Goal: Task Accomplishment & Management: Complete application form

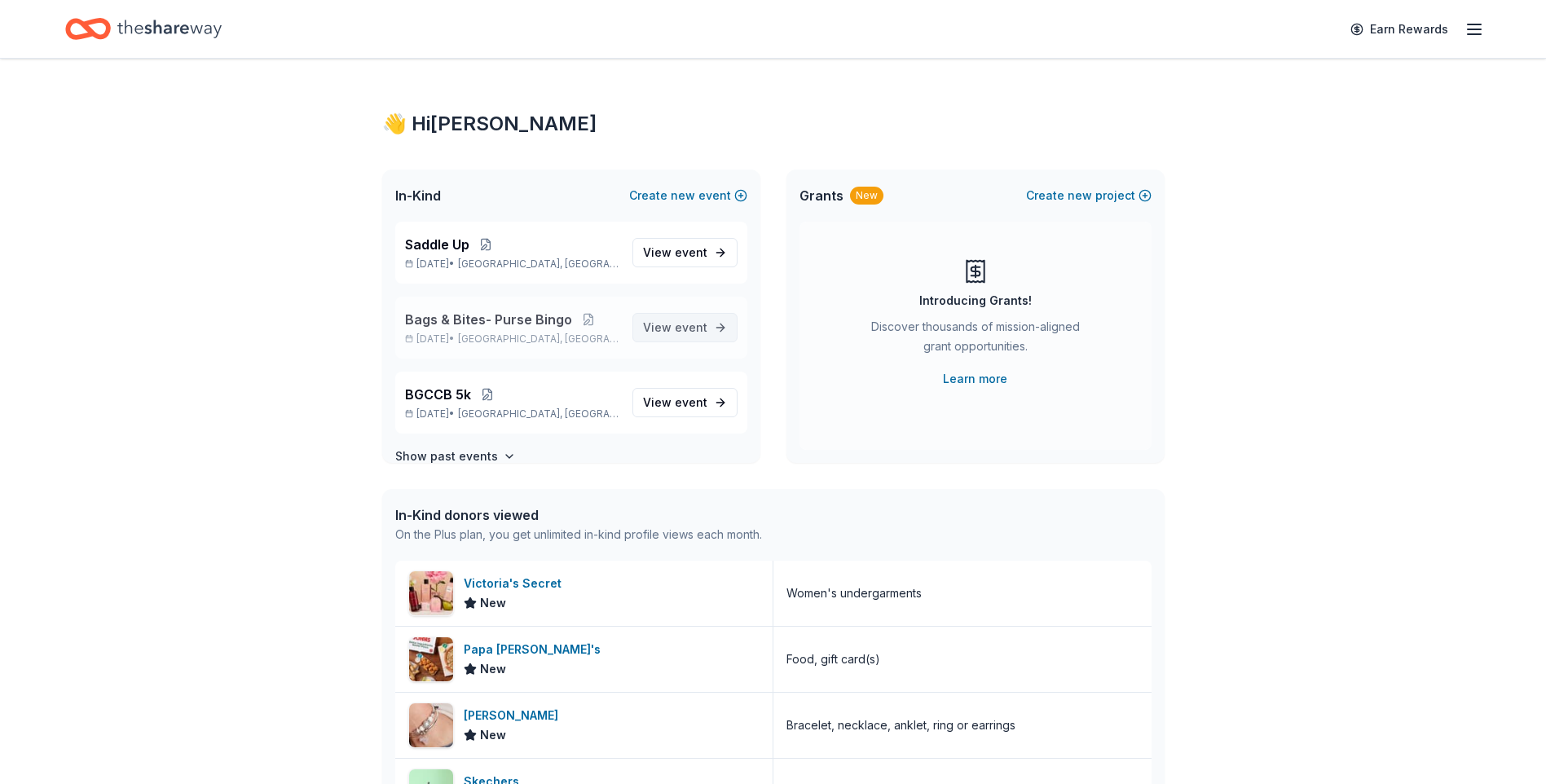
click at [685, 324] on span "event" at bounding box center [691, 327] width 33 height 14
click at [675, 251] on span "event" at bounding box center [691, 251] width 33 height 14
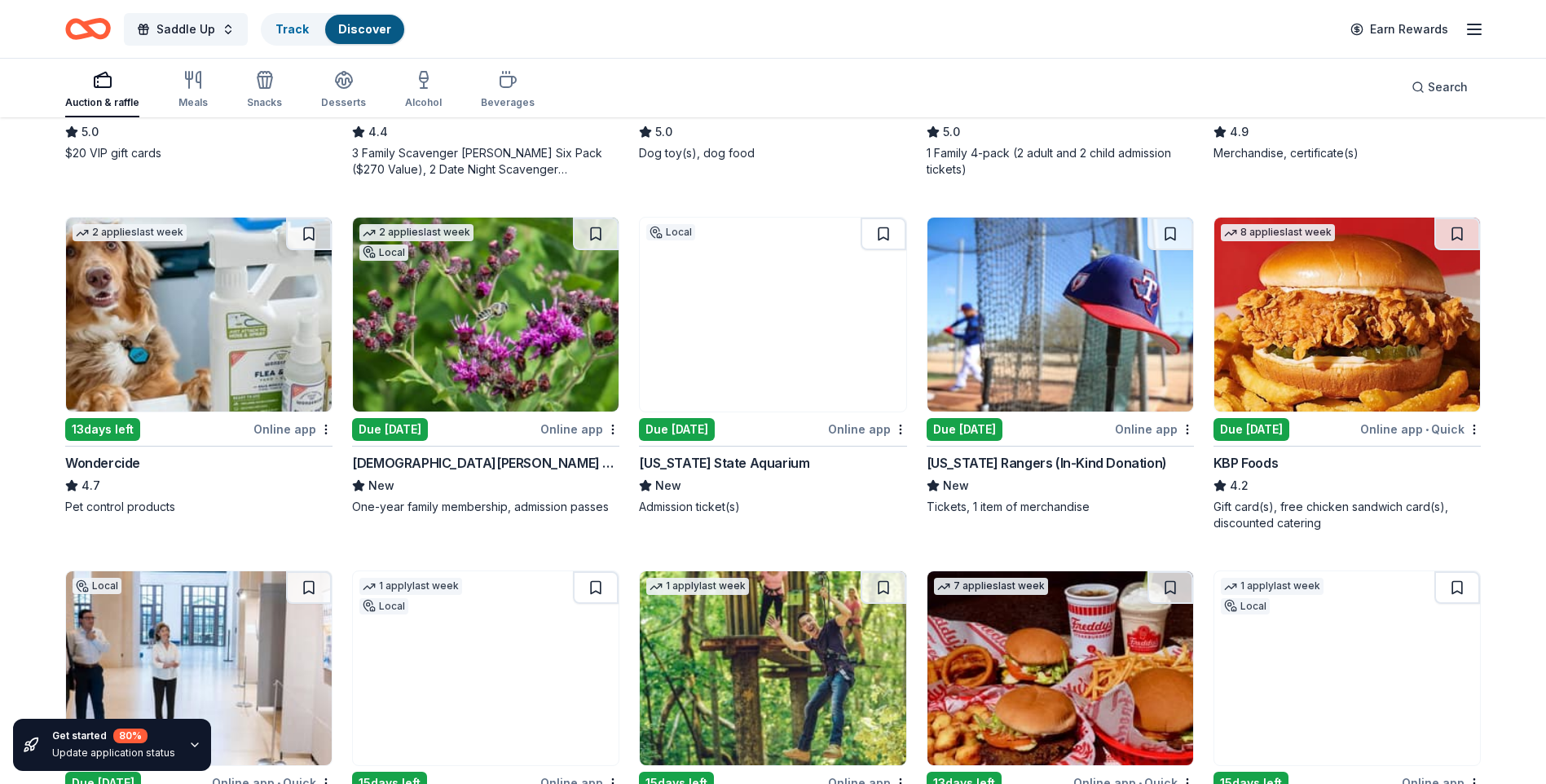
scroll to position [806, 0]
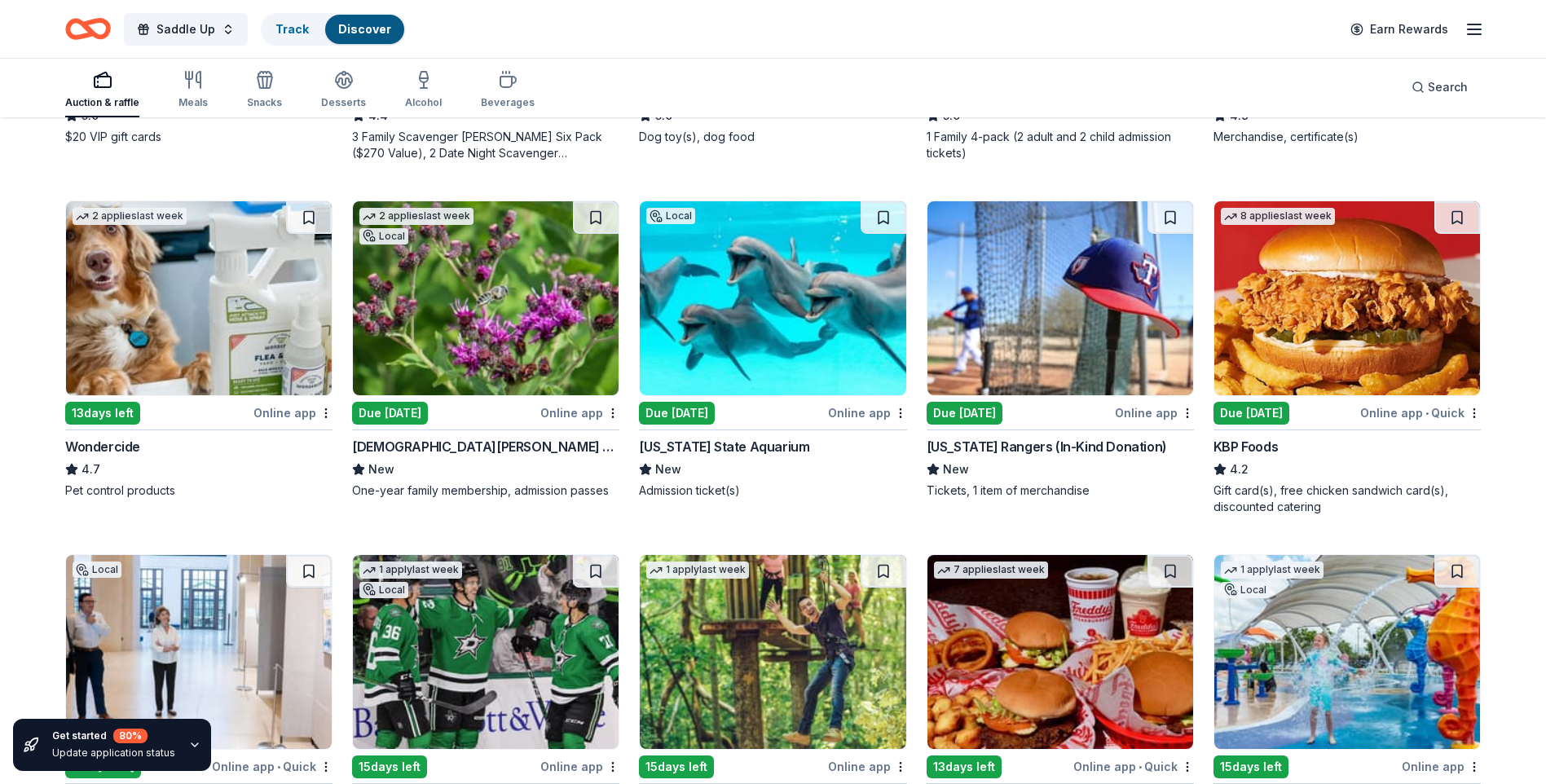
click at [685, 411] on div "Due [DATE]" at bounding box center [676, 413] width 76 height 23
click at [401, 413] on div "Due tomorrow" at bounding box center [390, 413] width 76 height 23
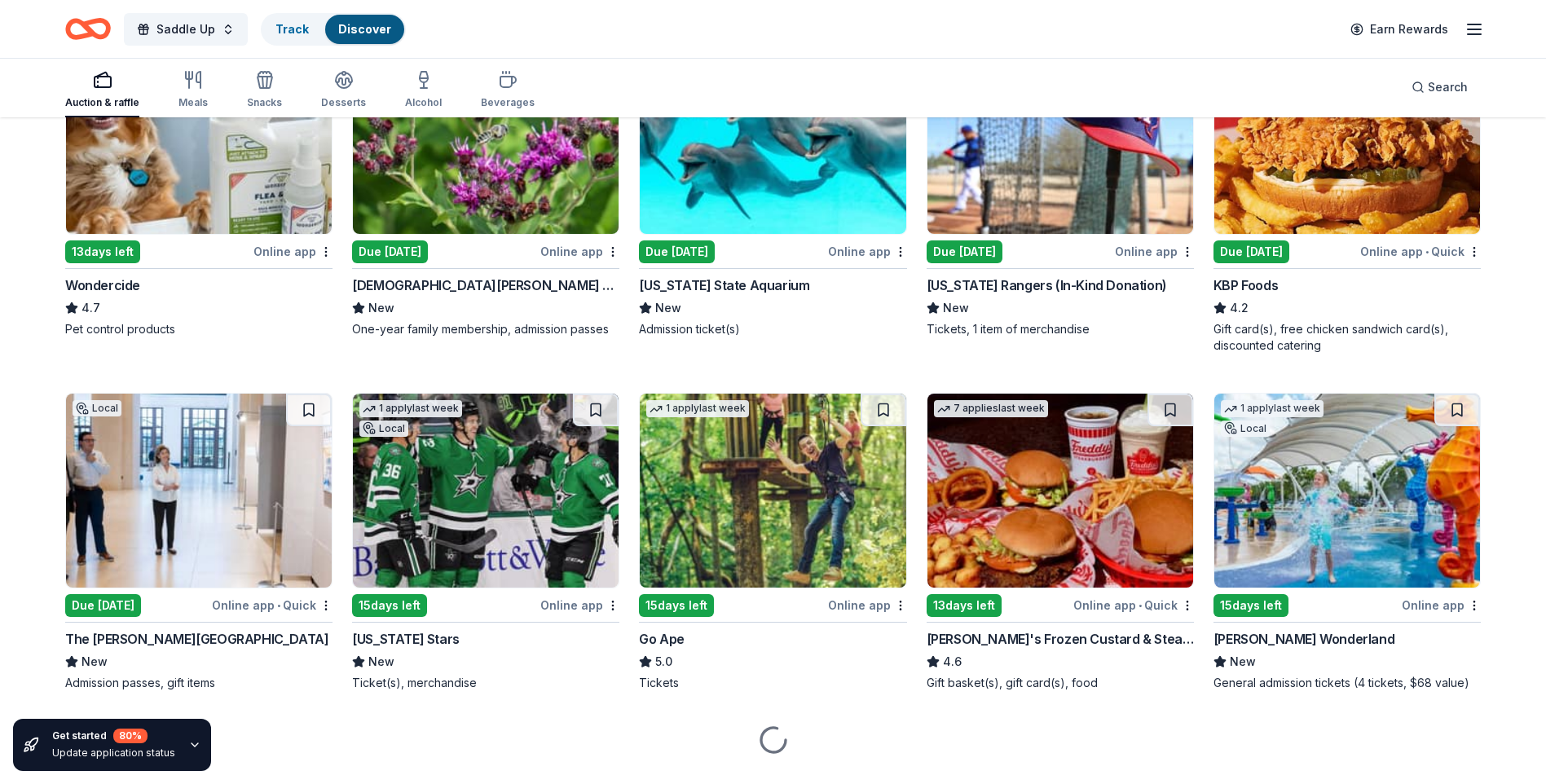
scroll to position [1005, 0]
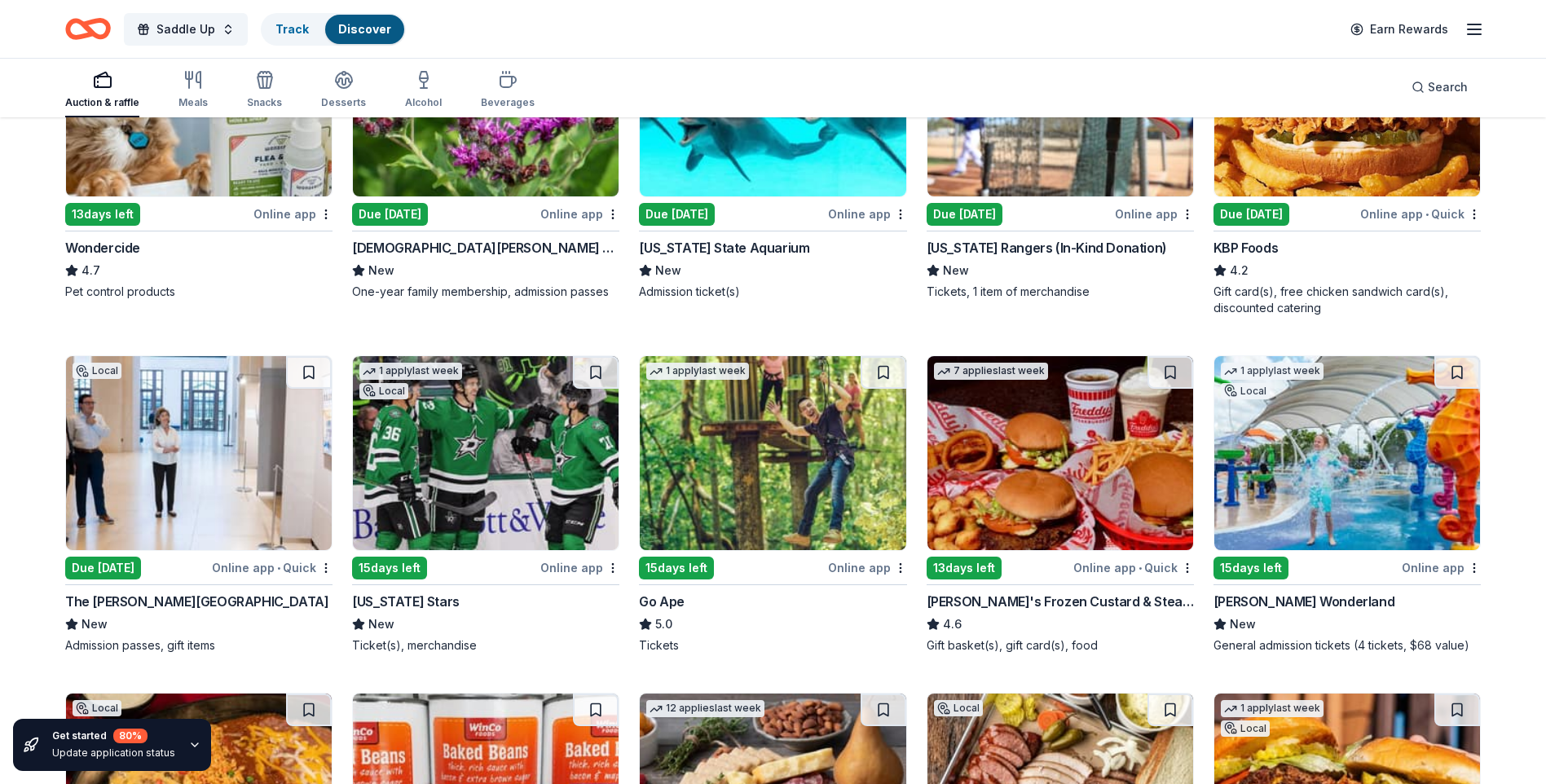
click at [759, 481] on img at bounding box center [772, 453] width 265 height 194
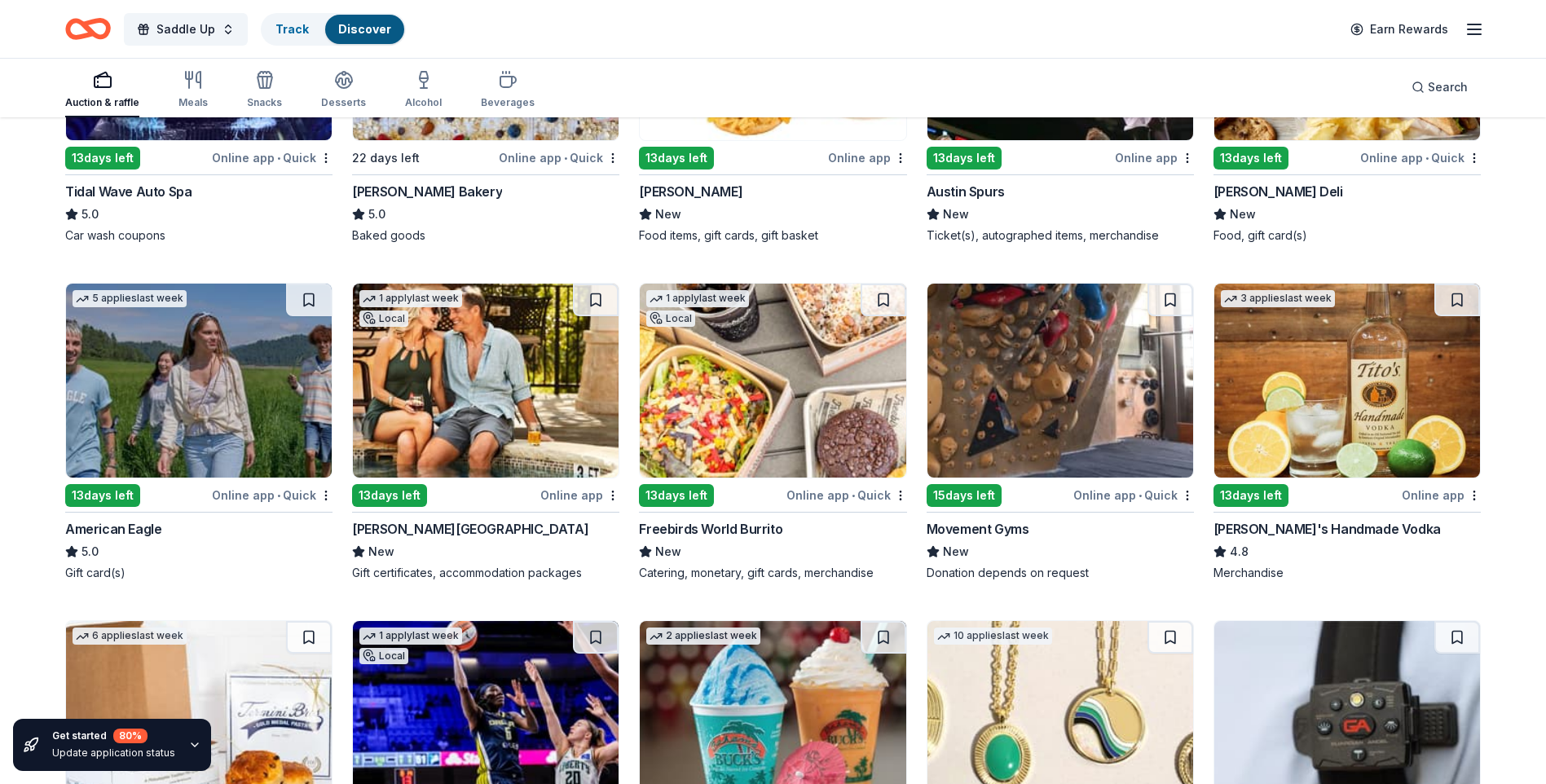
scroll to position [2240, 0]
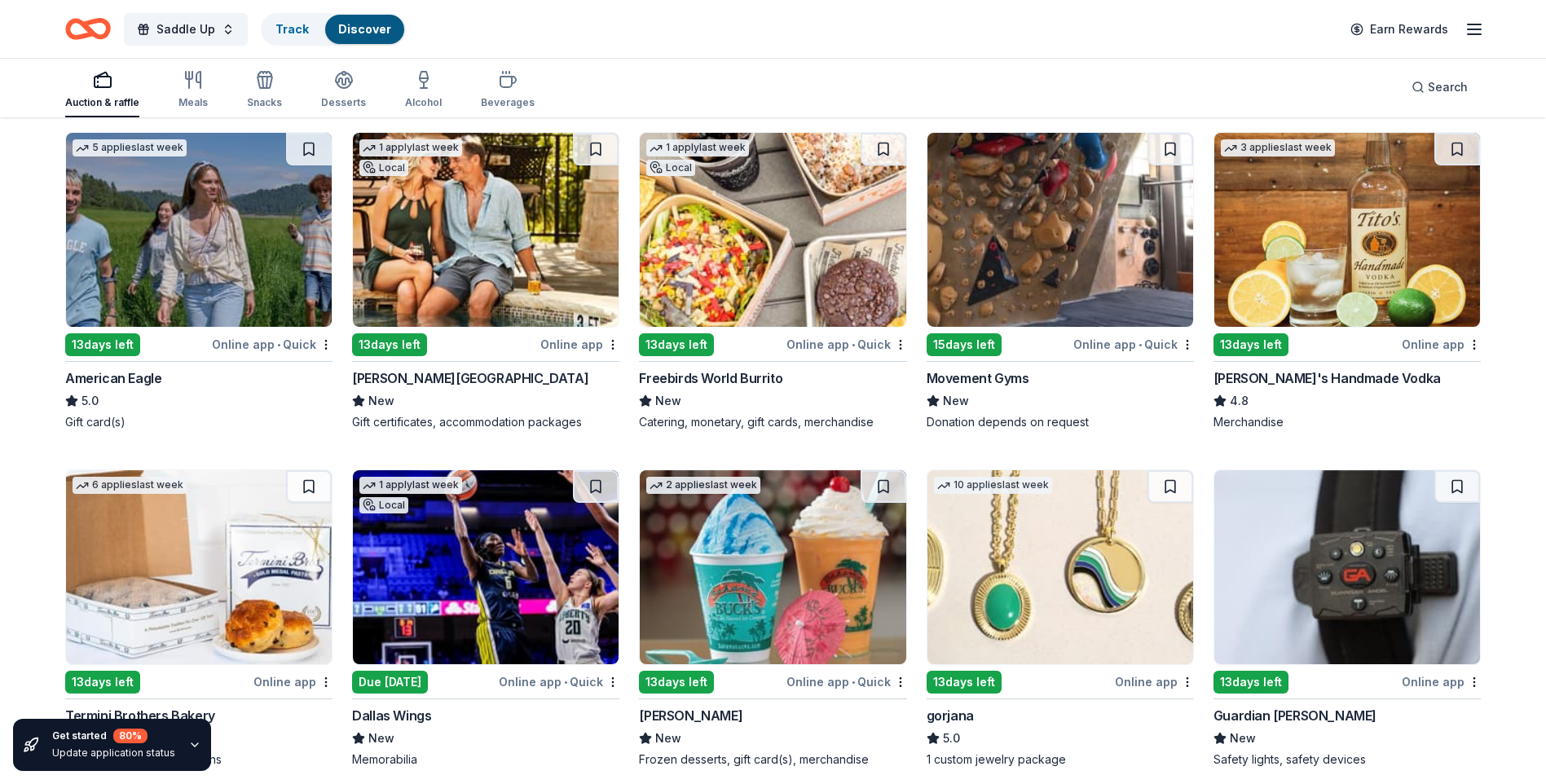
click at [1019, 305] on img at bounding box center [1059, 230] width 265 height 194
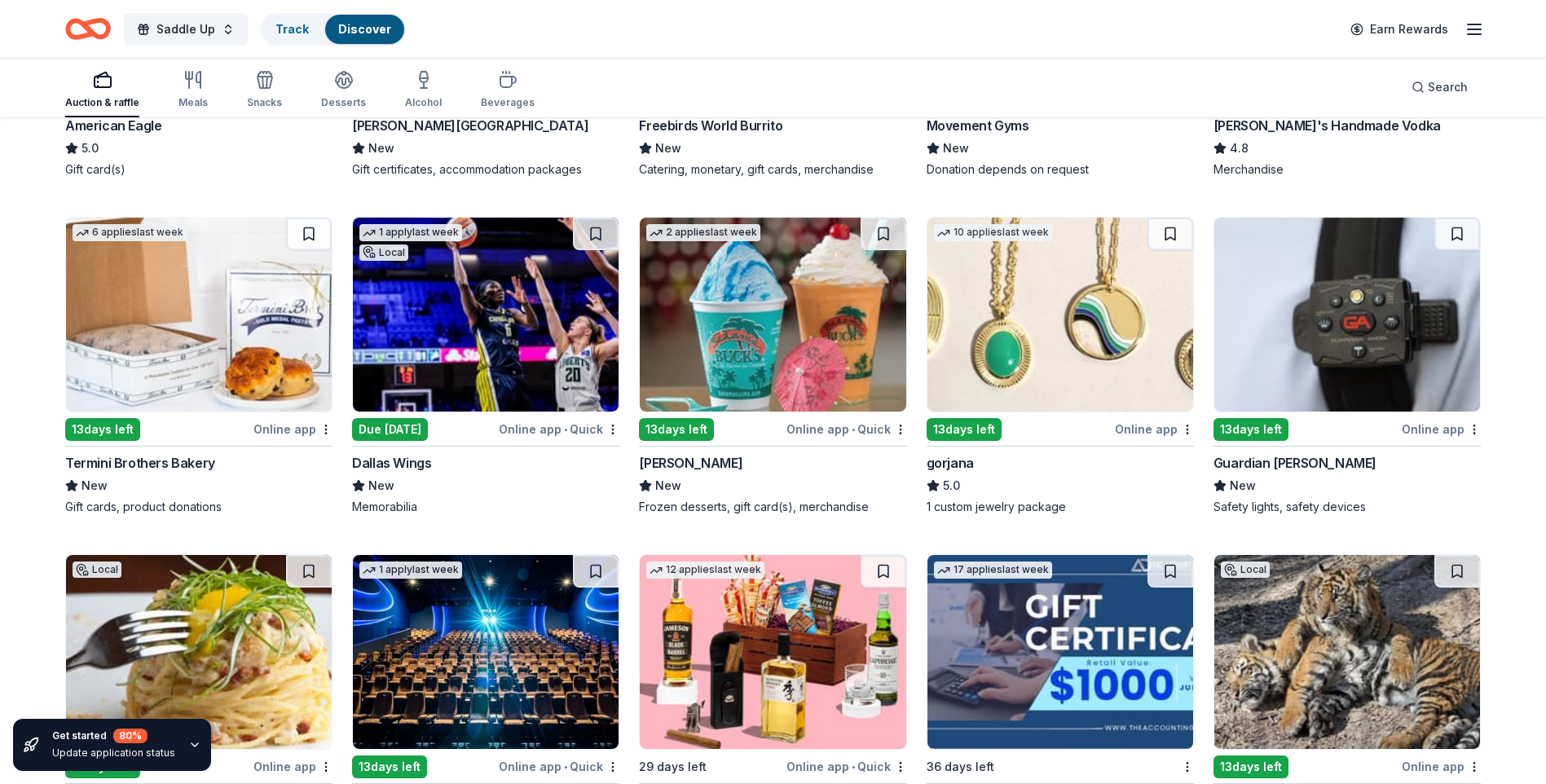
scroll to position [2522, 0]
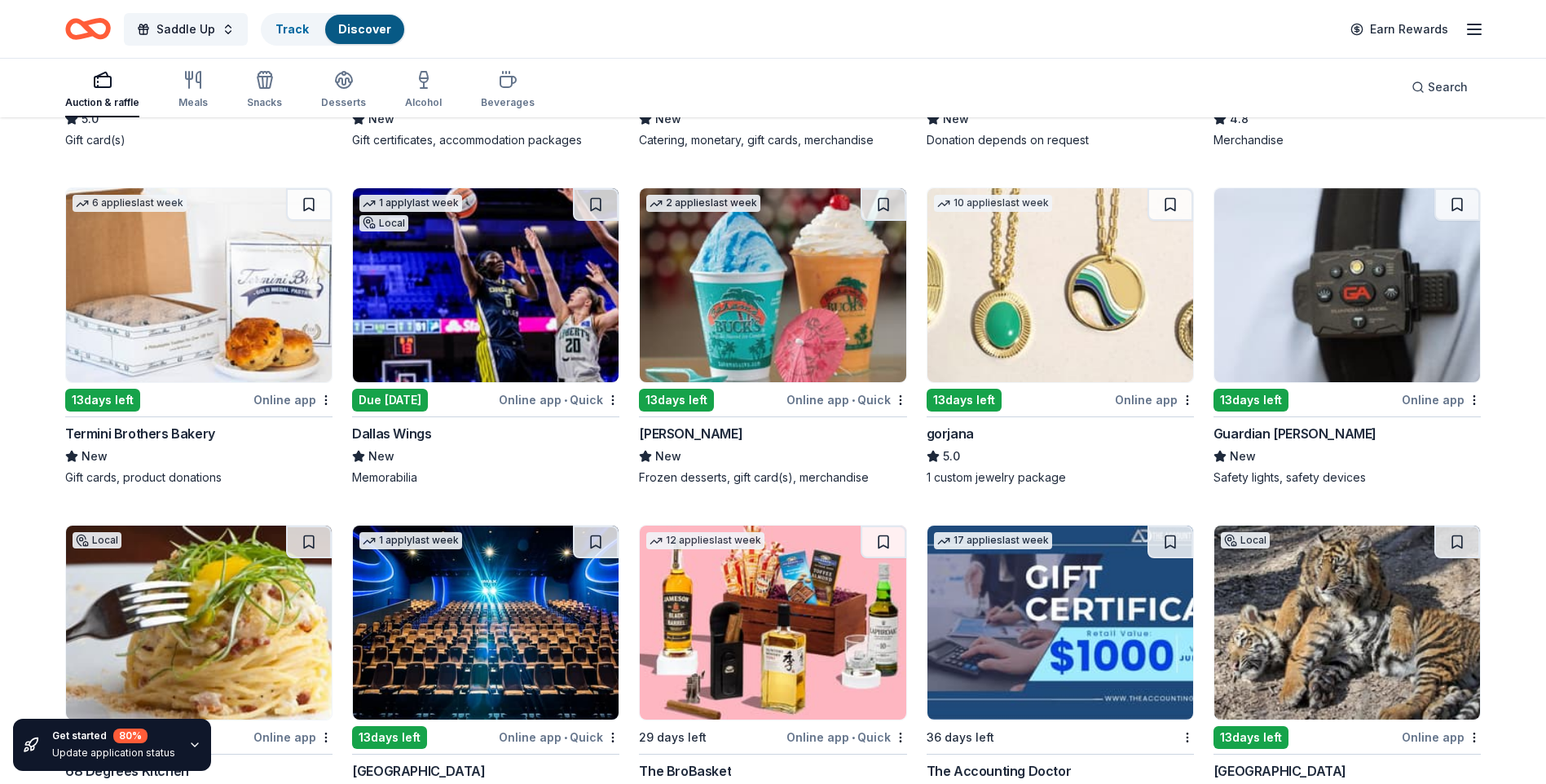
click at [1063, 379] on img at bounding box center [1059, 285] width 265 height 194
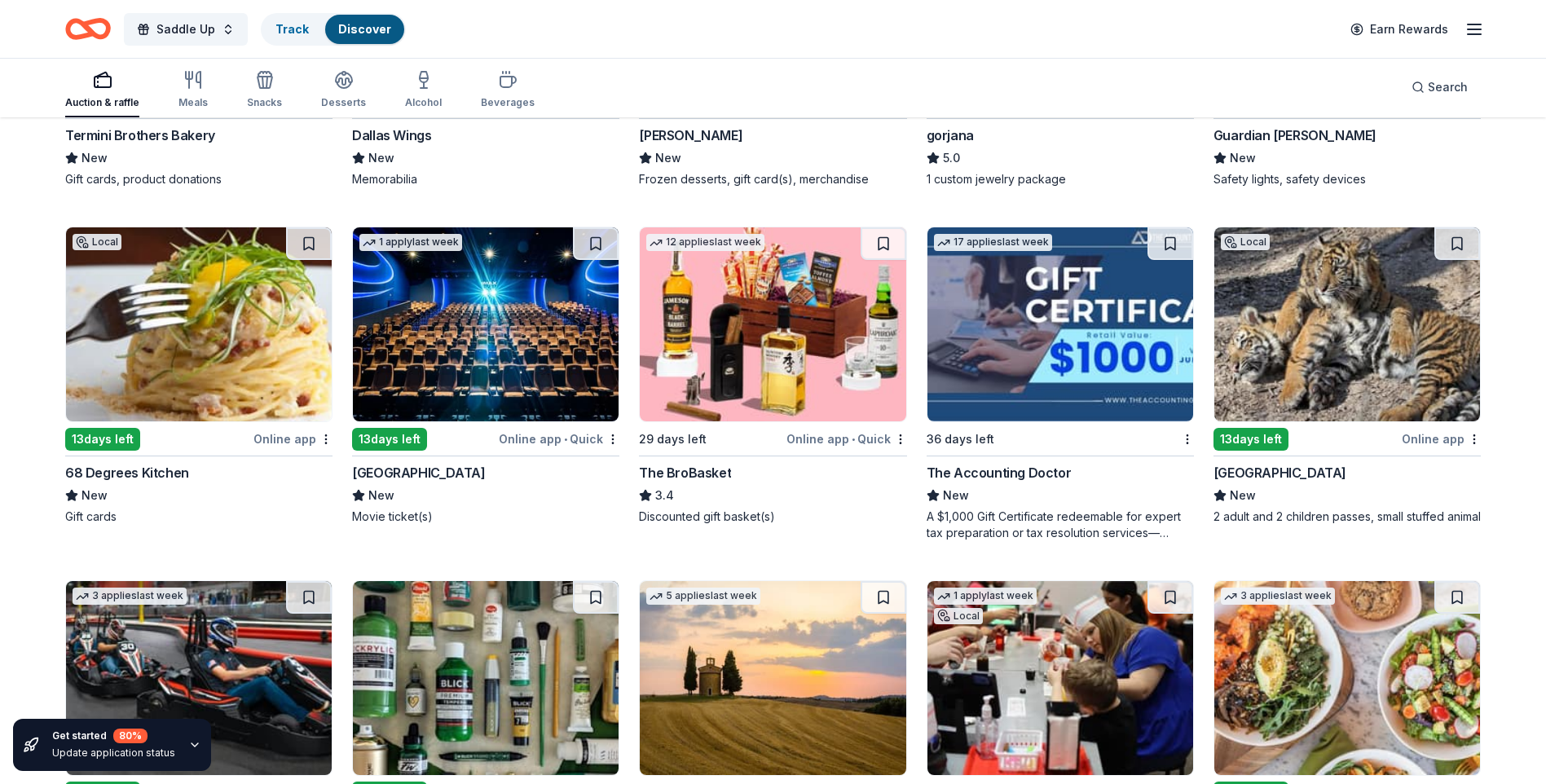
scroll to position [2930, 0]
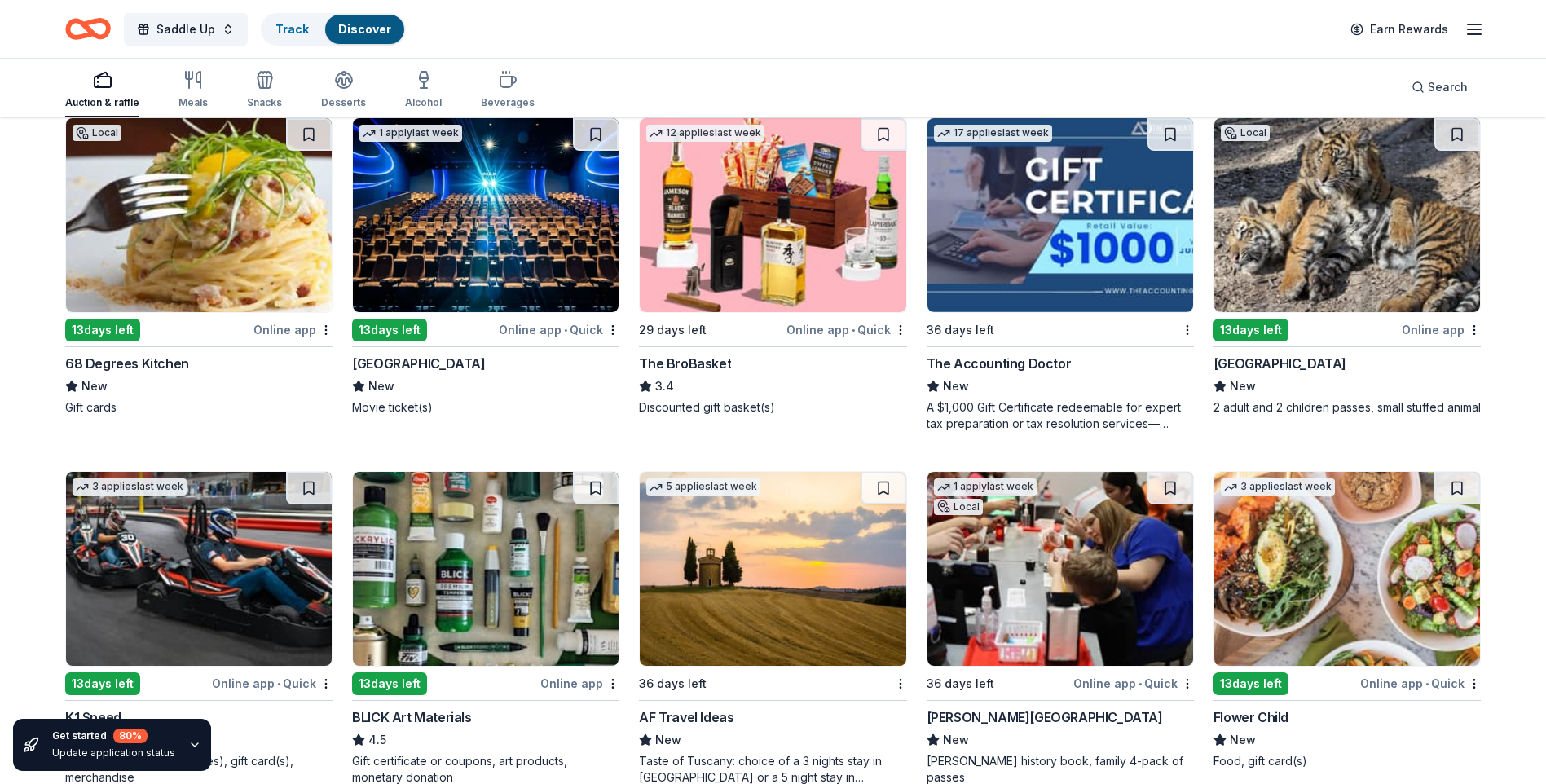
click at [1276, 334] on div "13 days left" at bounding box center [1250, 330] width 75 height 23
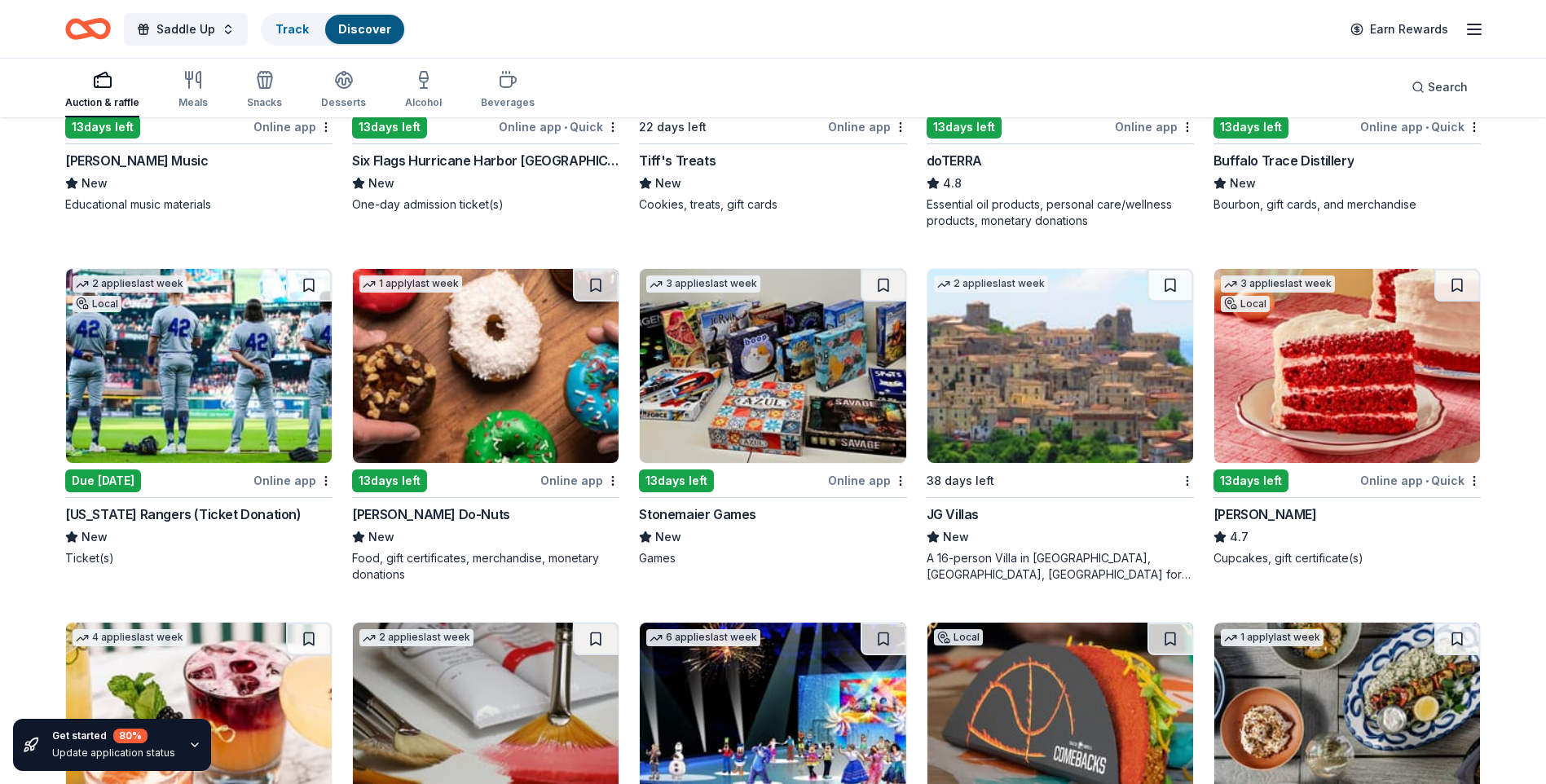
scroll to position [4245, 0]
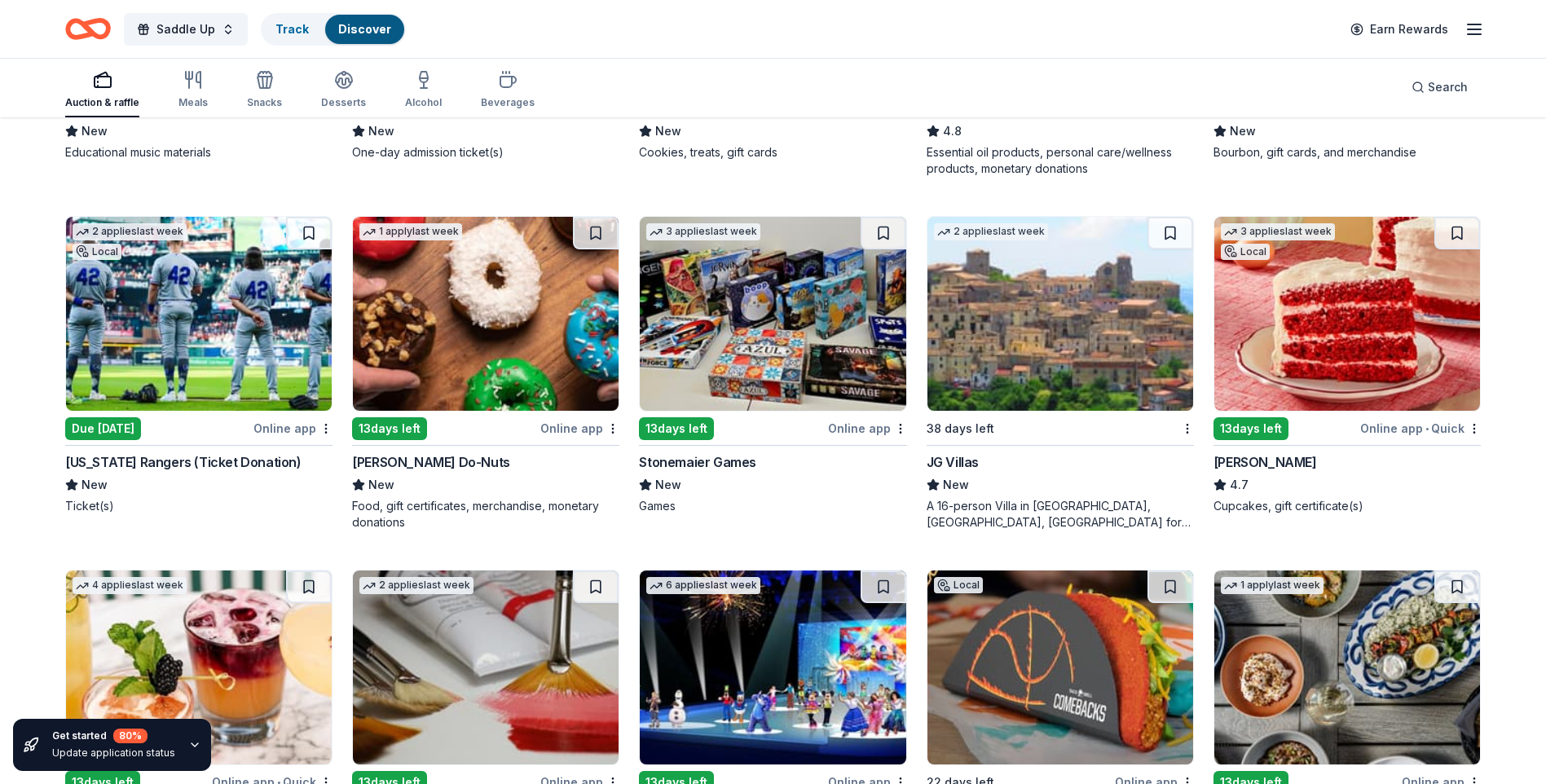
click at [737, 385] on img at bounding box center [772, 314] width 265 height 194
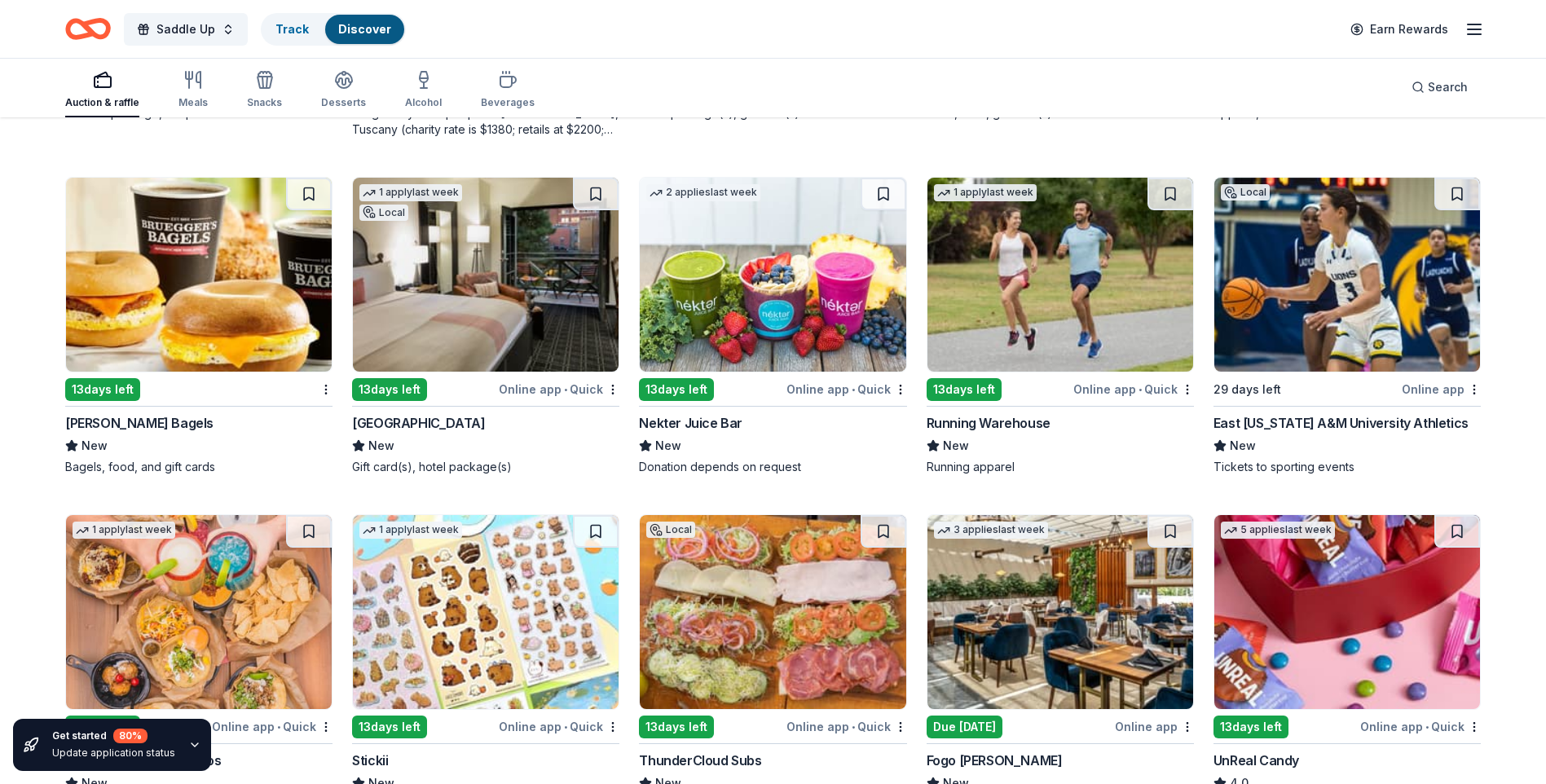
scroll to position [5378, 0]
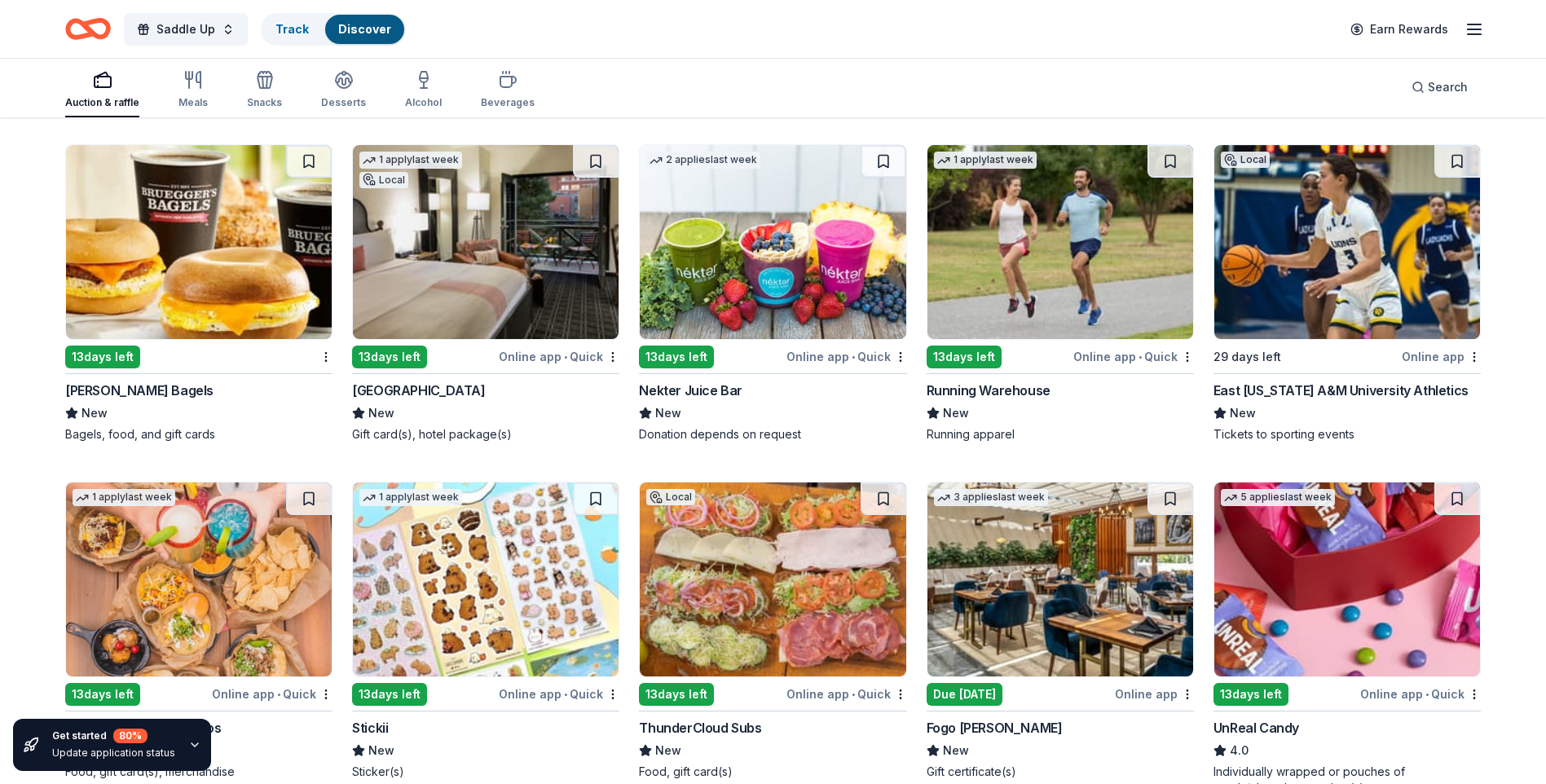
click at [511, 279] on img at bounding box center [485, 242] width 265 height 194
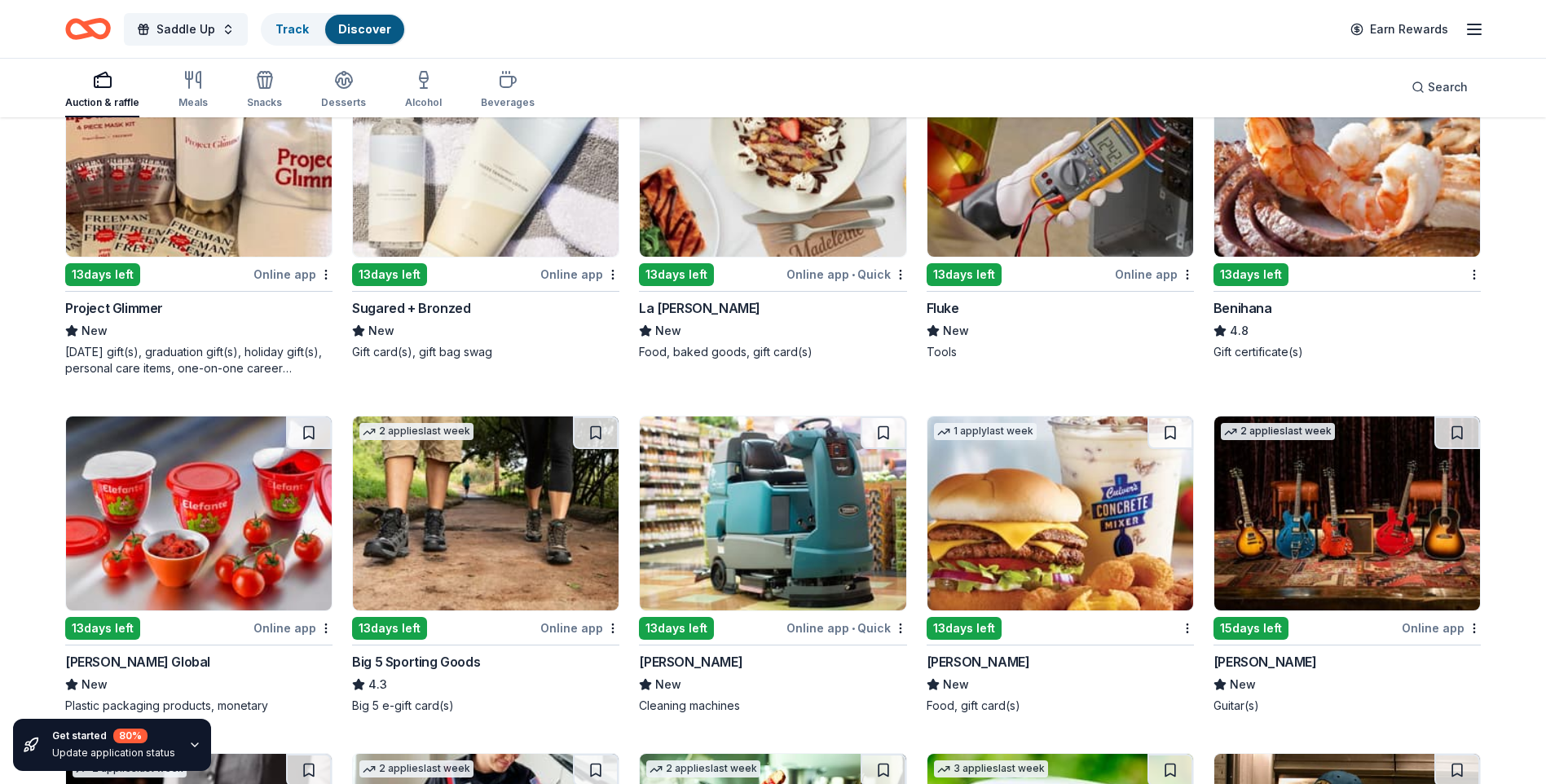
scroll to position [7582, 0]
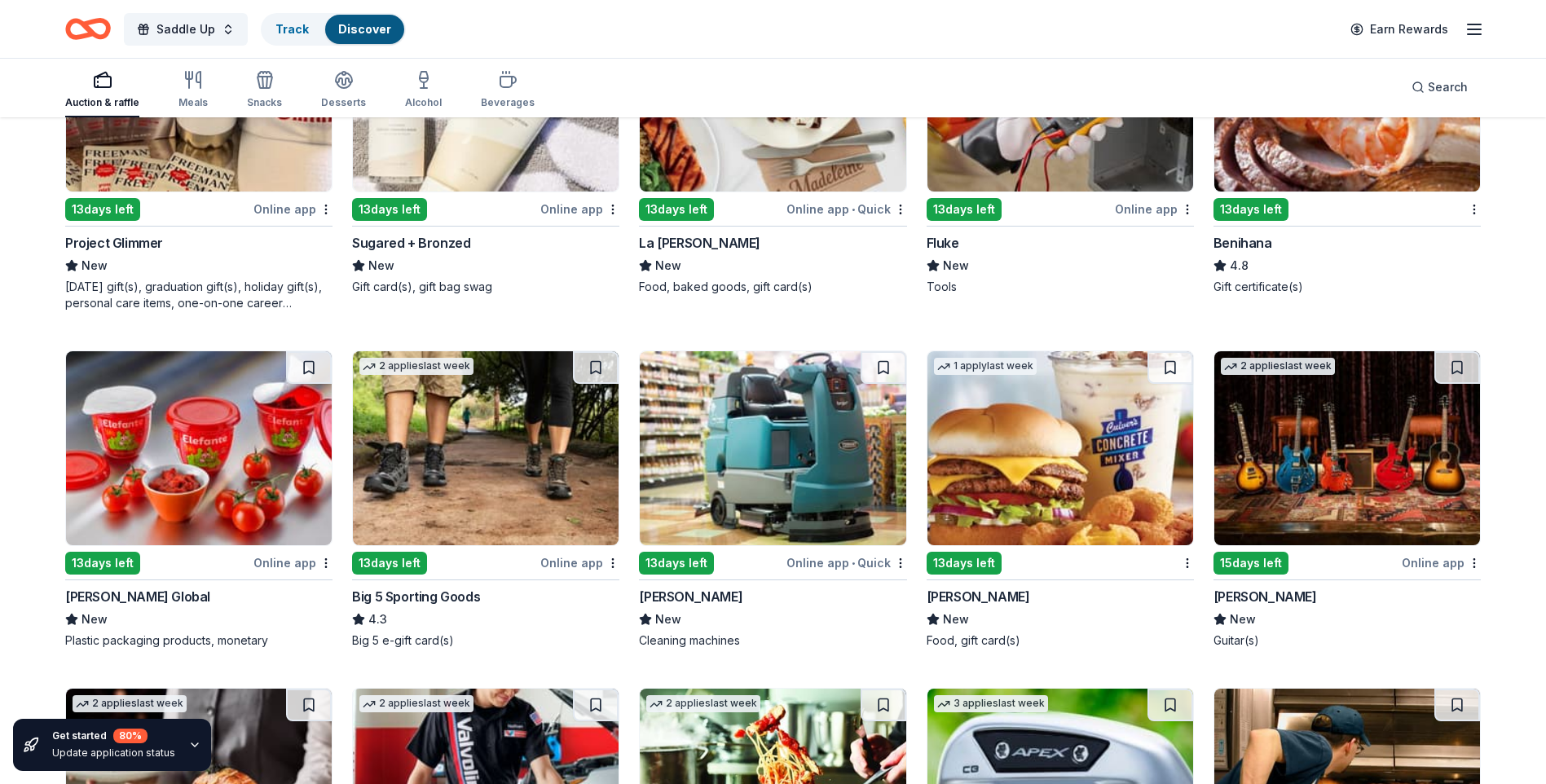
click at [1325, 498] on img at bounding box center [1346, 448] width 265 height 194
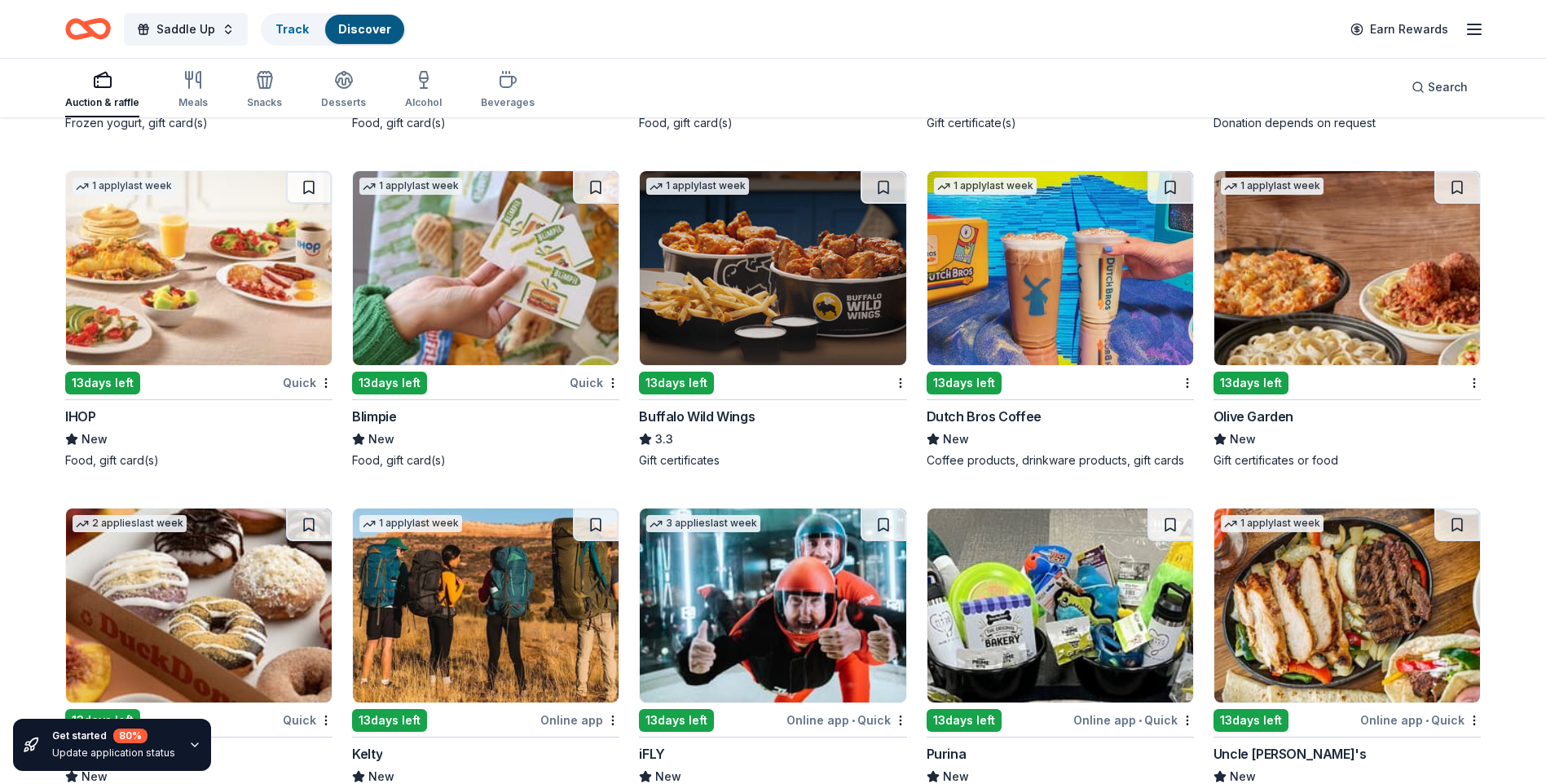
scroll to position [9138, 0]
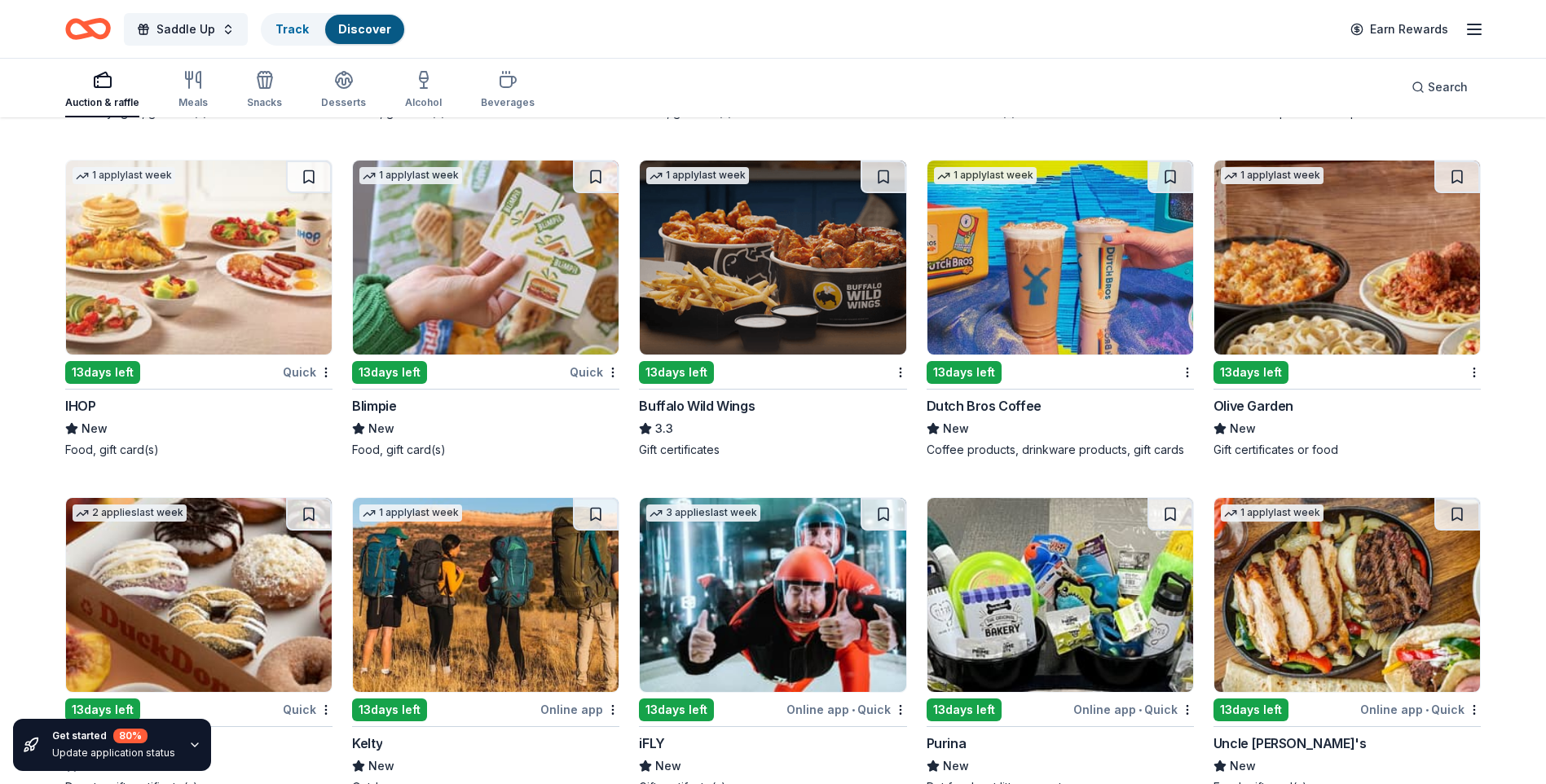
click at [418, 297] on img at bounding box center [485, 257] width 265 height 194
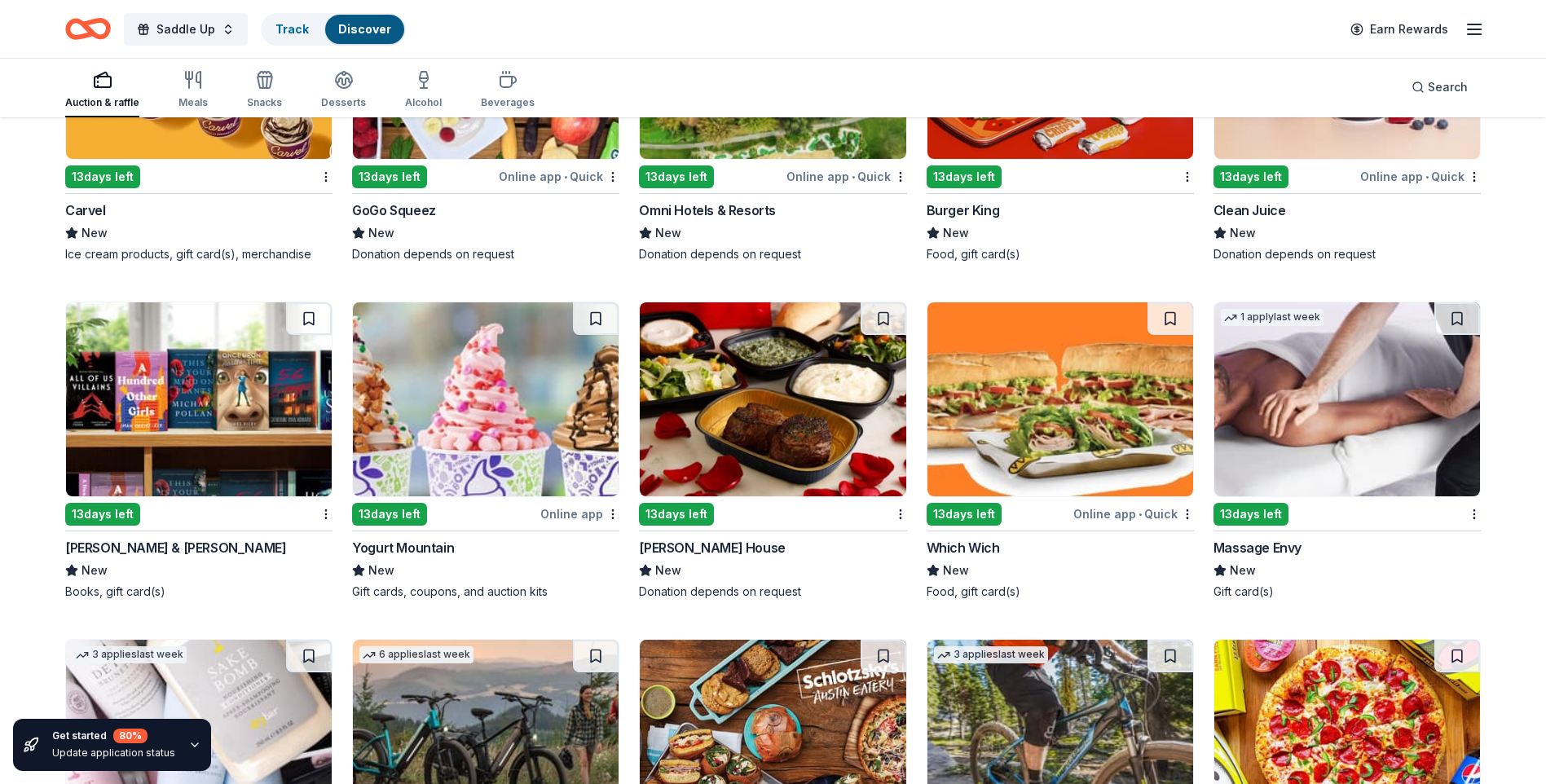
scroll to position [10416, 0]
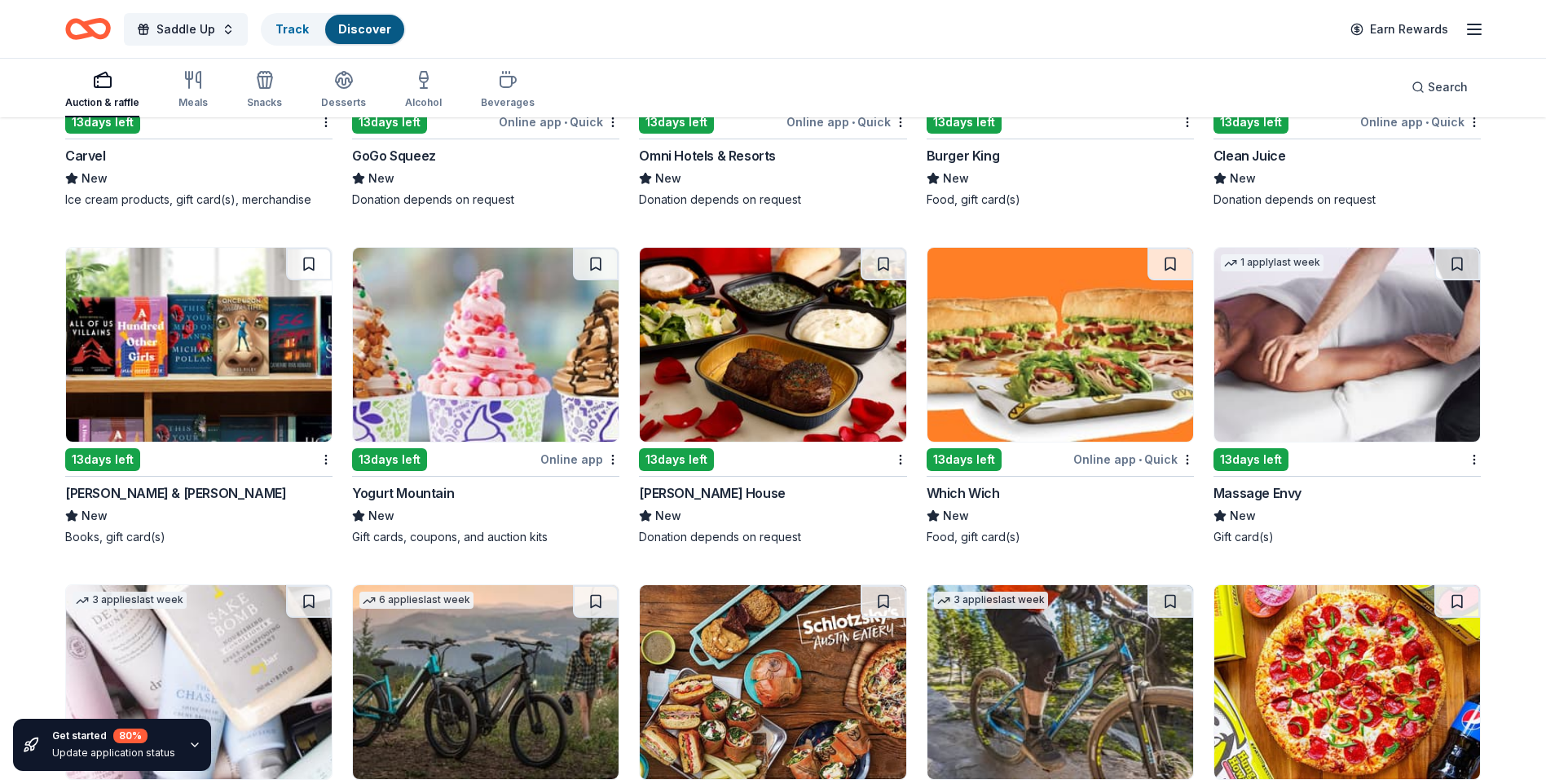
click at [197, 379] on img at bounding box center [198, 344] width 265 height 194
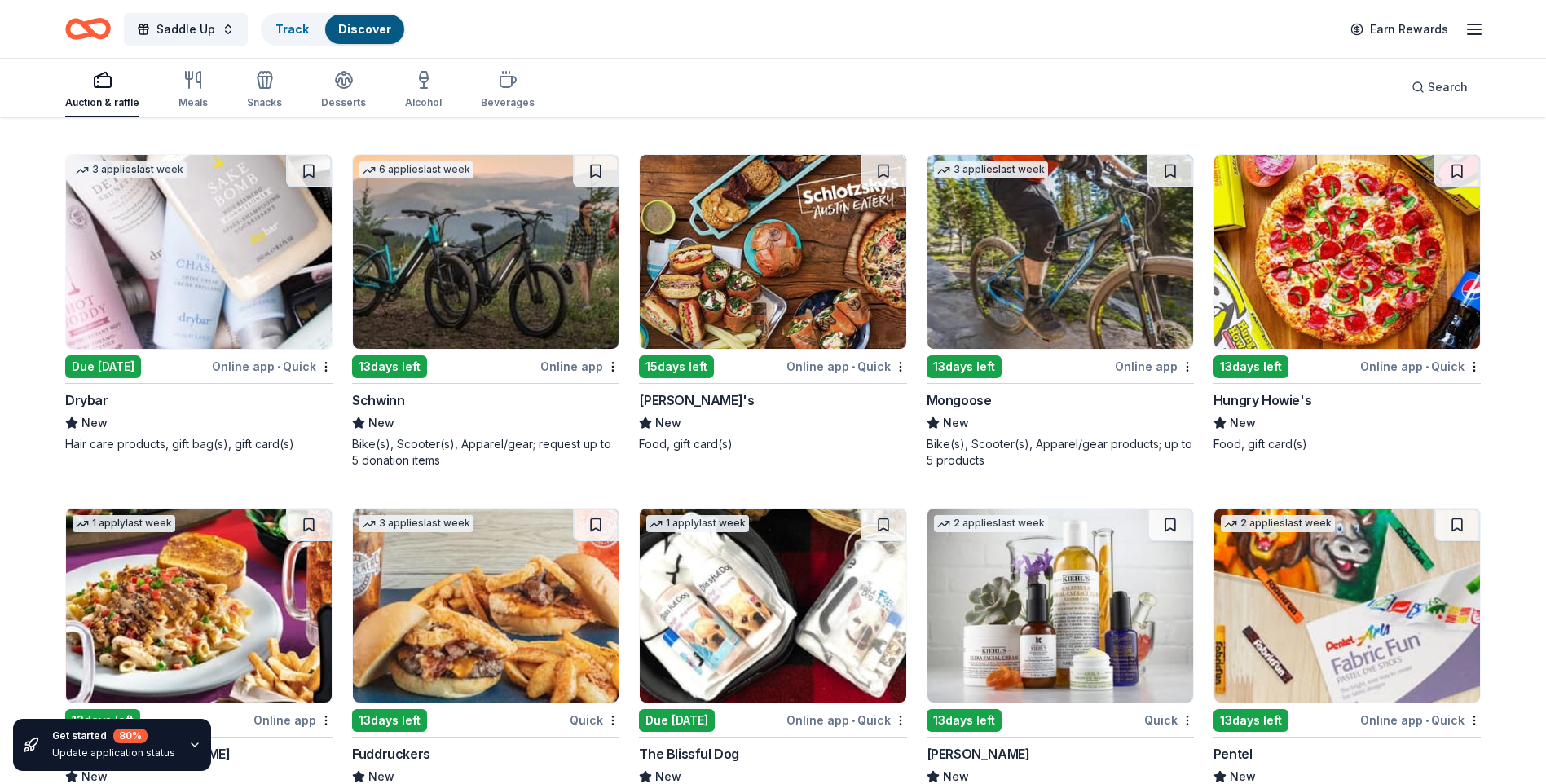
scroll to position [10868, 0]
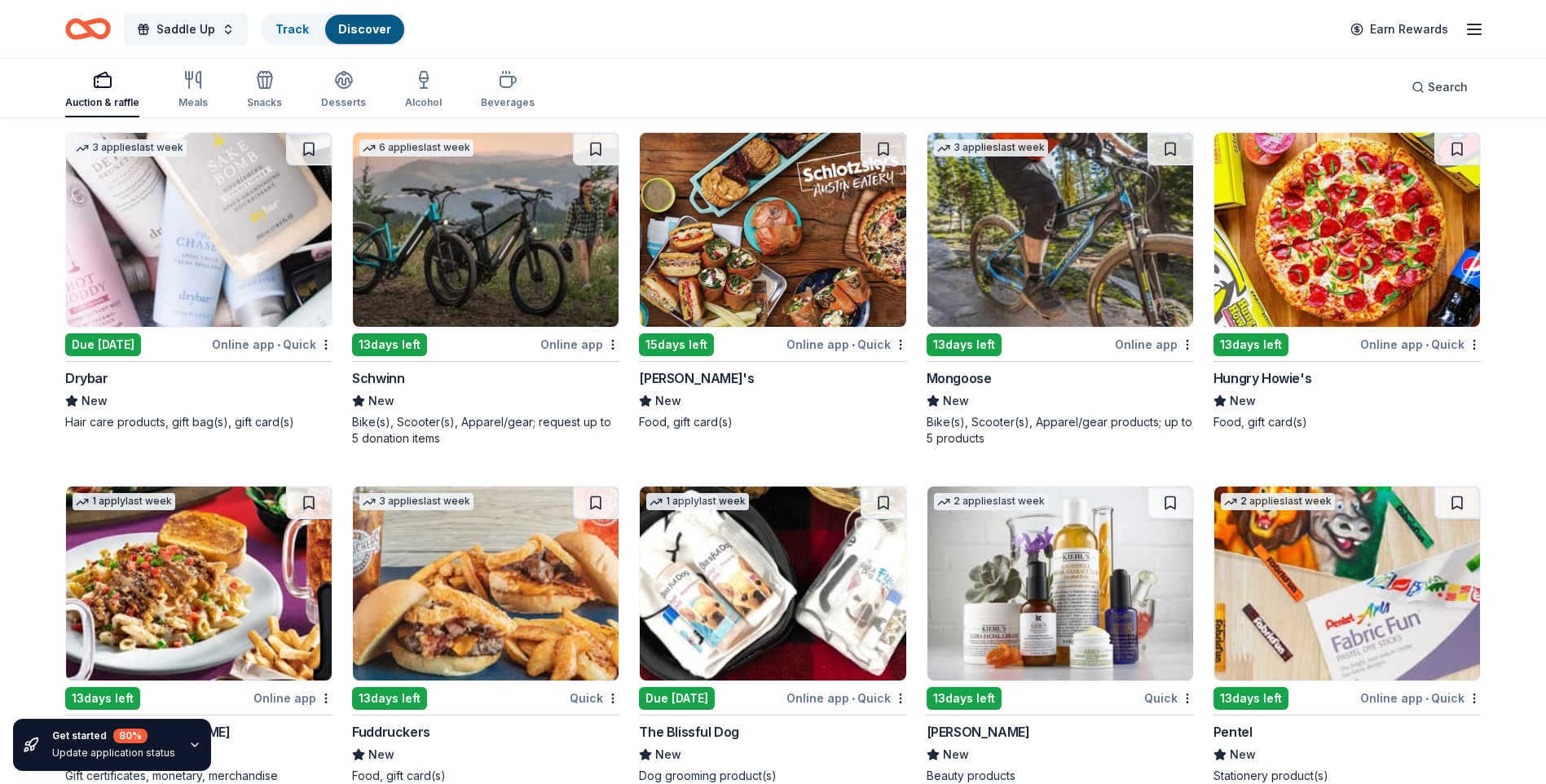
click at [213, 274] on img at bounding box center [198, 230] width 265 height 194
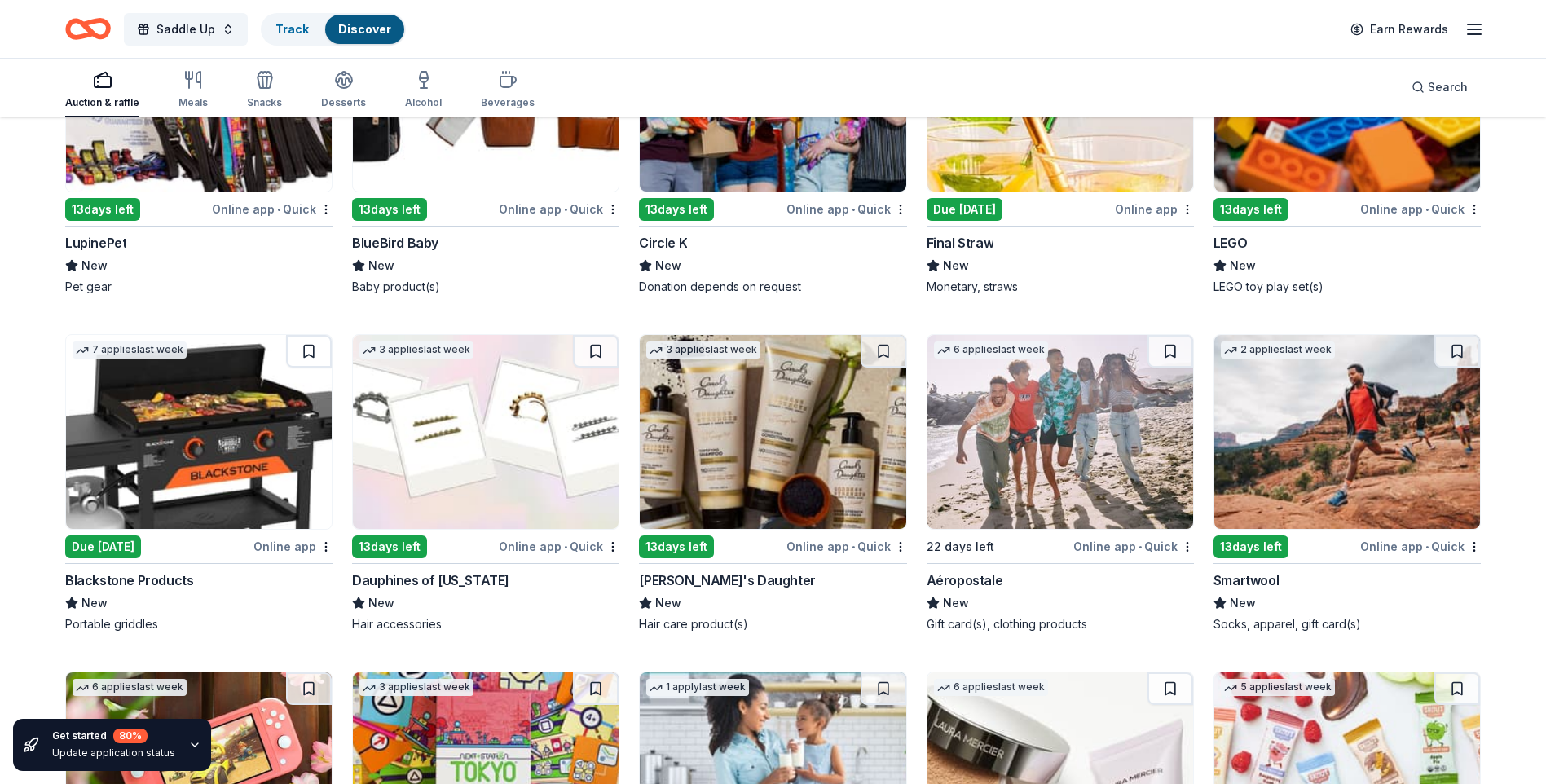
scroll to position [13544, 0]
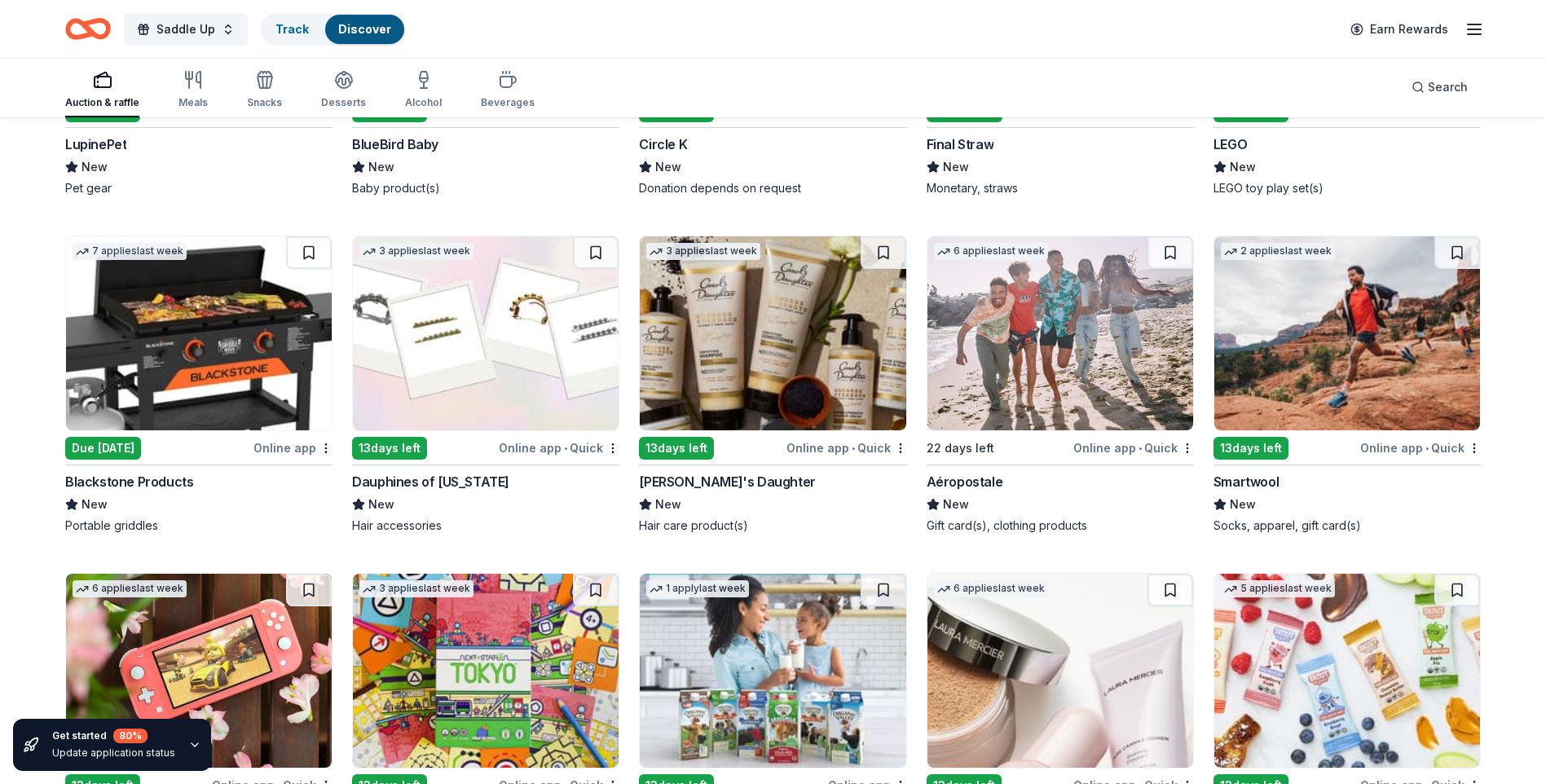
click at [212, 374] on img at bounding box center [198, 333] width 265 height 194
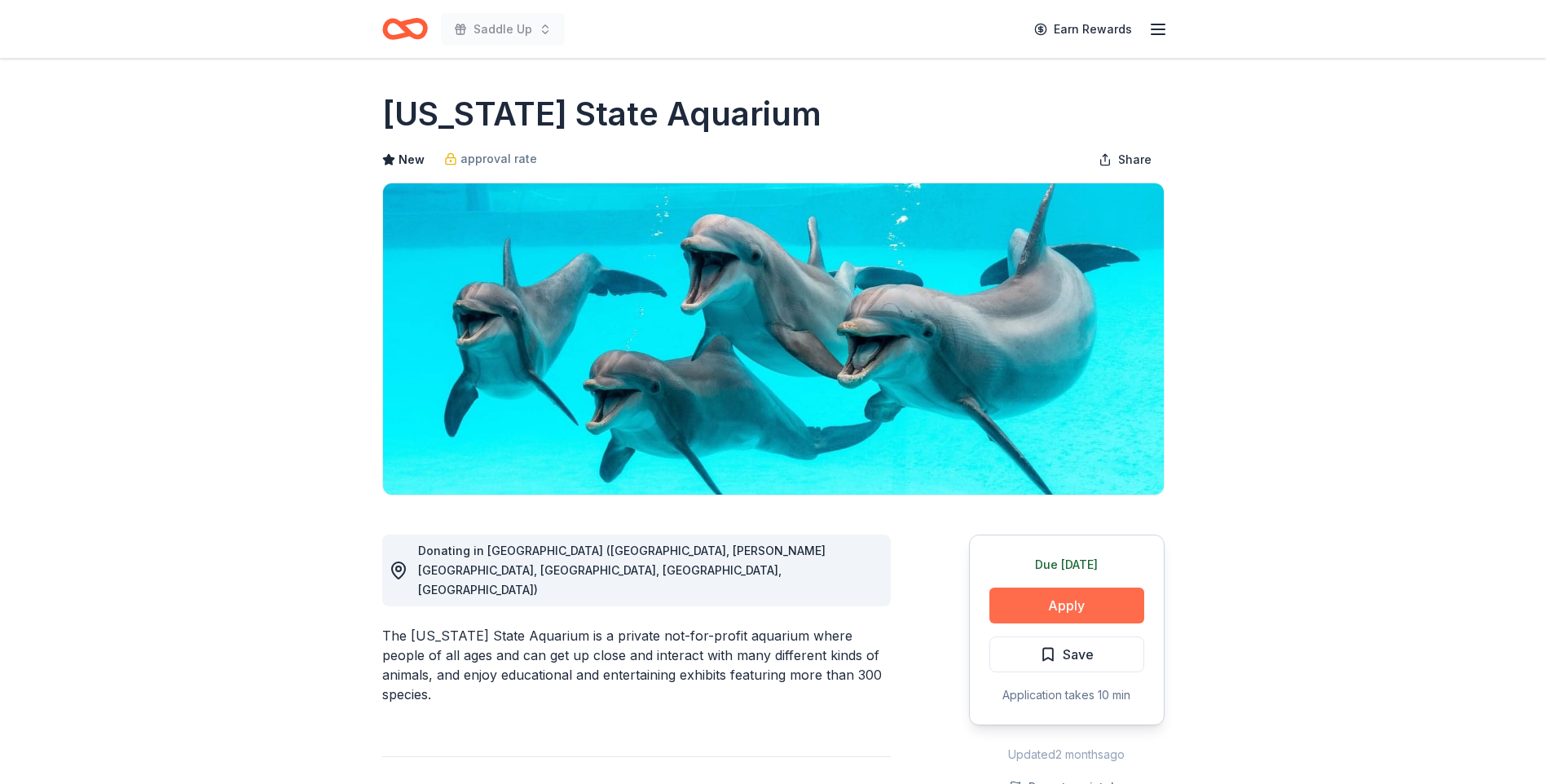
click at [1060, 602] on button "Apply" at bounding box center [1067, 606] width 155 height 36
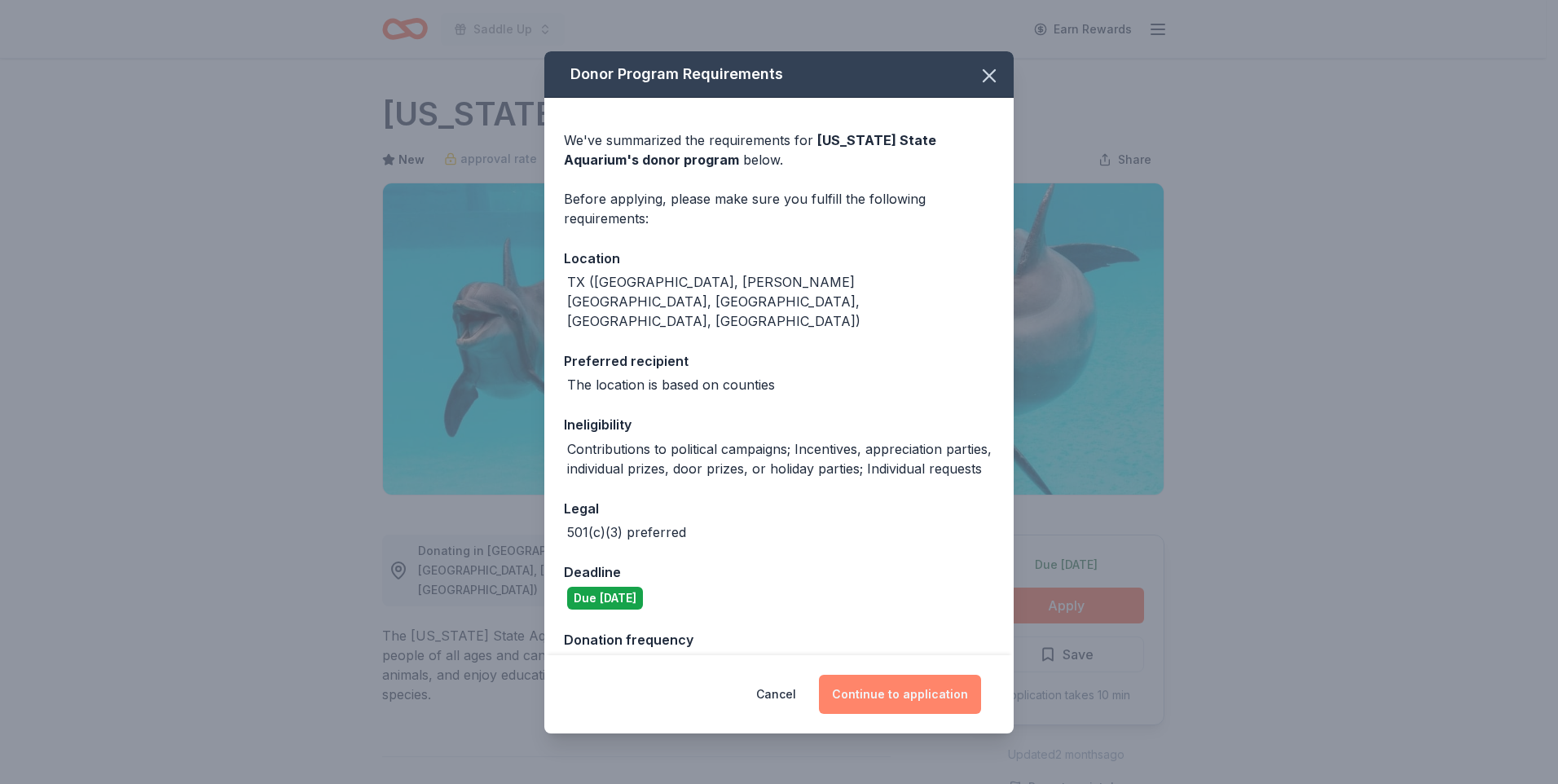
click at [881, 698] on button "Continue to application" at bounding box center [899, 694] width 162 height 39
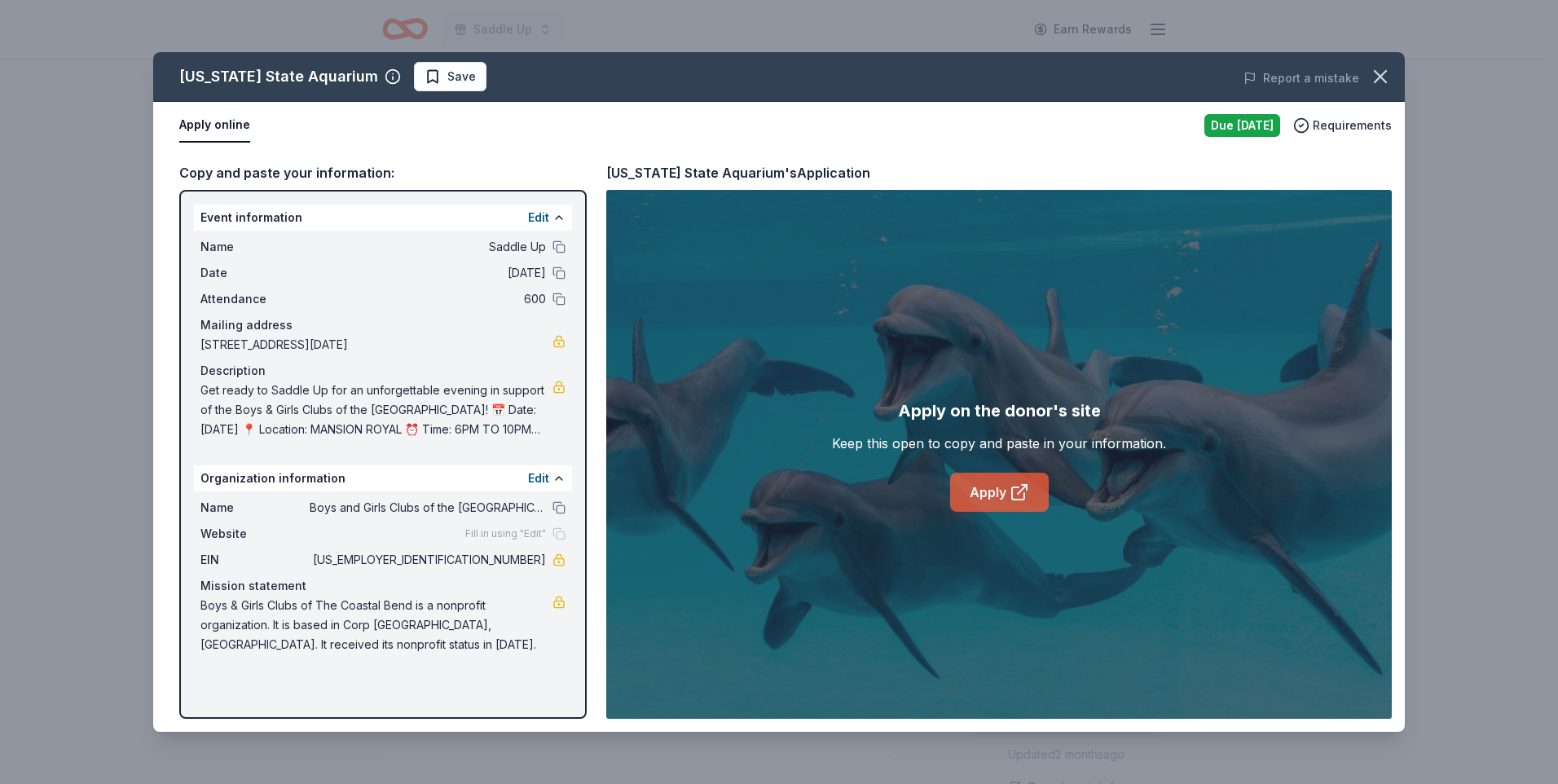
click at [1003, 492] on link "Apply" at bounding box center [1000, 492] width 99 height 39
click at [1371, 77] on icon "button" at bounding box center [1380, 76] width 23 height 23
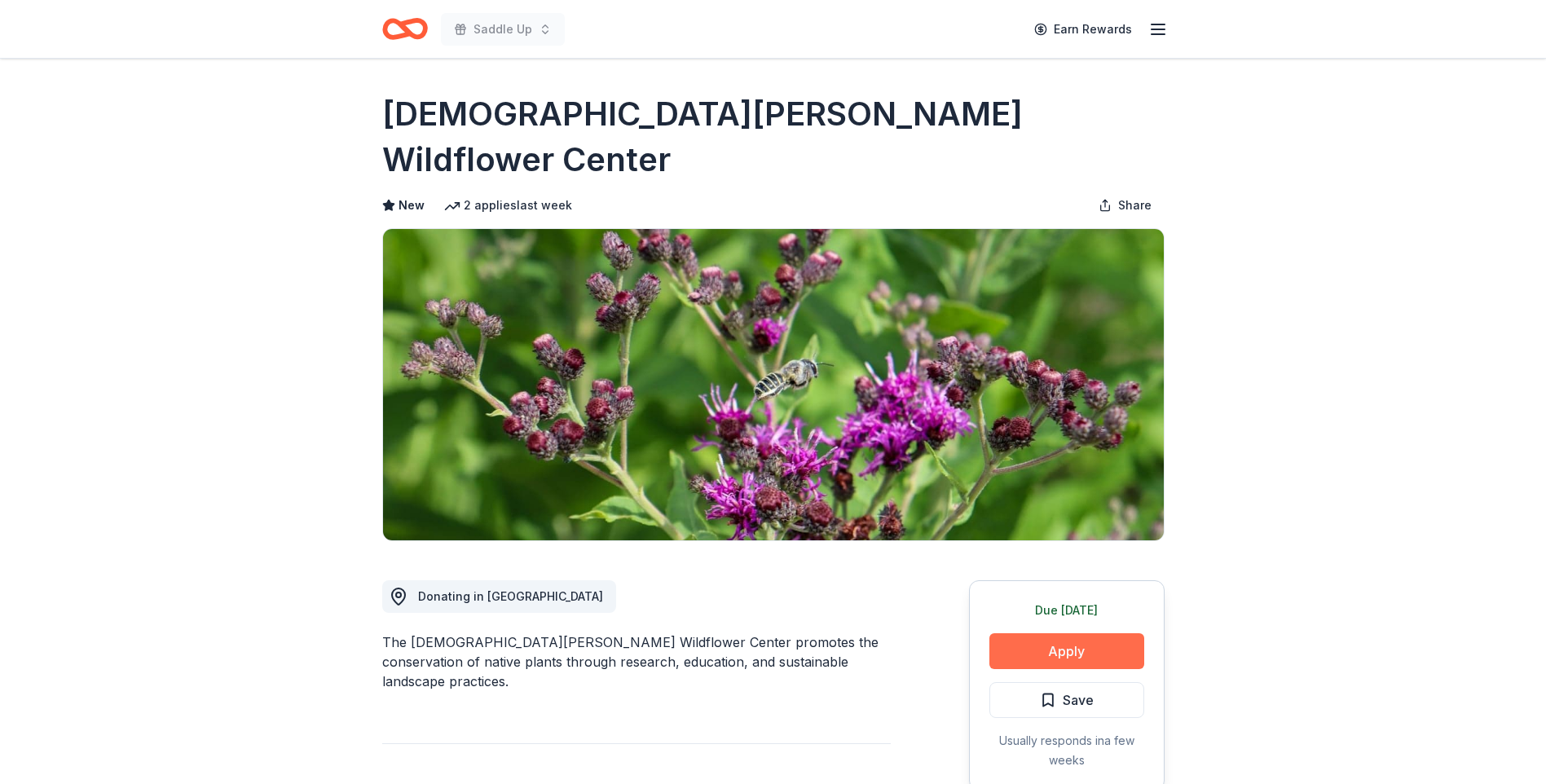
click at [1066, 633] on button "Apply" at bounding box center [1067, 651] width 155 height 36
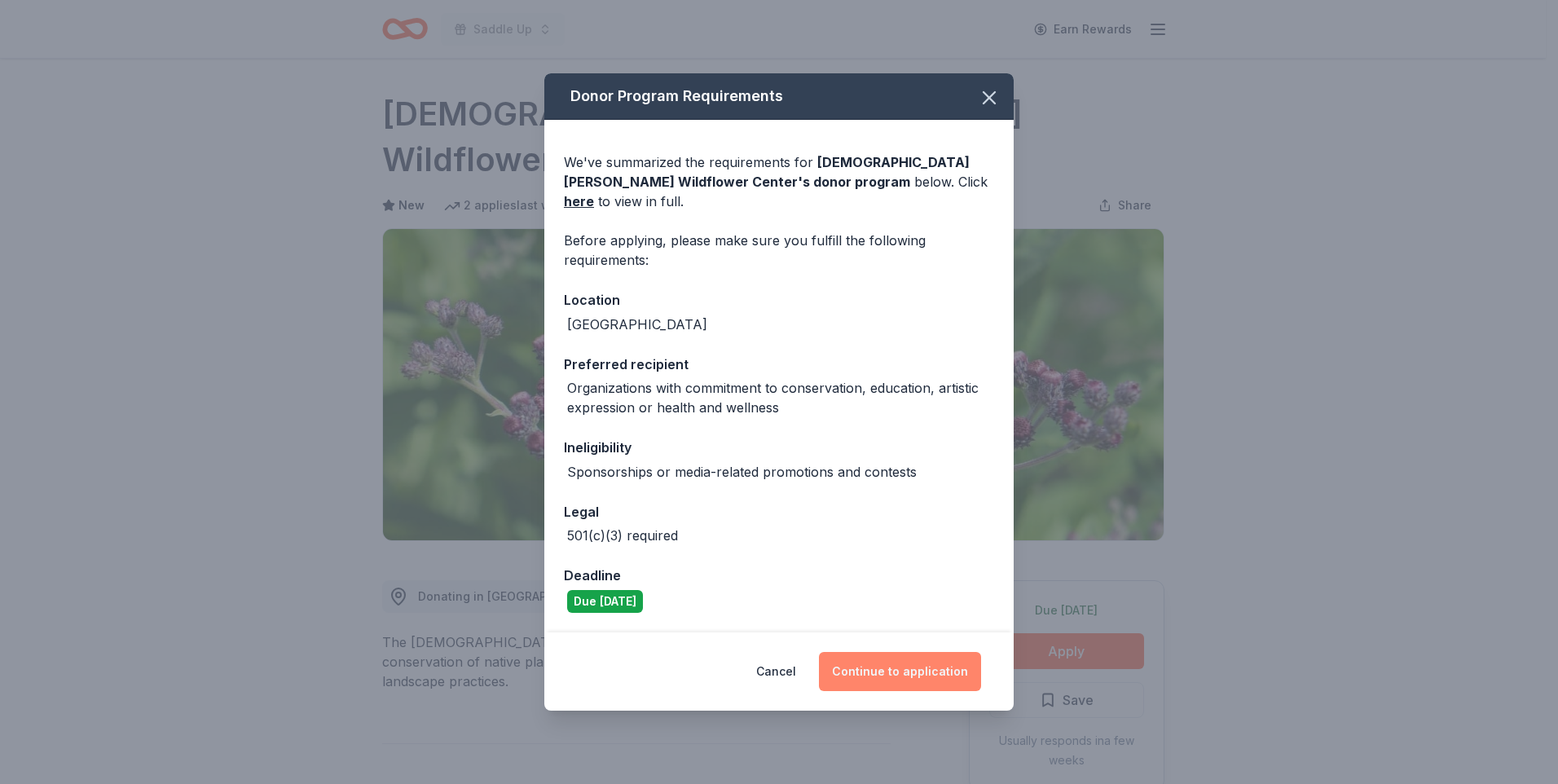
click at [876, 662] on button "Continue to application" at bounding box center [899, 671] width 162 height 39
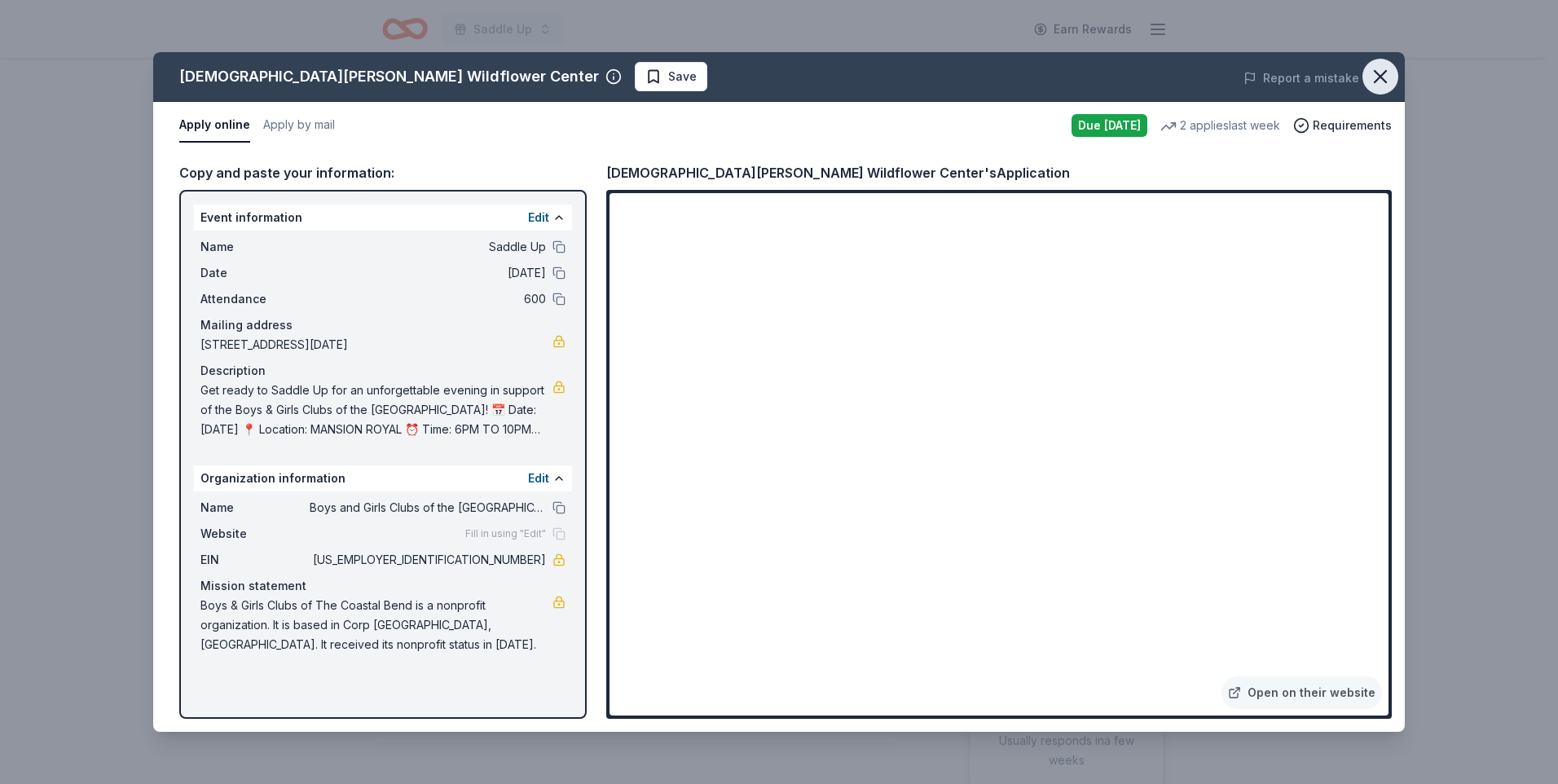
click at [1378, 76] on icon "button" at bounding box center [1380, 76] width 23 height 23
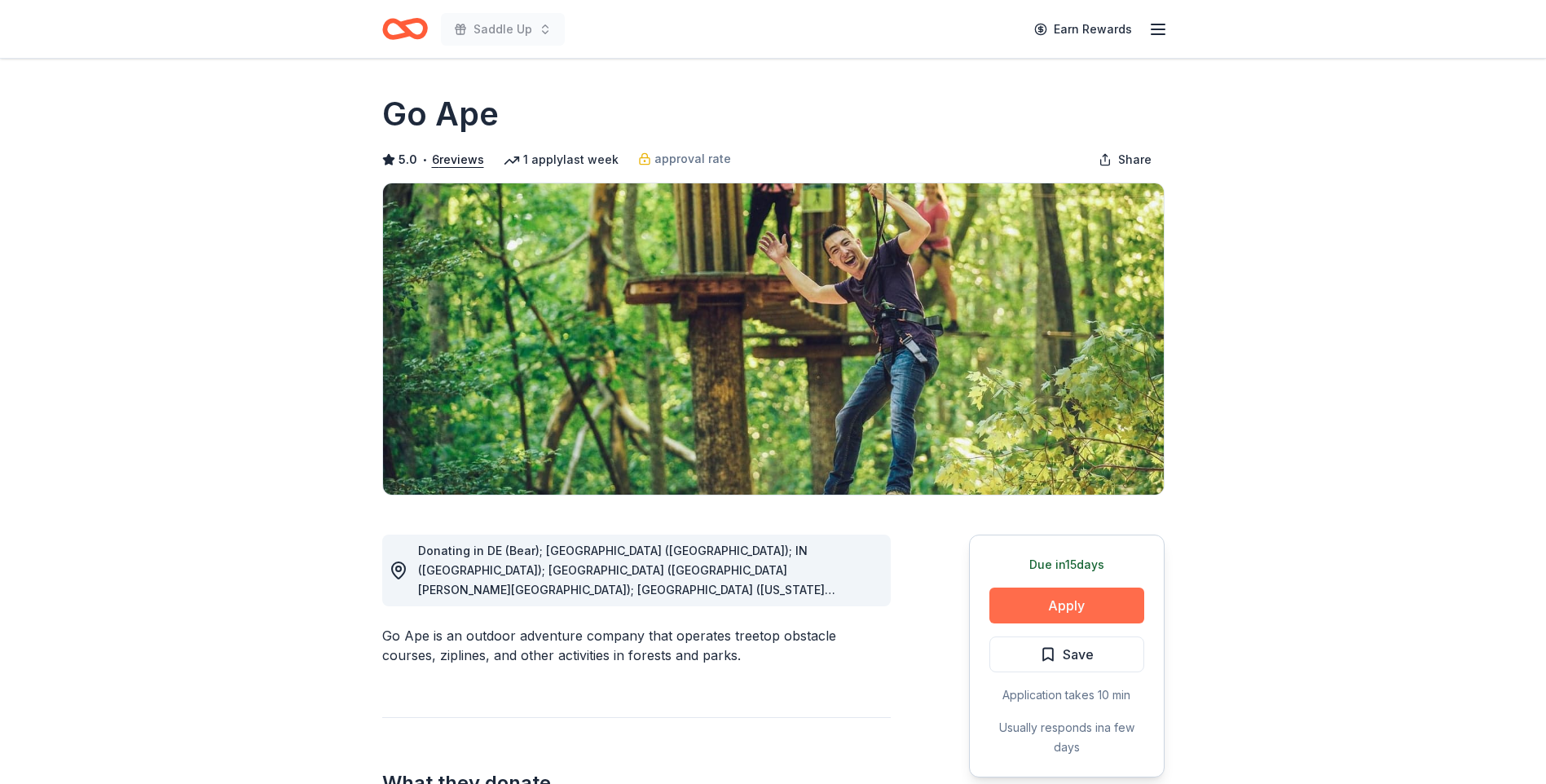
click at [1070, 610] on button "Apply" at bounding box center [1067, 606] width 155 height 36
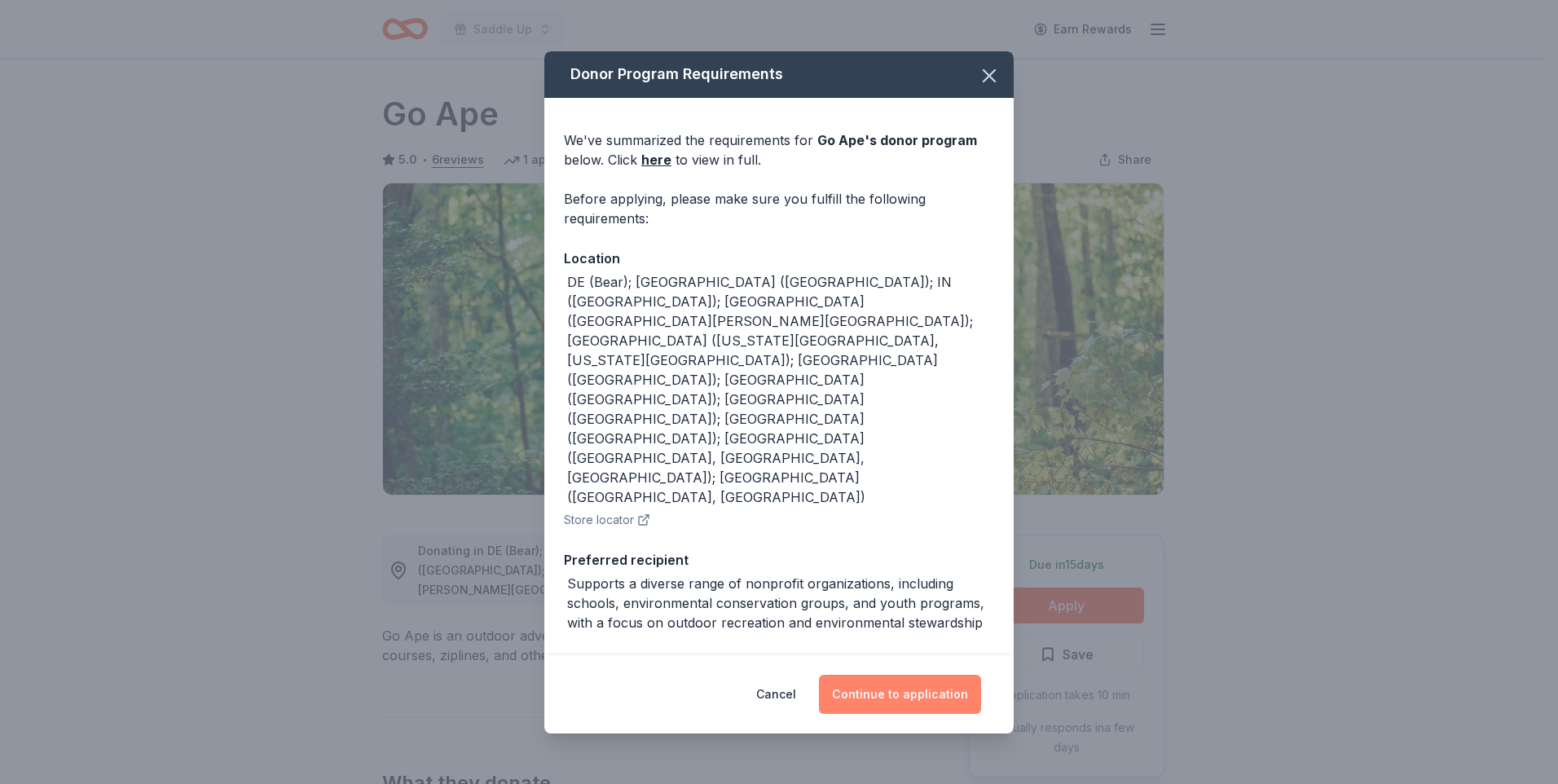
click at [890, 691] on button "Continue to application" at bounding box center [899, 694] width 162 height 39
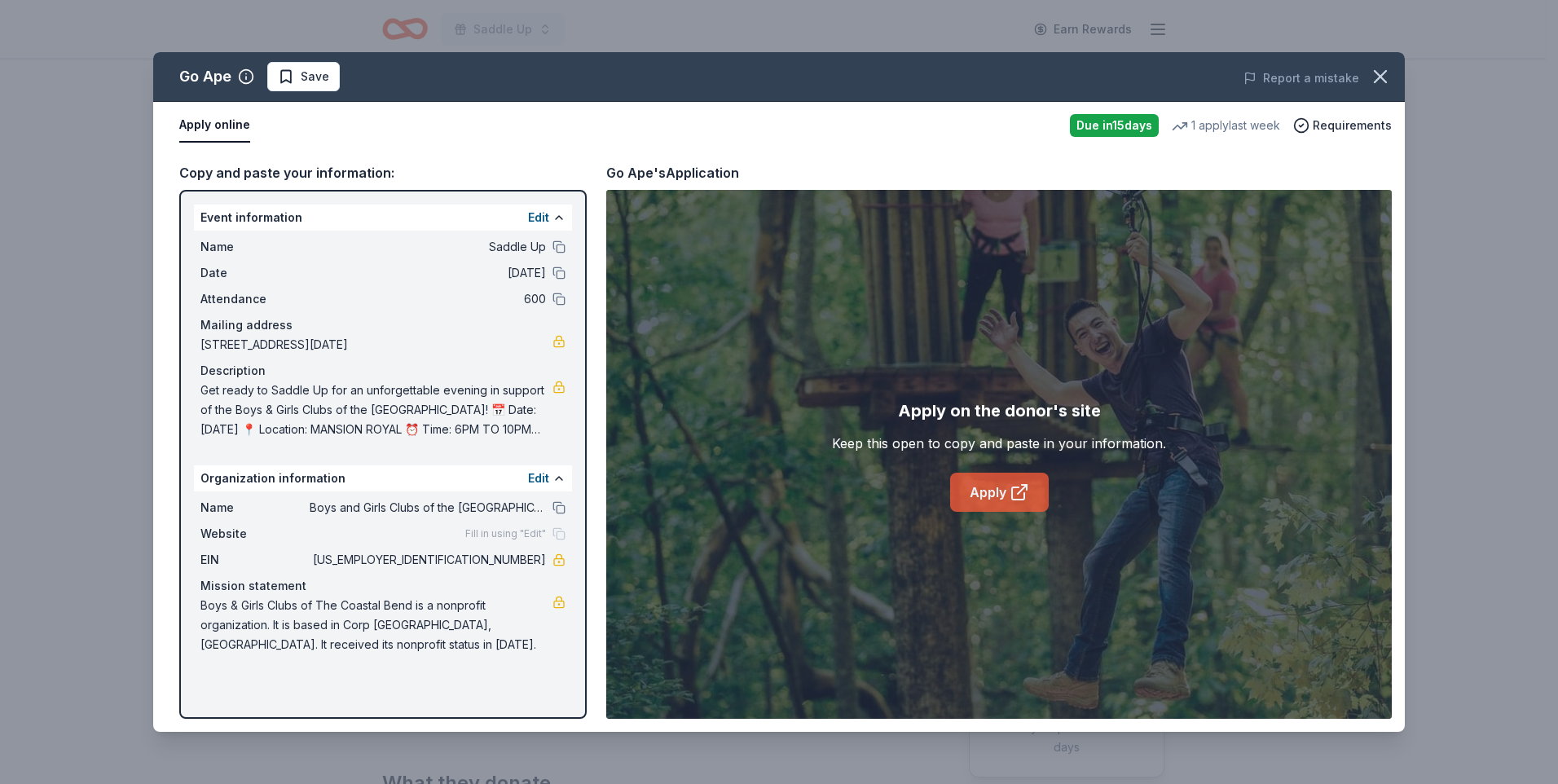
click at [1001, 490] on link "Apply" at bounding box center [1000, 492] width 99 height 39
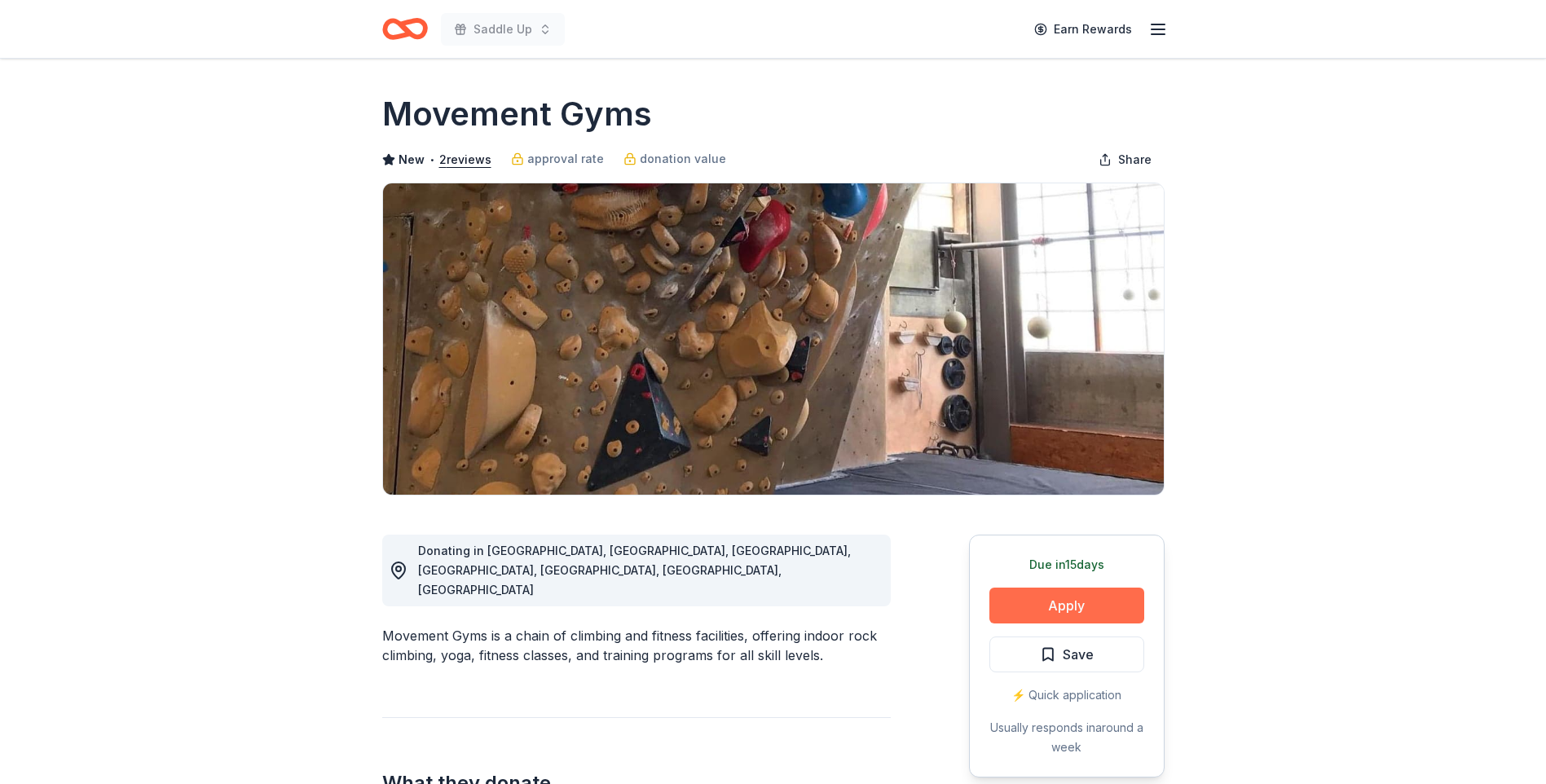
click at [1065, 611] on button "Apply" at bounding box center [1067, 606] width 155 height 36
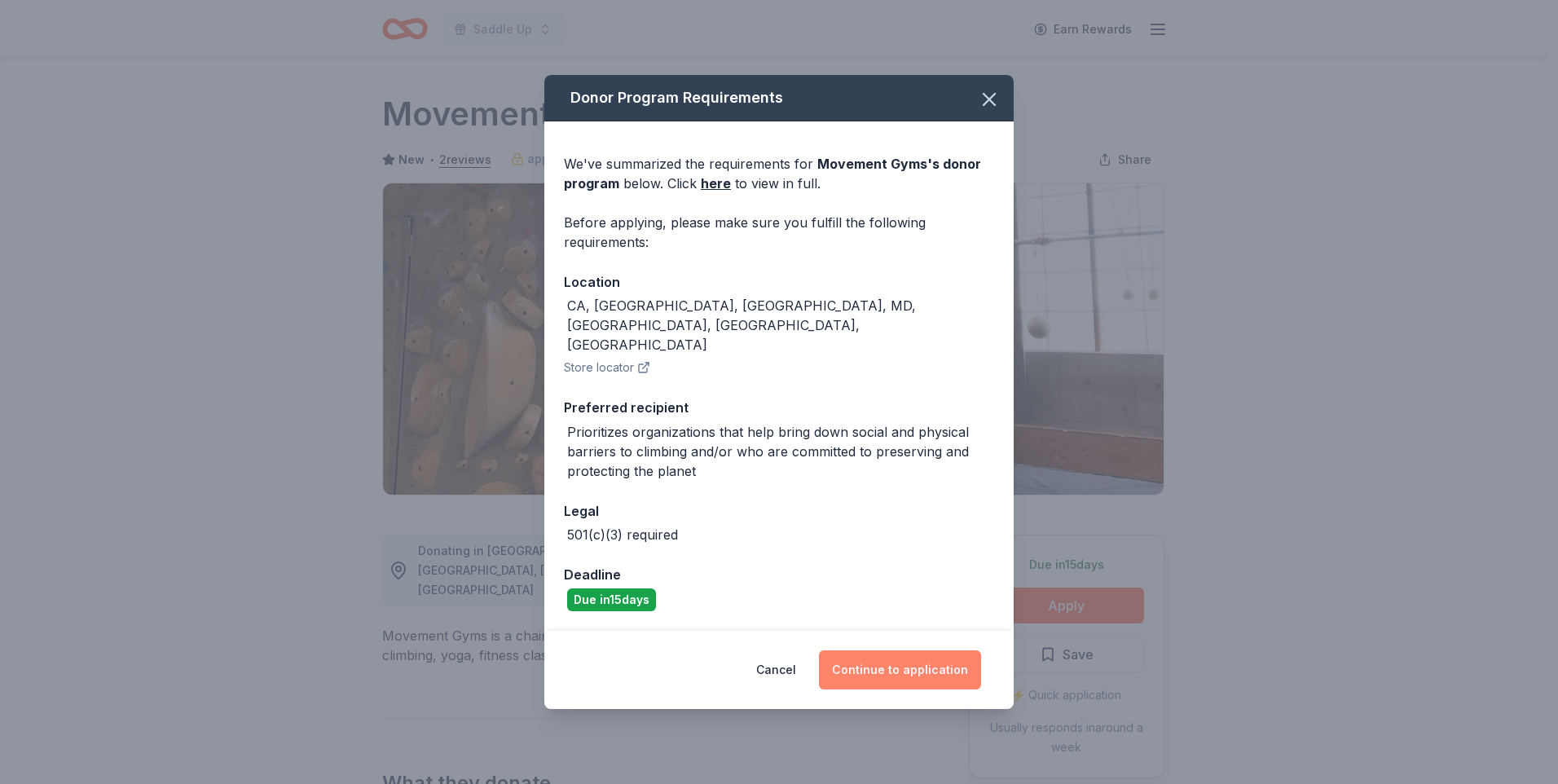
click at [867, 651] on button "Continue to application" at bounding box center [899, 670] width 162 height 39
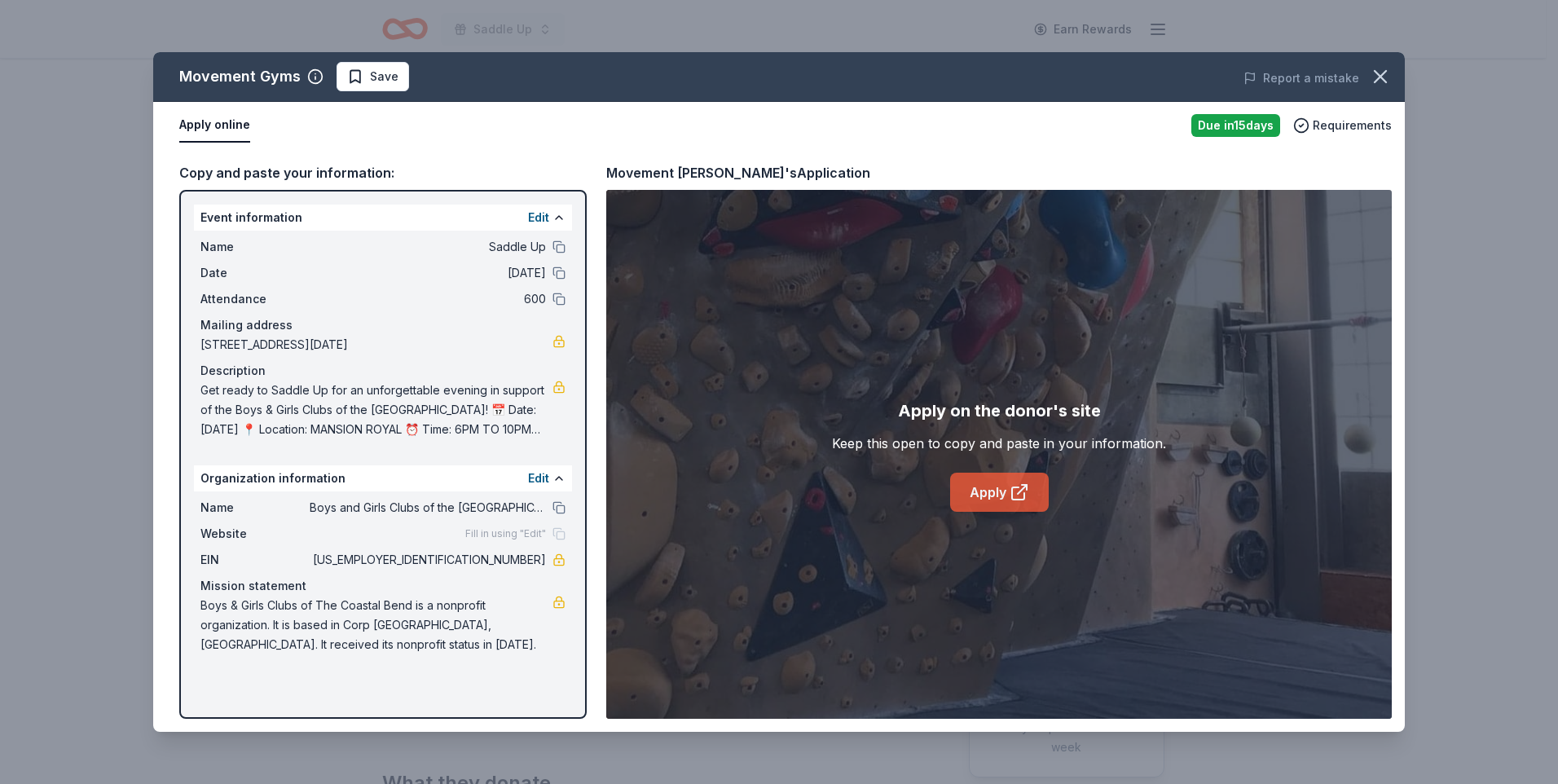
click at [989, 494] on link "Apply" at bounding box center [1000, 492] width 99 height 39
click at [1375, 76] on icon "button" at bounding box center [1380, 76] width 23 height 23
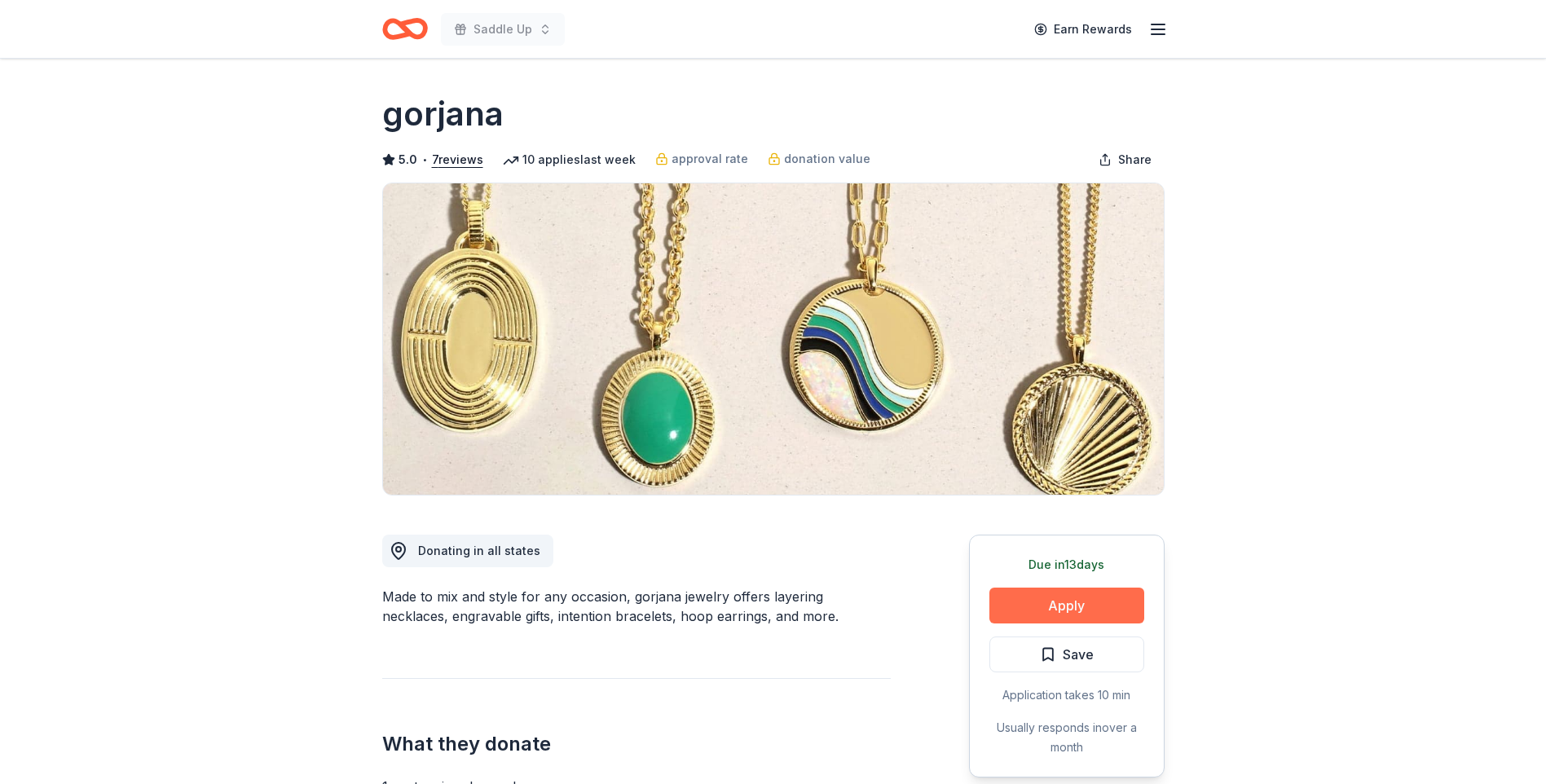
click at [1055, 609] on button "Apply" at bounding box center [1067, 606] width 155 height 36
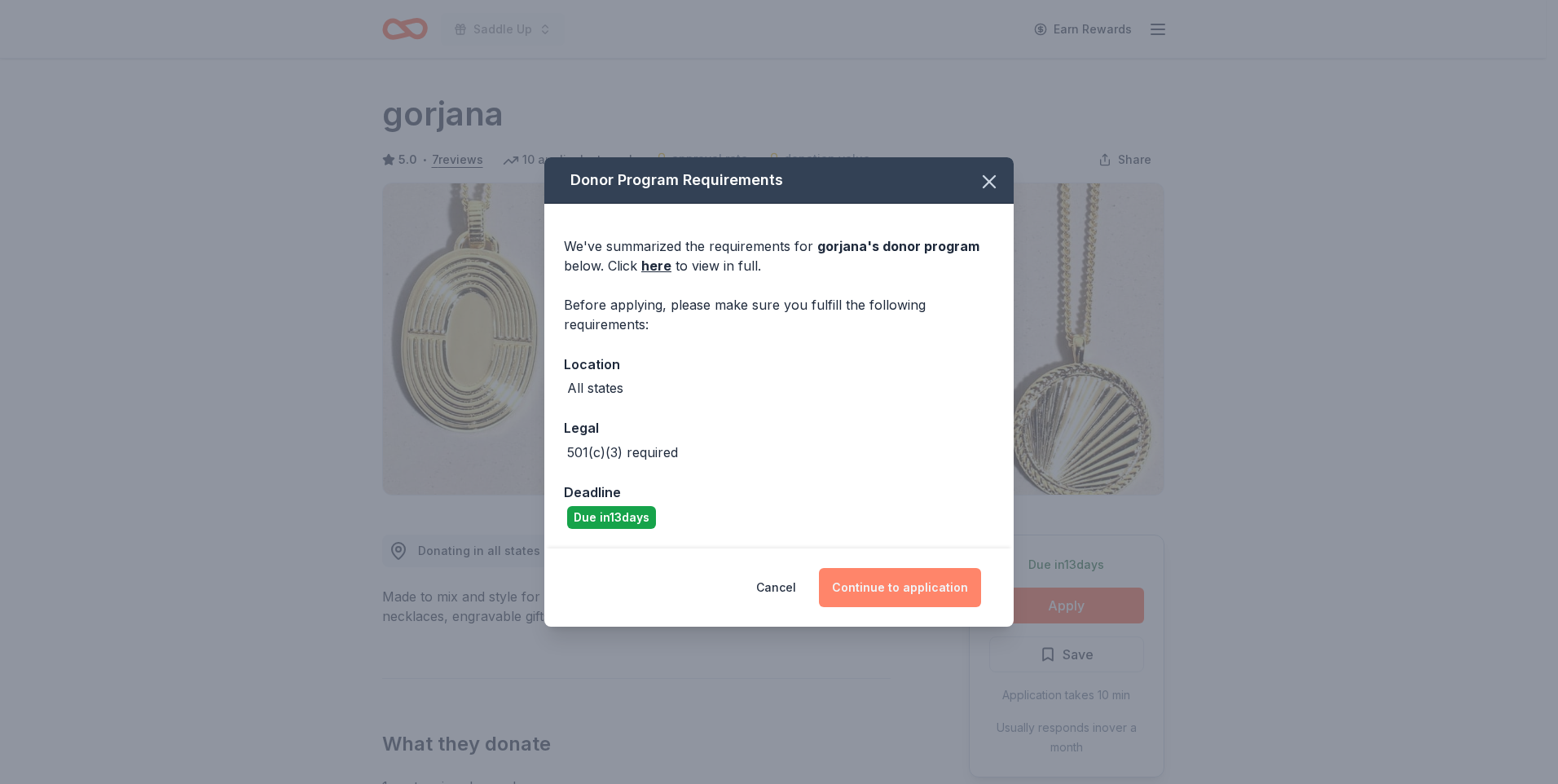
click at [897, 586] on button "Continue to application" at bounding box center [899, 588] width 162 height 39
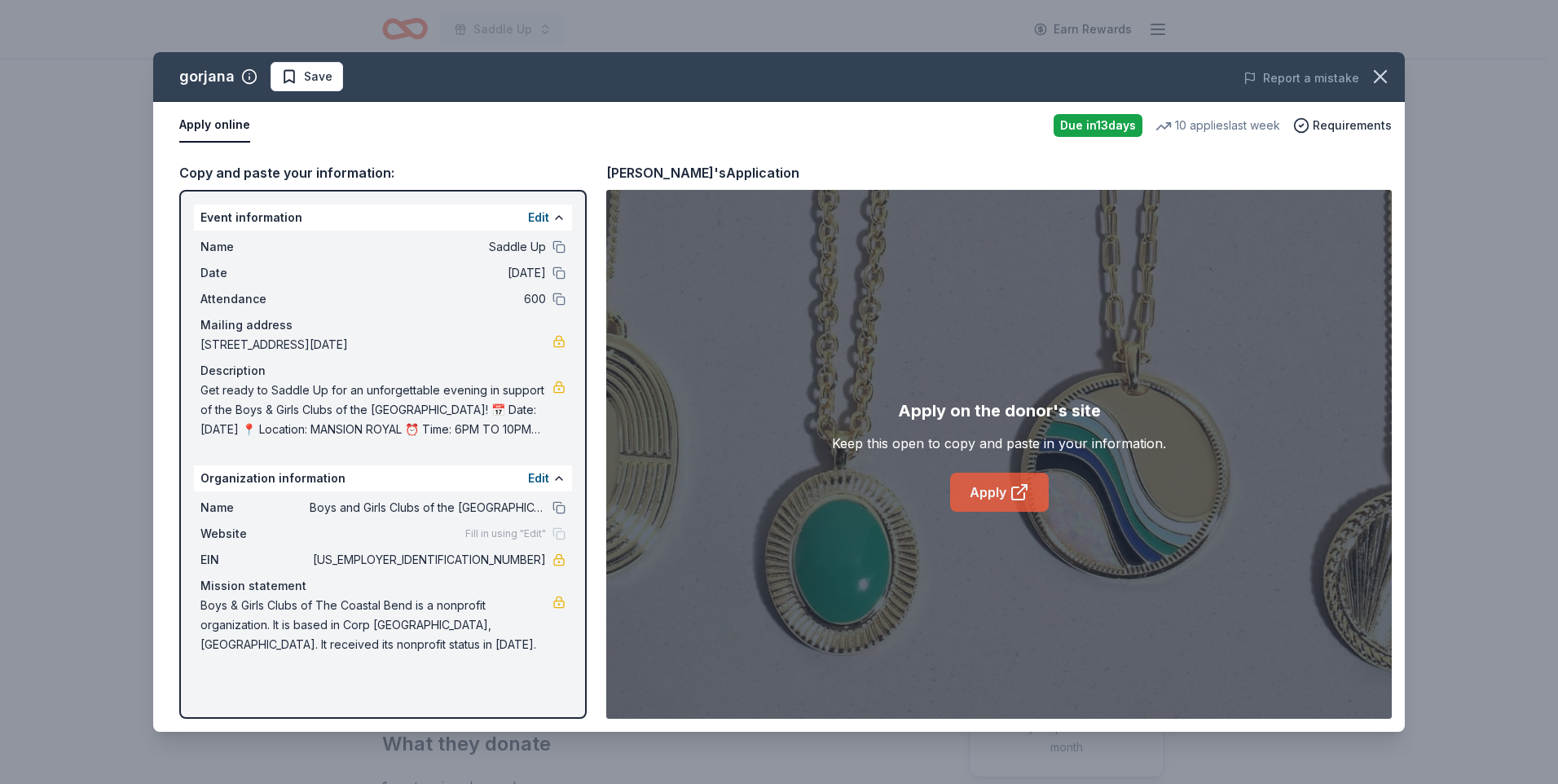
click at [992, 496] on link "Apply" at bounding box center [1000, 492] width 99 height 39
click at [1378, 76] on icon "button" at bounding box center [1380, 76] width 23 height 23
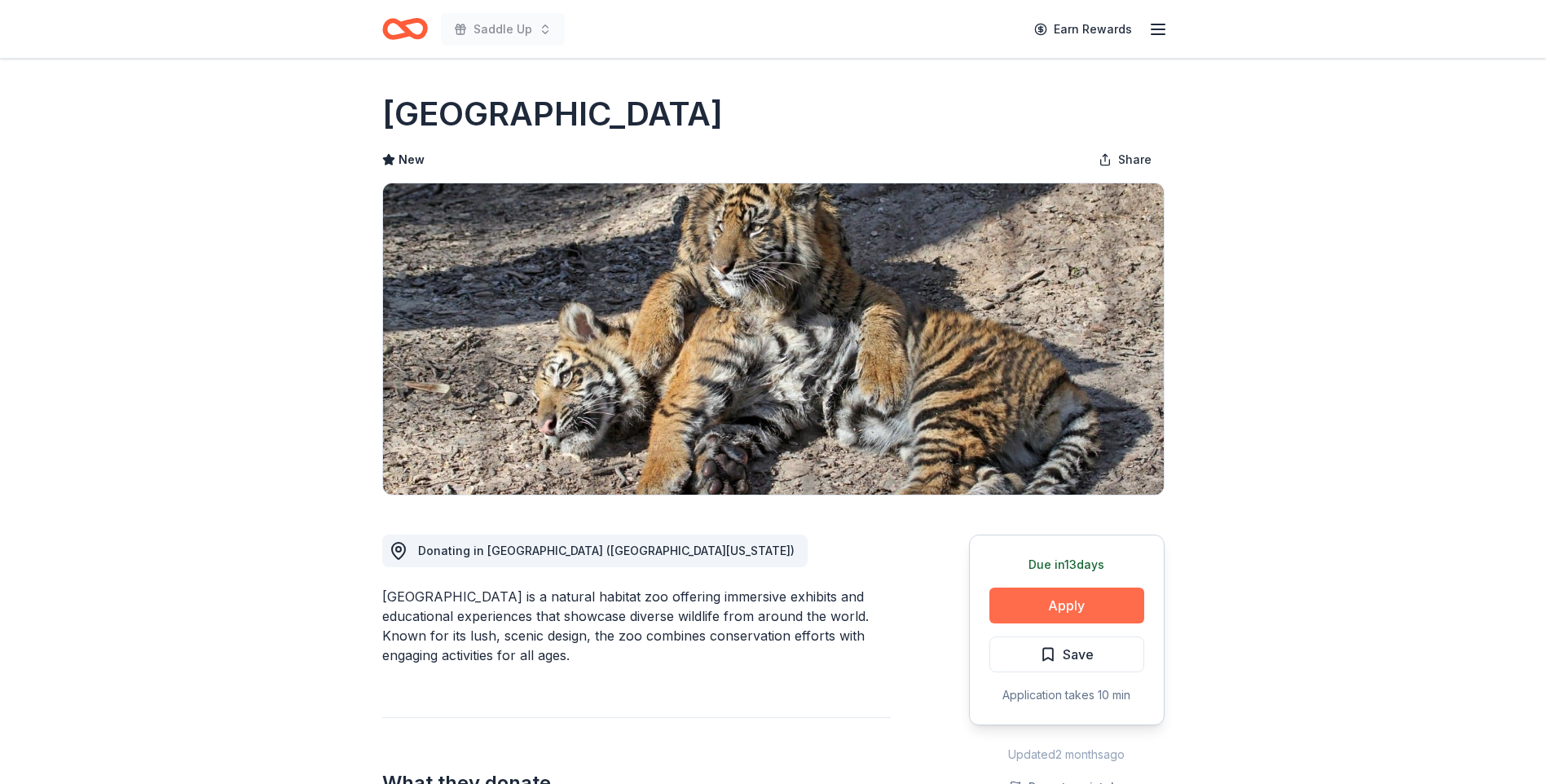
click at [1057, 613] on button "Apply" at bounding box center [1067, 606] width 155 height 36
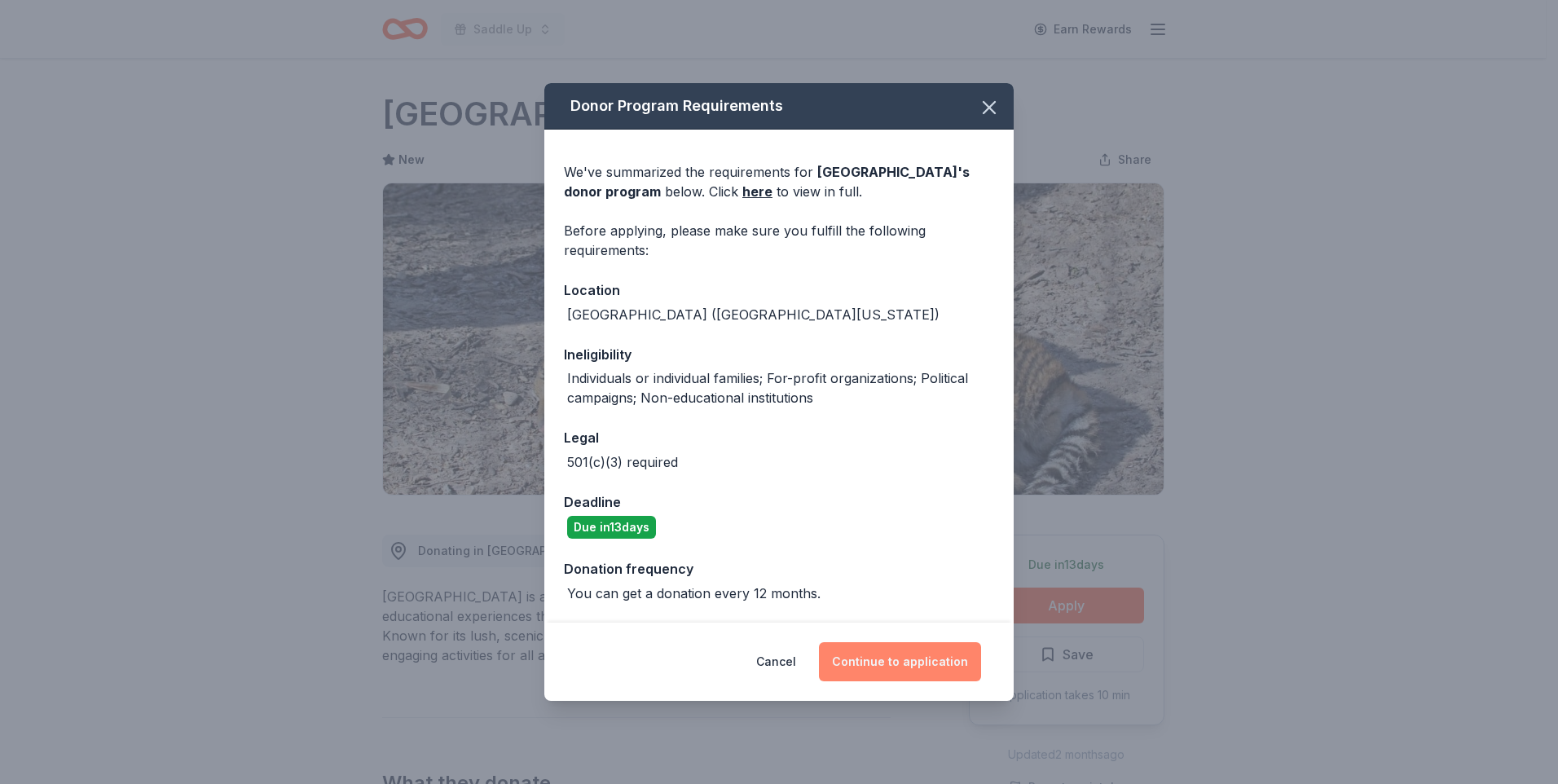
click at [890, 657] on button "Continue to application" at bounding box center [899, 662] width 162 height 39
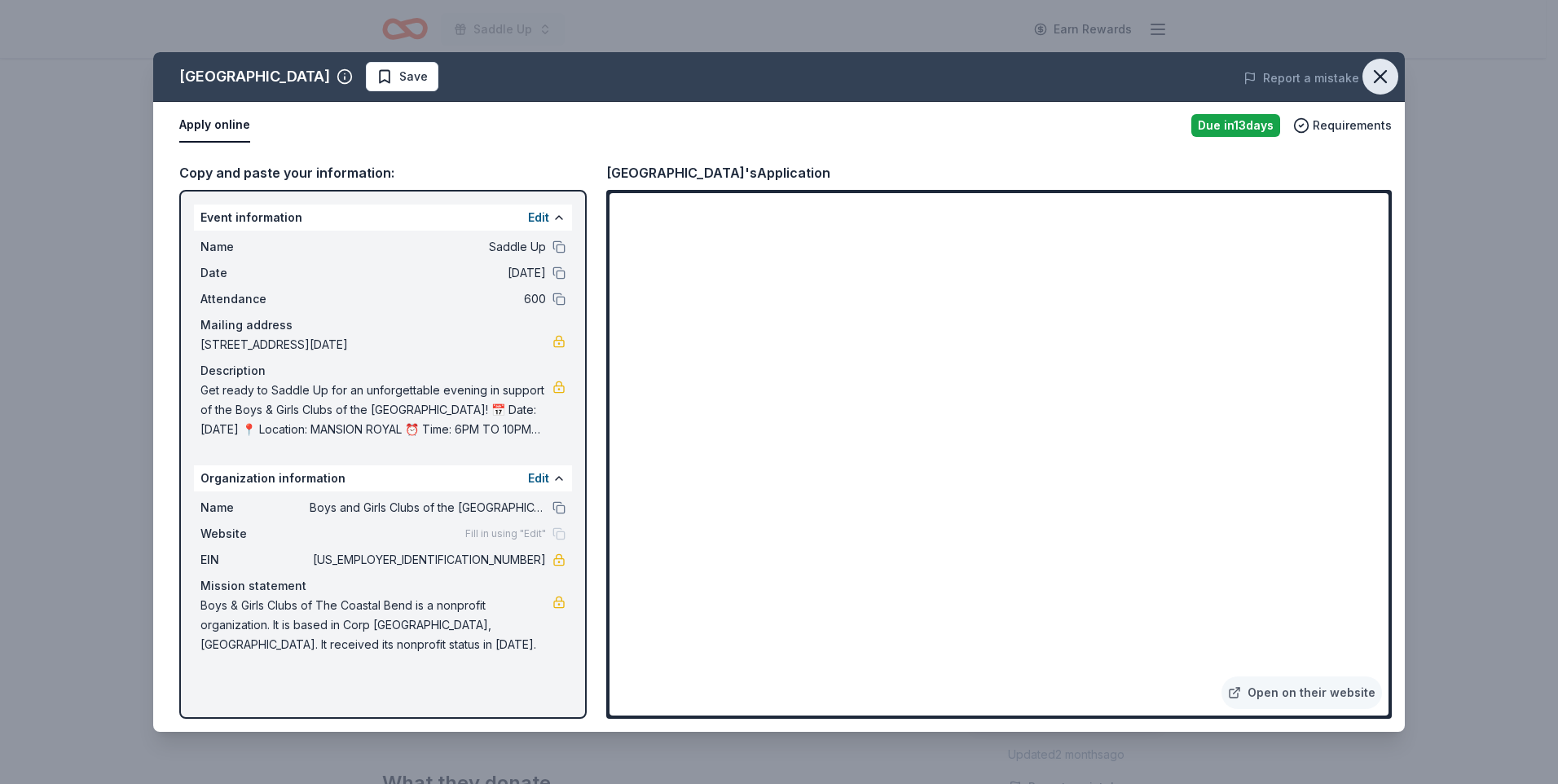
click at [1381, 76] on icon "button" at bounding box center [1380, 76] width 12 height 12
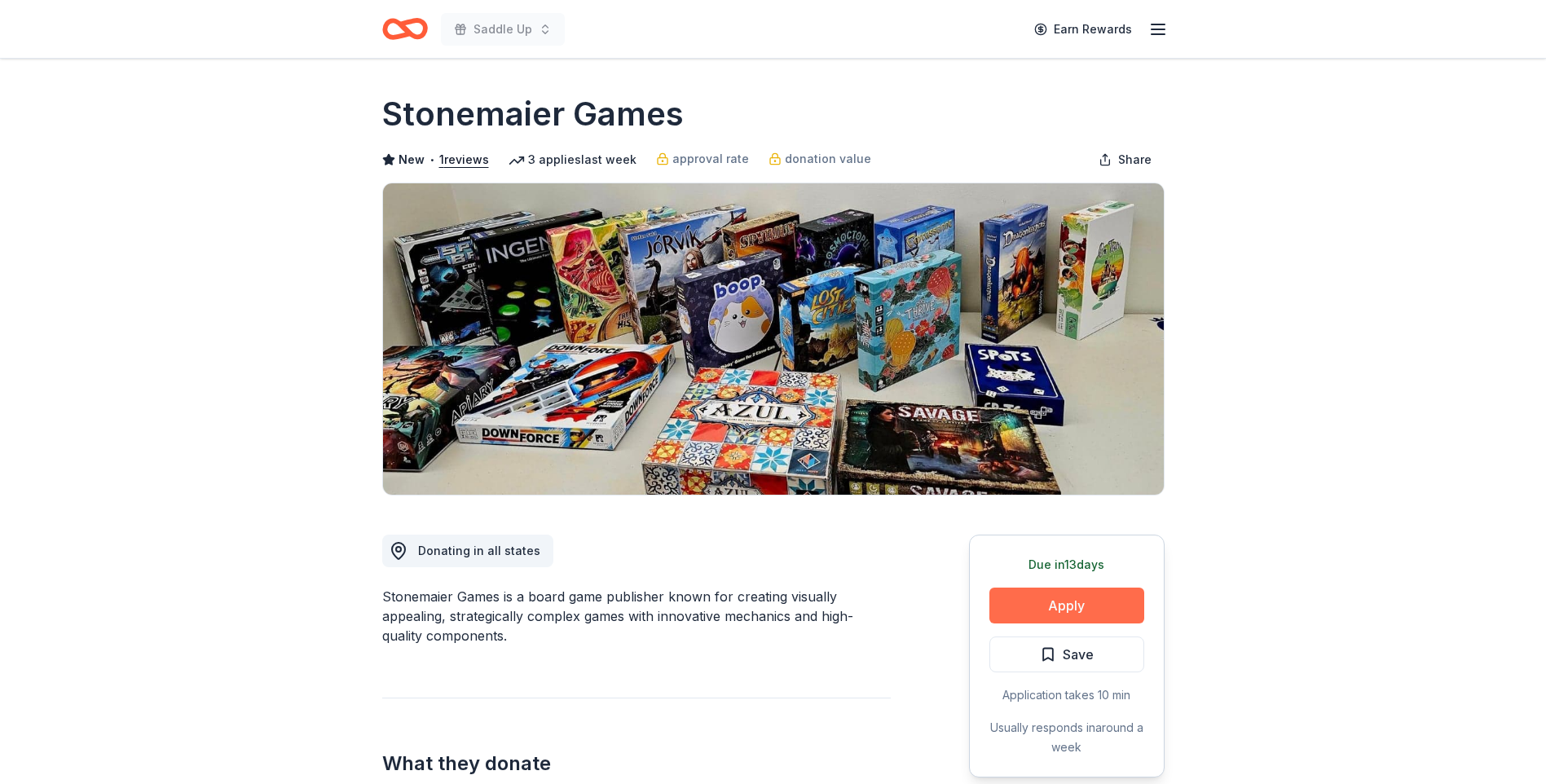
click at [1058, 603] on button "Apply" at bounding box center [1067, 606] width 155 height 36
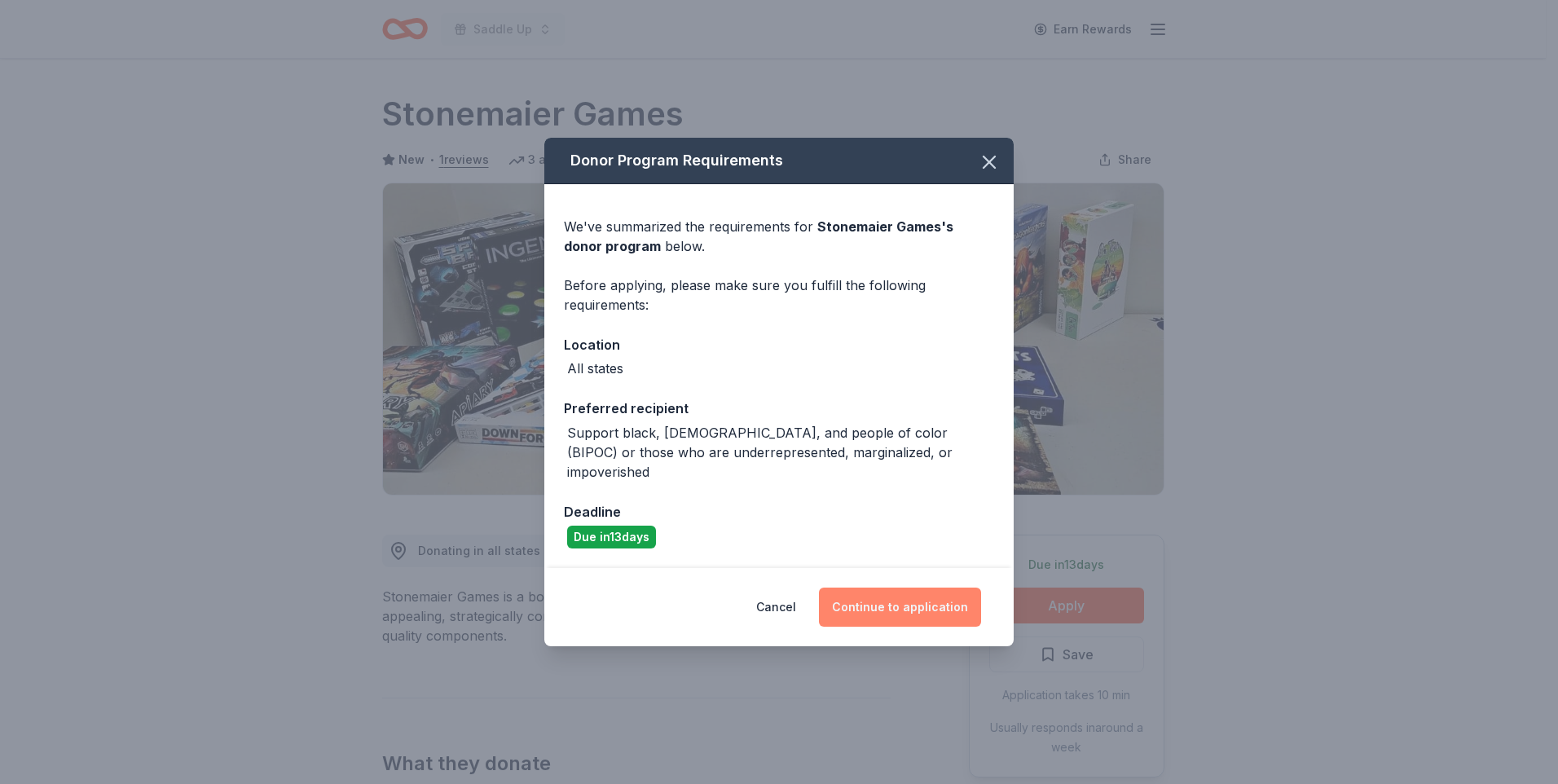
click at [885, 595] on button "Continue to application" at bounding box center [899, 607] width 162 height 39
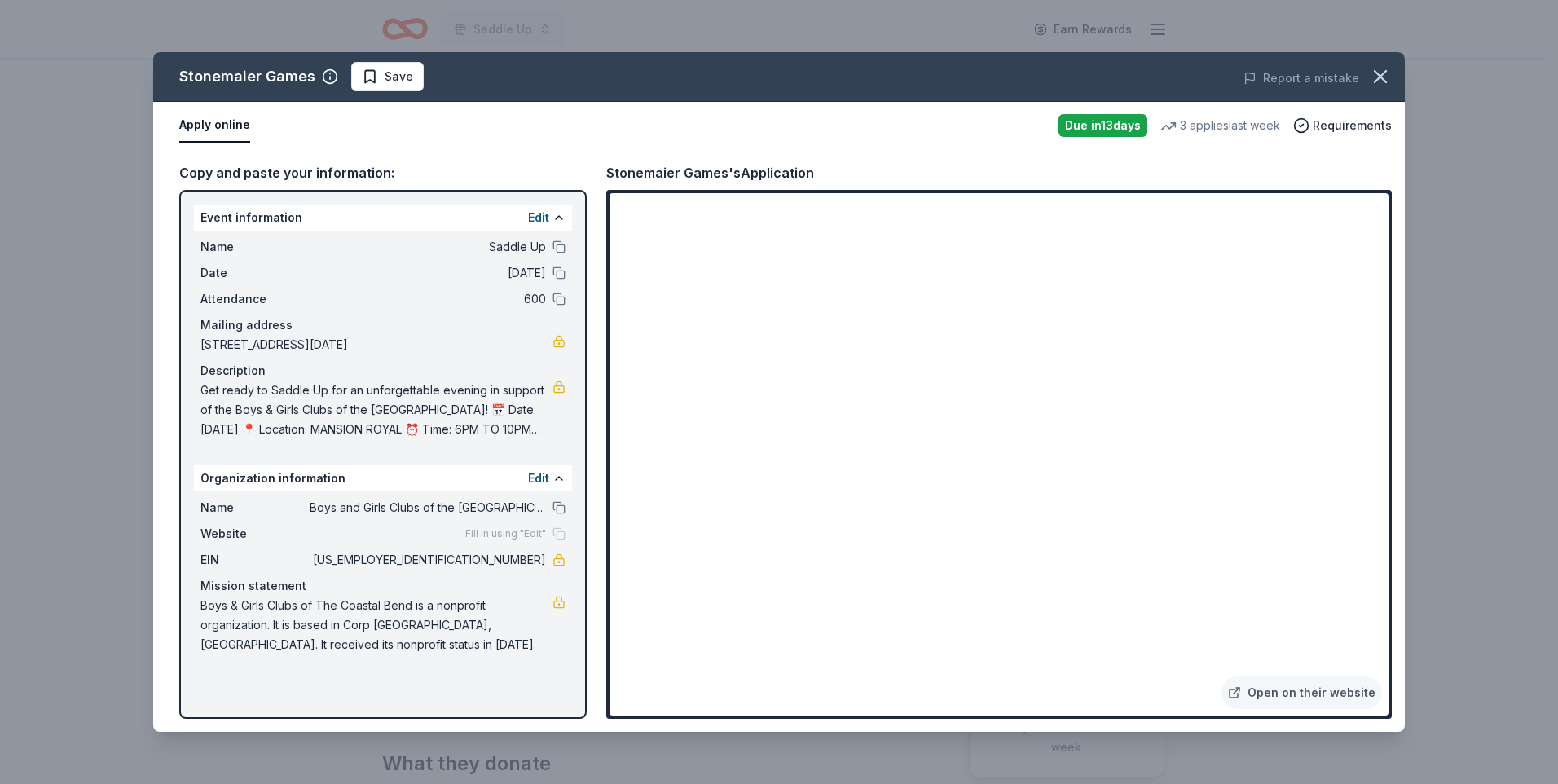
drag, startPoint x: 1392, startPoint y: 247, endPoint x: 1405, endPoint y: 289, distance: 44.0
click at [1405, 289] on div "Stonemaier Games Save Report a mistake Apply online Due in 13 days 3 applies la…" at bounding box center [779, 392] width 1558 height 784
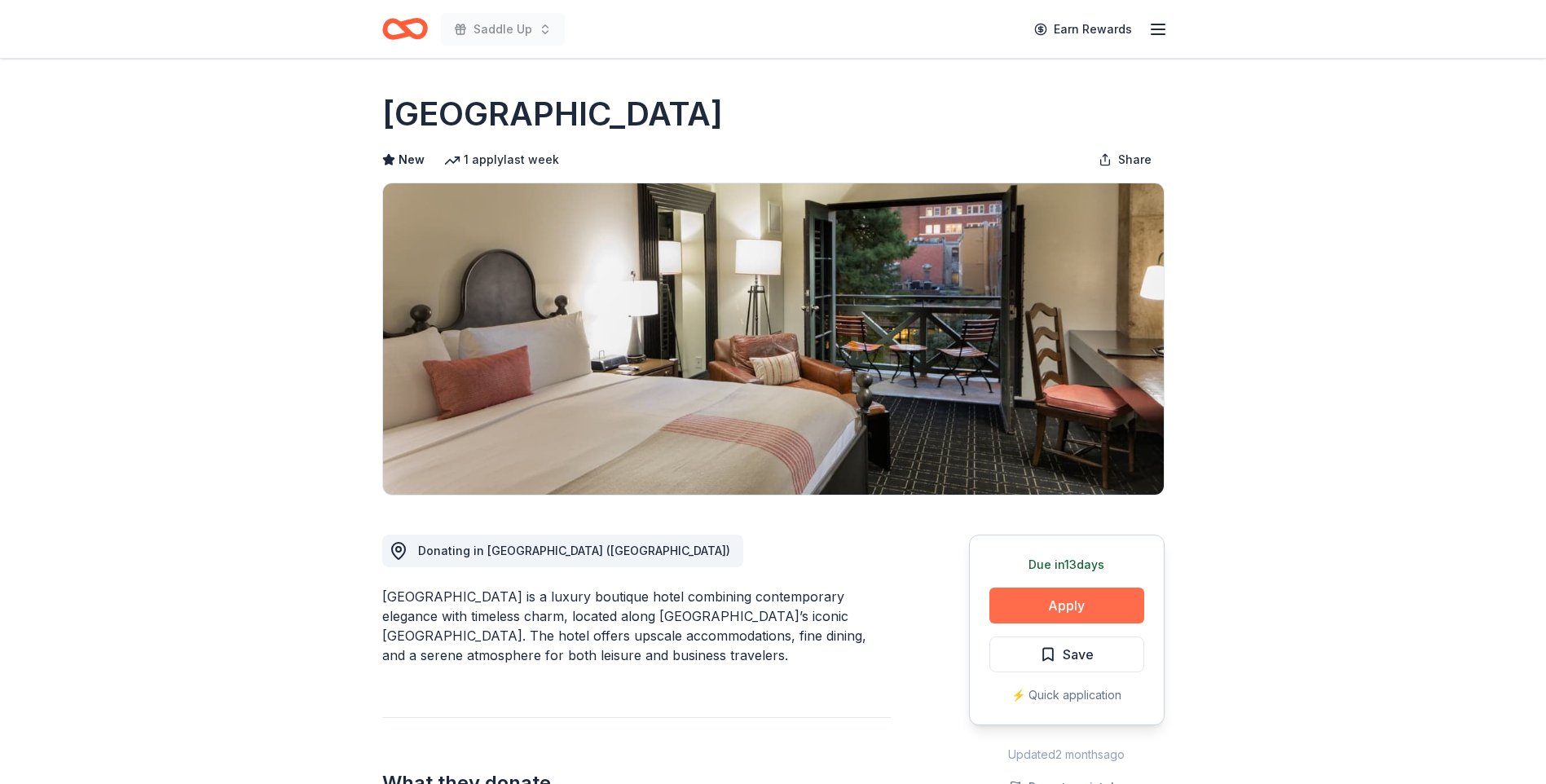
click at [1064, 602] on button "Apply" at bounding box center [1067, 606] width 155 height 36
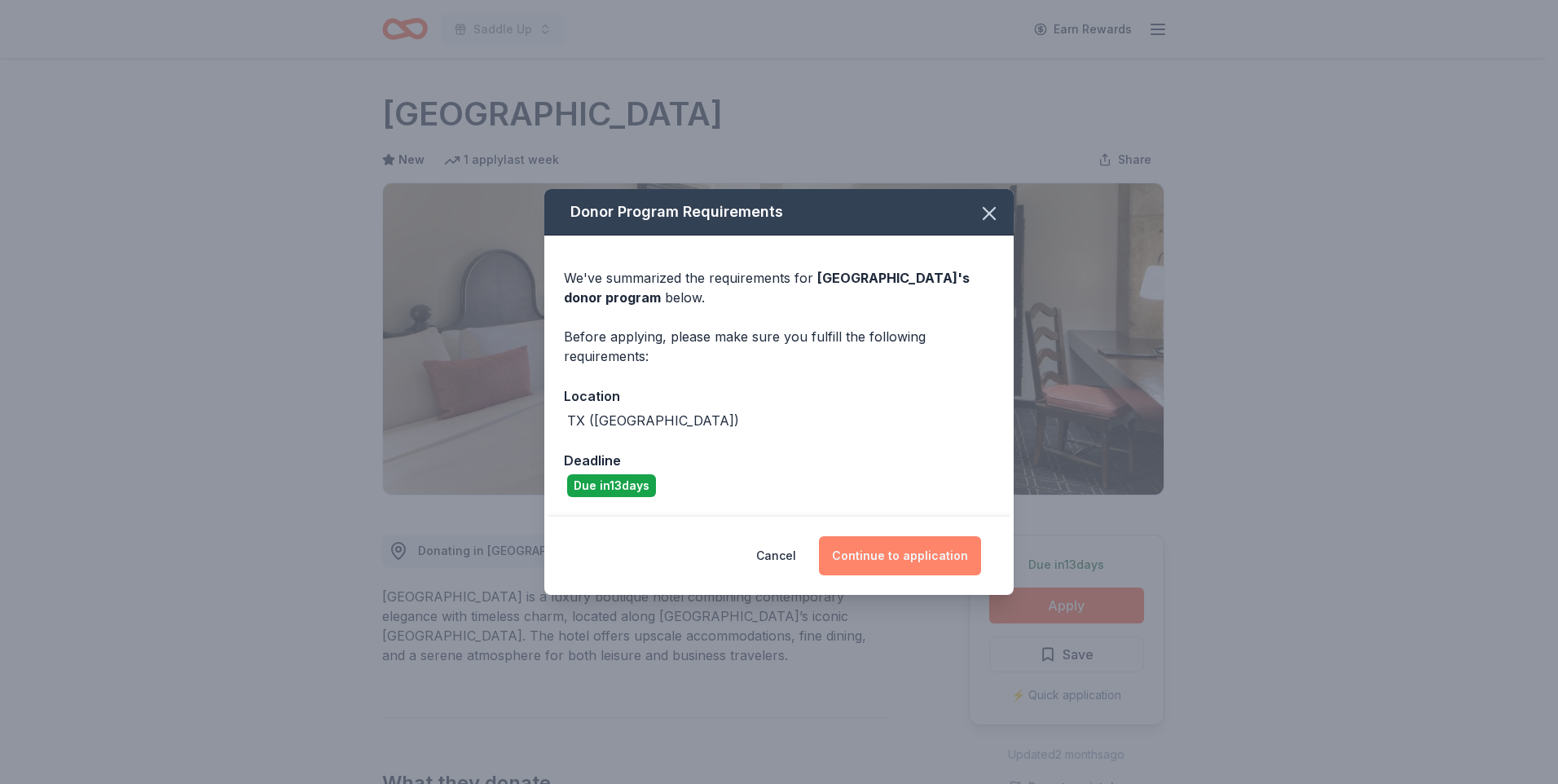
click at [896, 553] on button "Continue to application" at bounding box center [899, 556] width 162 height 39
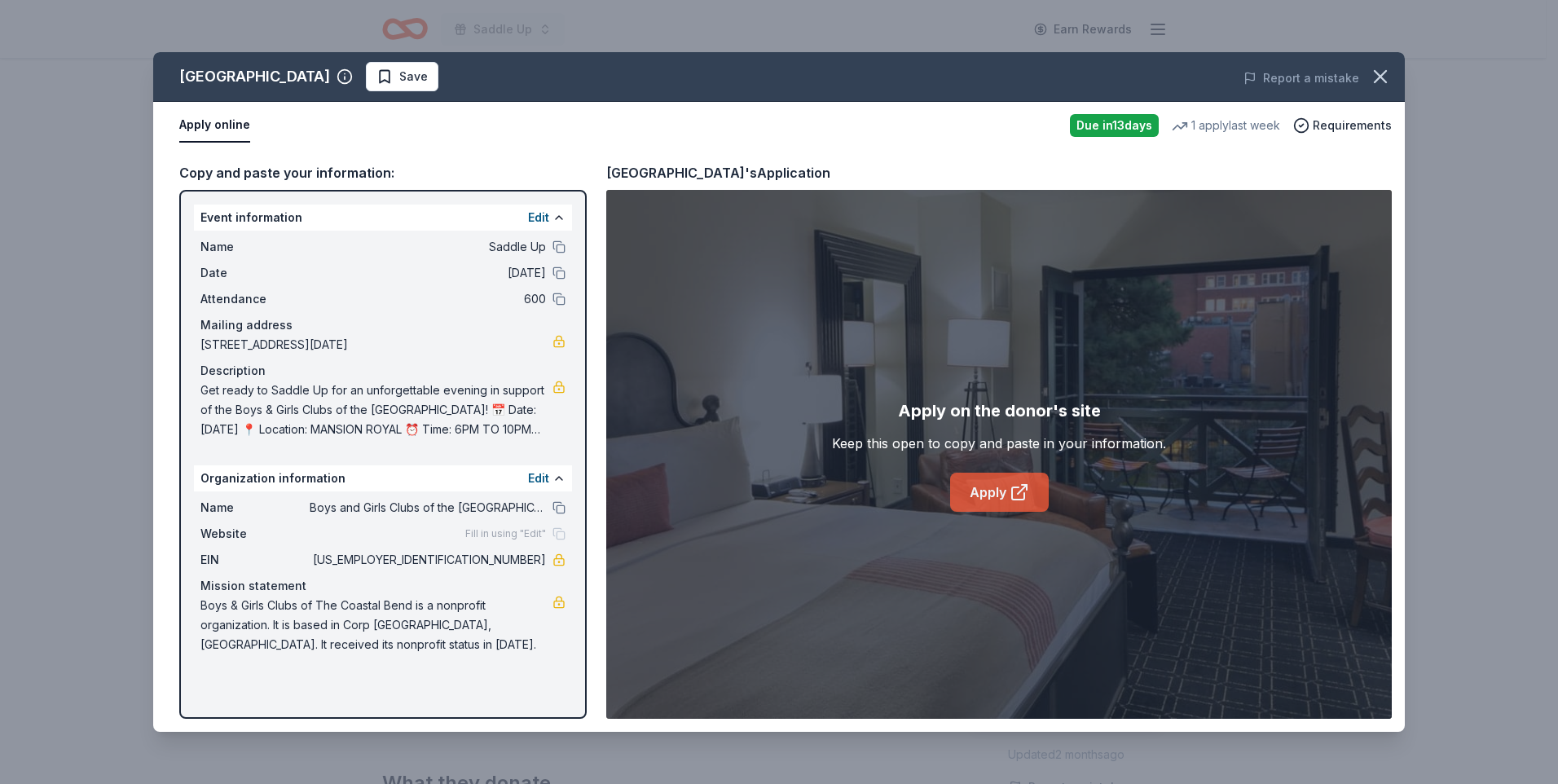
click at [982, 494] on link "Apply" at bounding box center [1000, 492] width 99 height 39
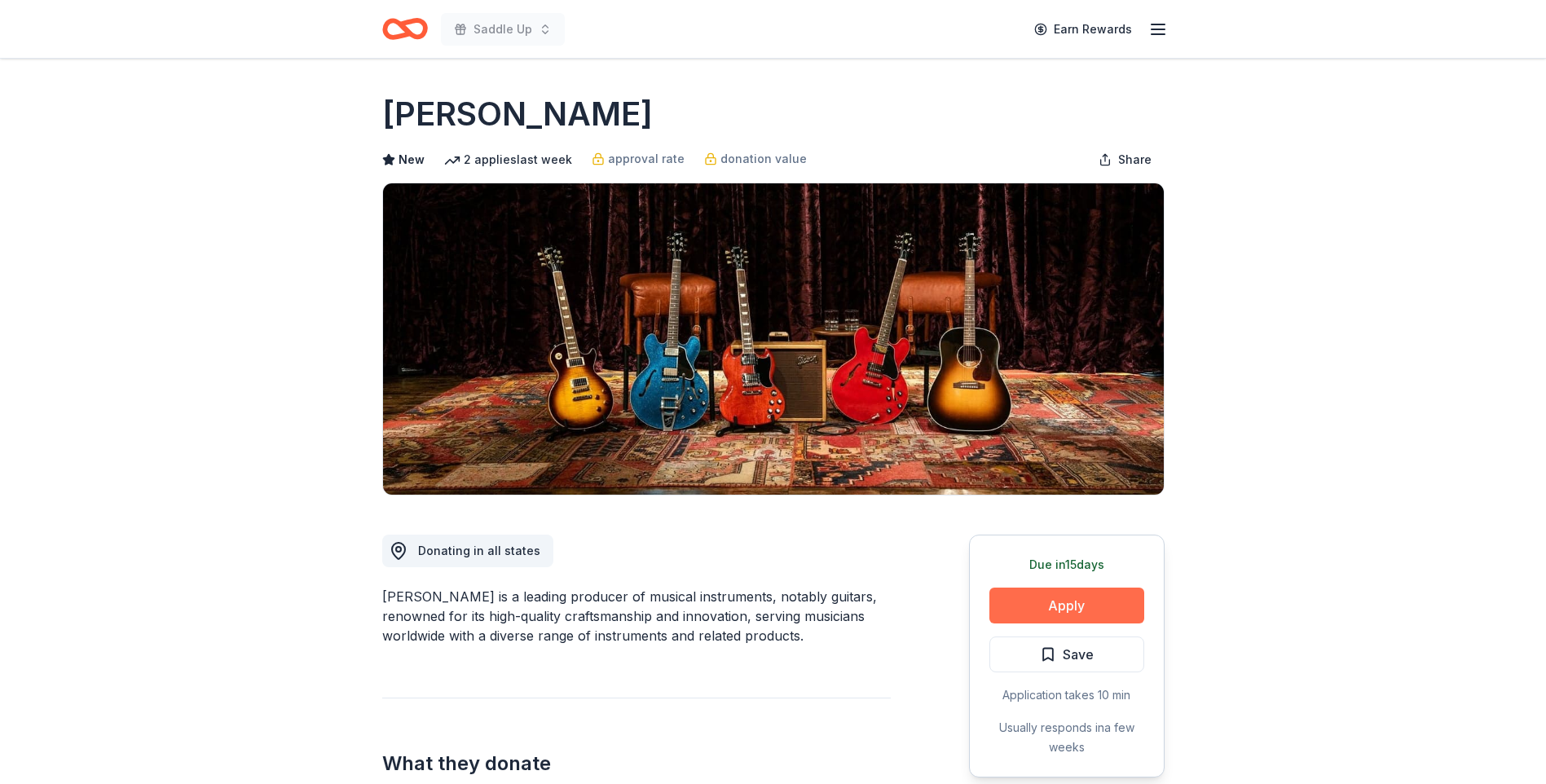
click at [1077, 607] on button "Apply" at bounding box center [1067, 606] width 155 height 36
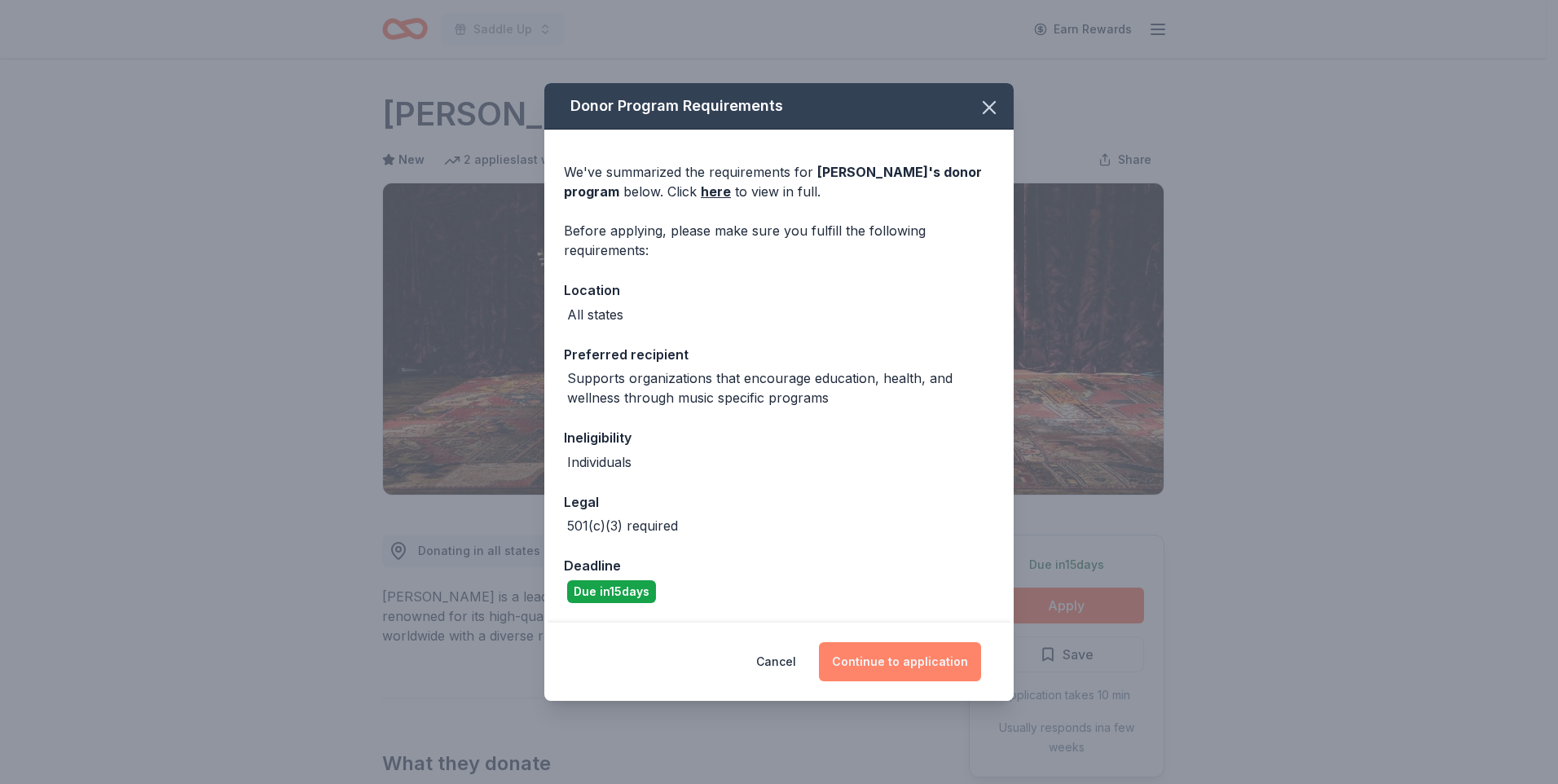
click at [908, 663] on button "Continue to application" at bounding box center [899, 662] width 162 height 39
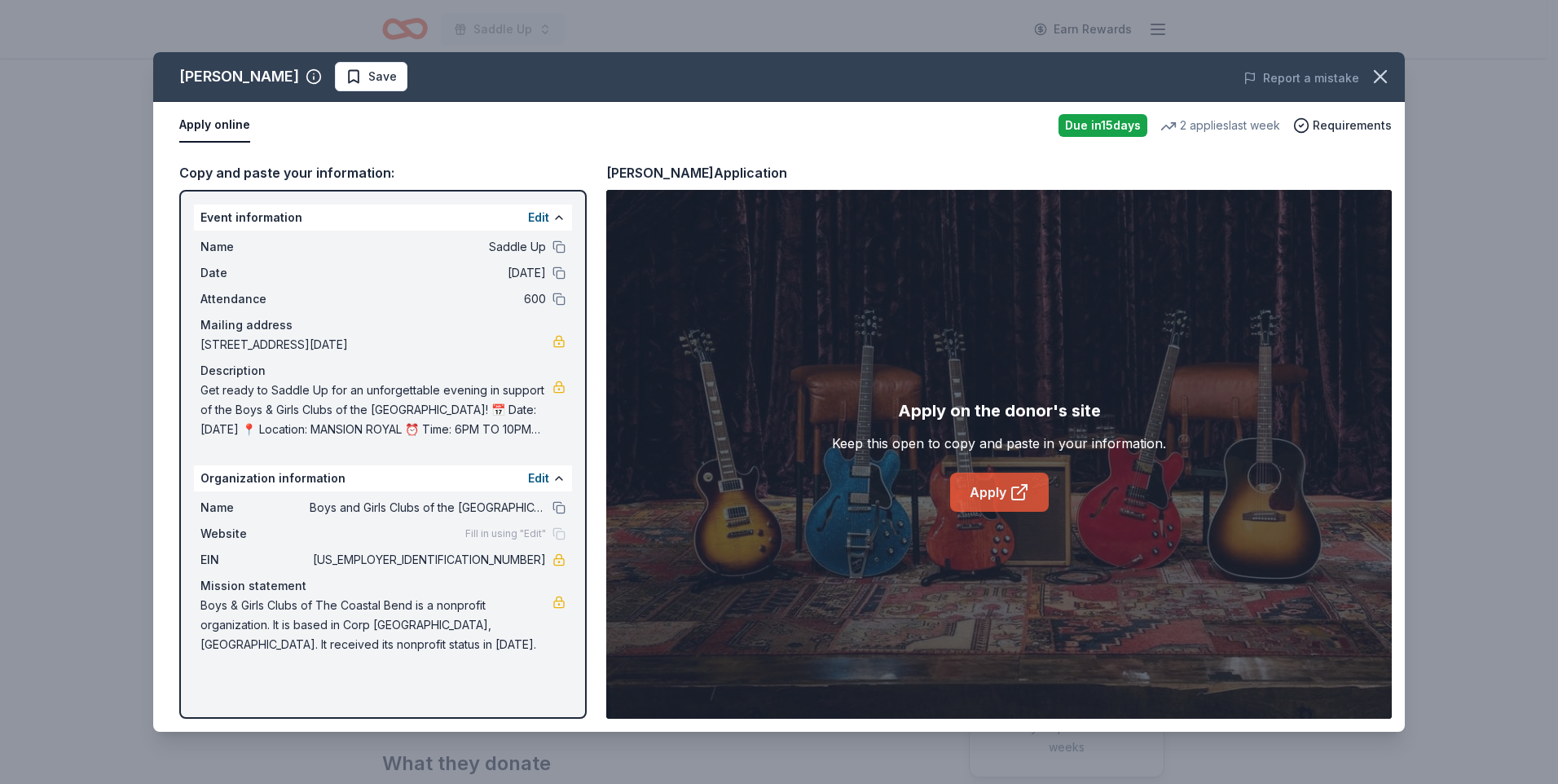
click at [990, 497] on link "Apply" at bounding box center [1000, 492] width 99 height 39
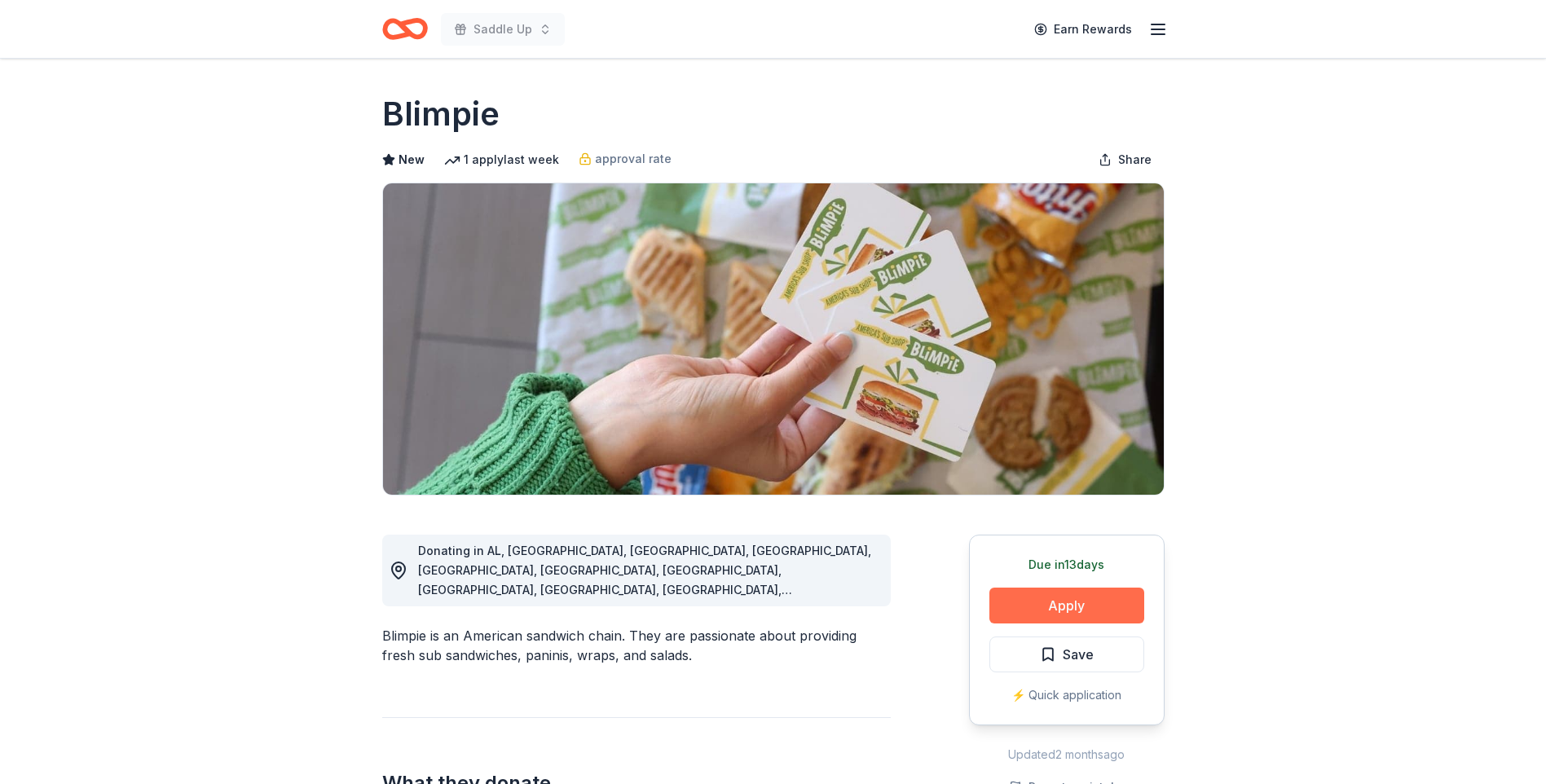
click at [1064, 612] on button "Apply" at bounding box center [1067, 606] width 155 height 36
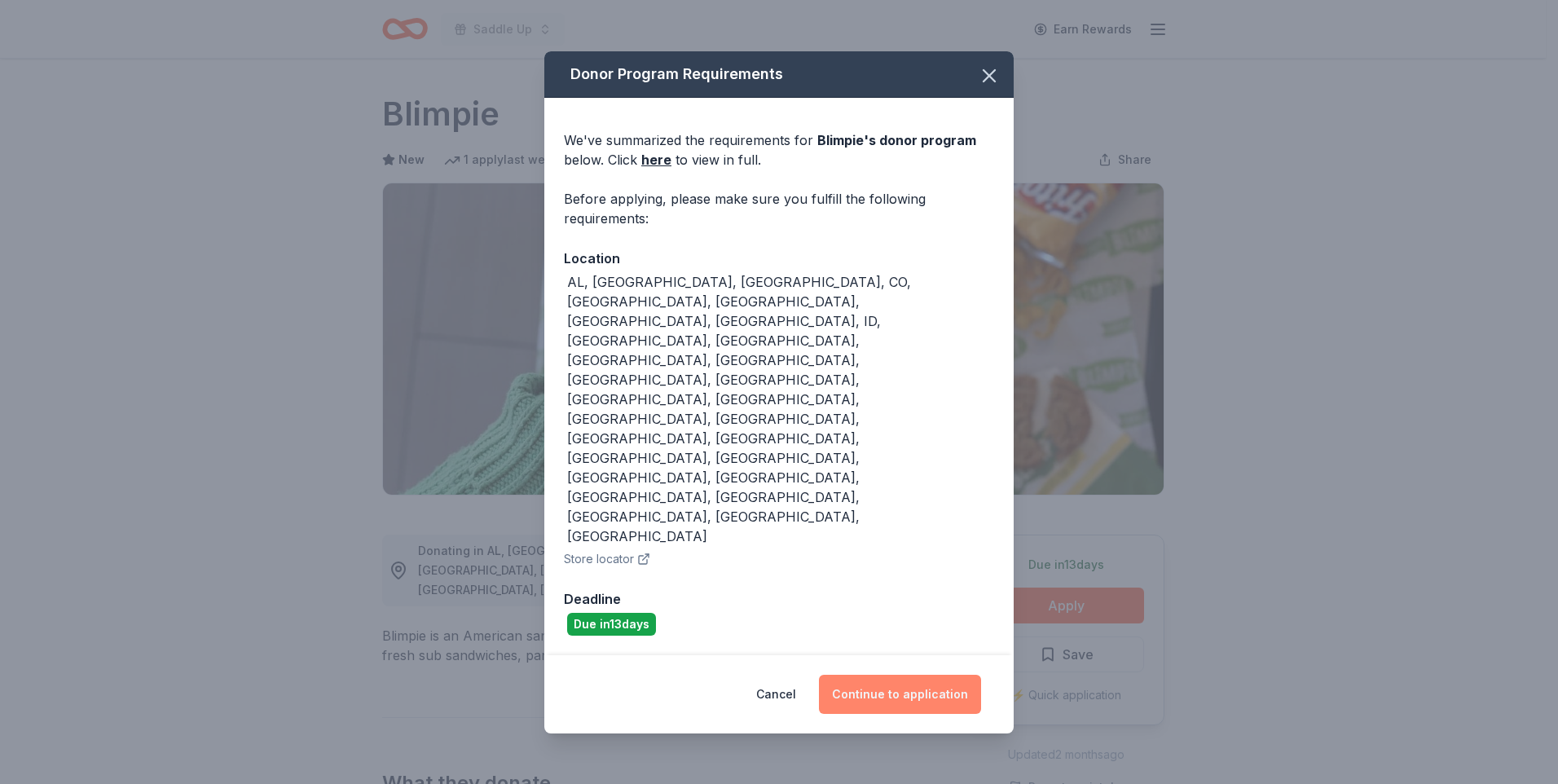
click at [876, 675] on button "Continue to application" at bounding box center [899, 694] width 162 height 39
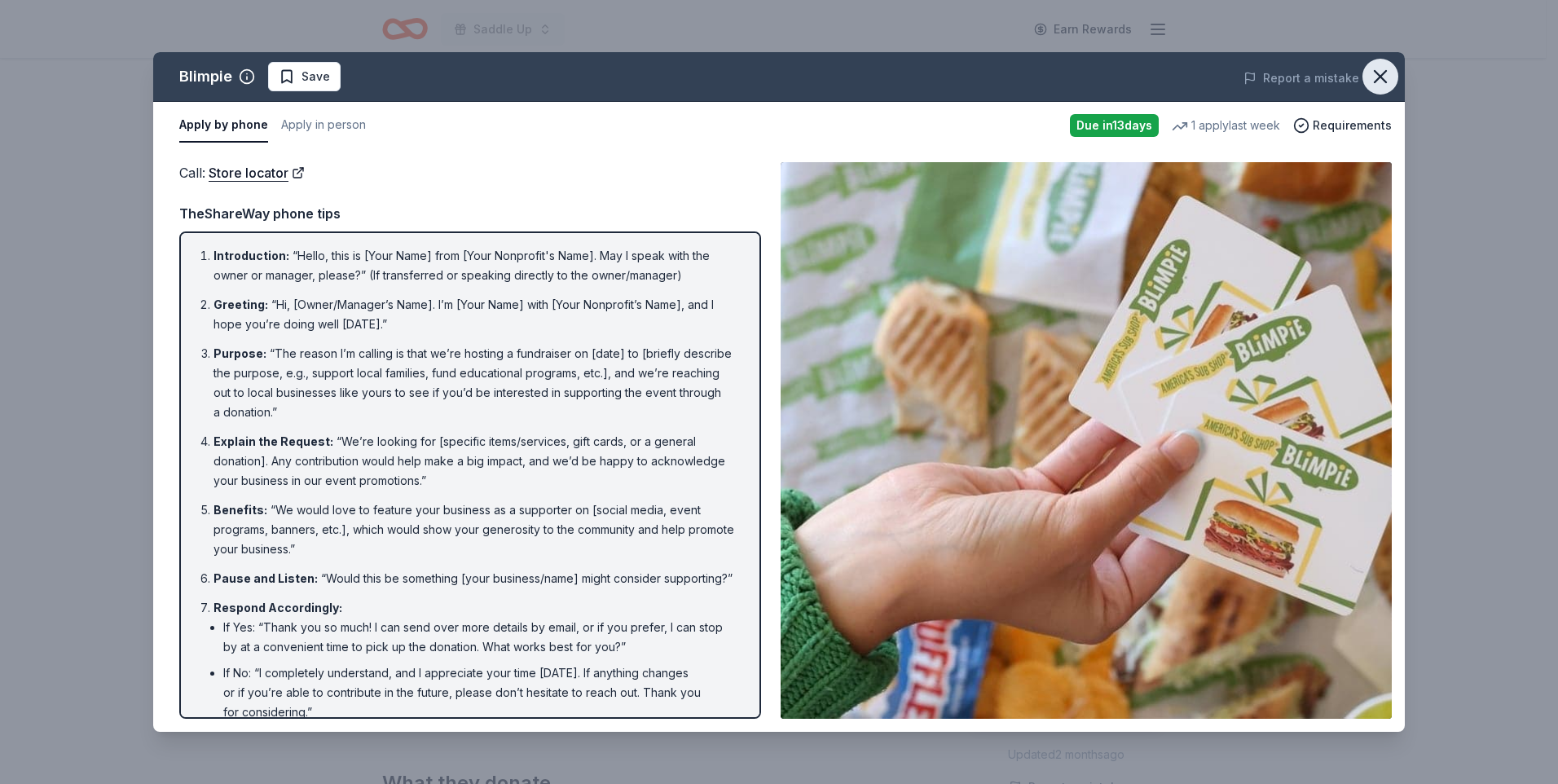
click at [1381, 81] on icon "button" at bounding box center [1380, 76] width 23 height 23
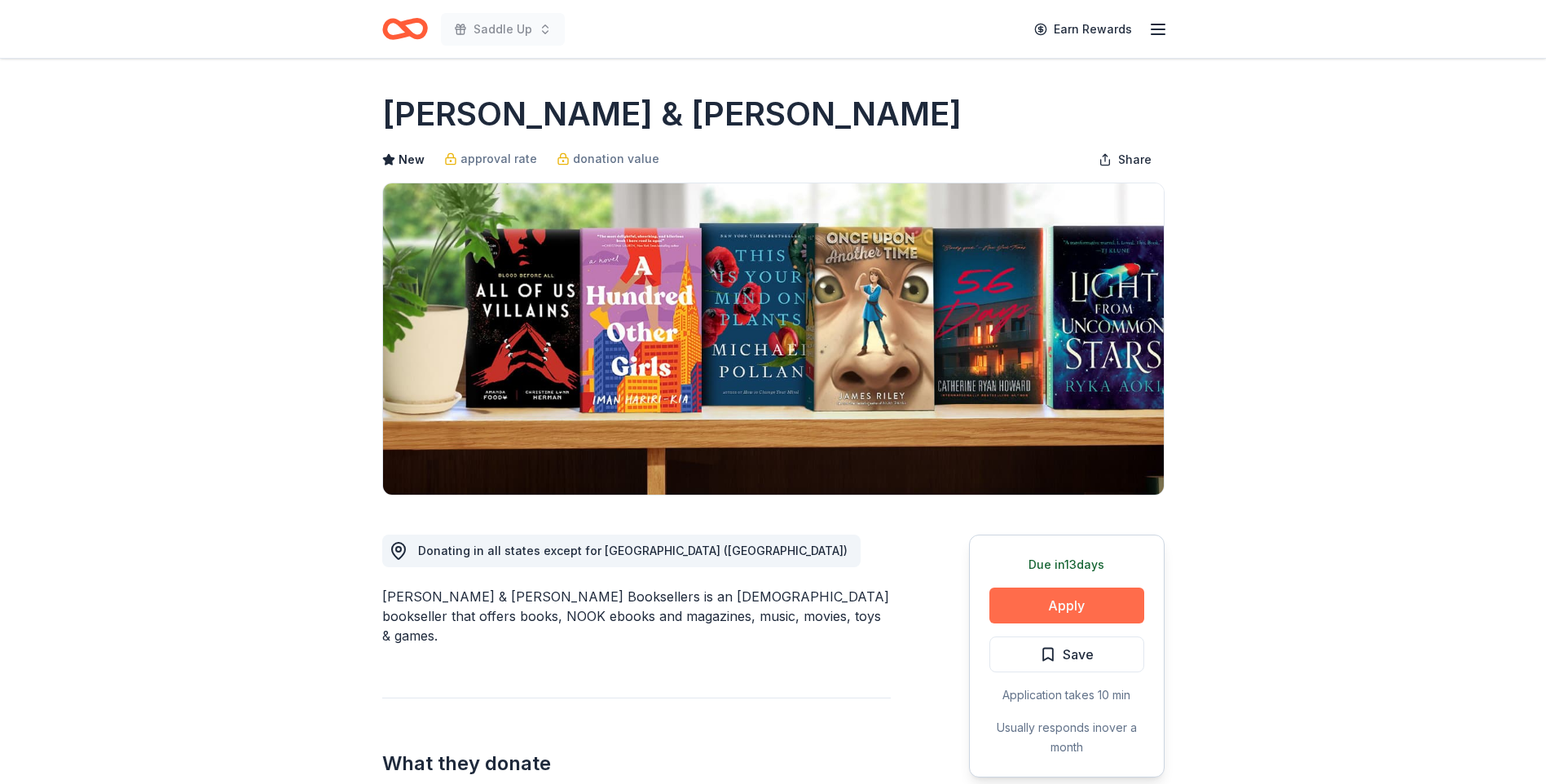
click at [1078, 606] on button "Apply" at bounding box center [1067, 606] width 155 height 36
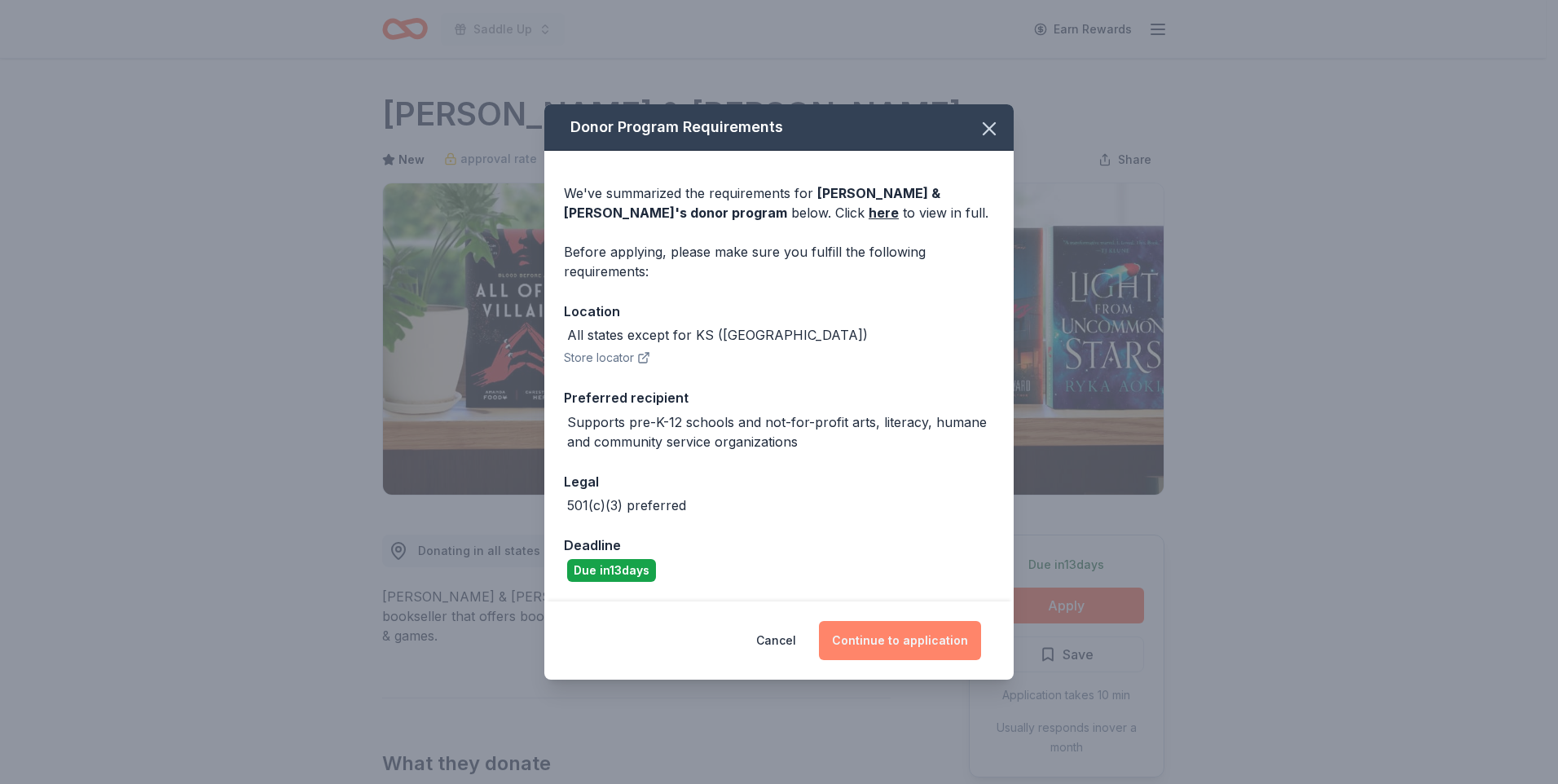
click at [892, 641] on button "Continue to application" at bounding box center [899, 640] width 162 height 39
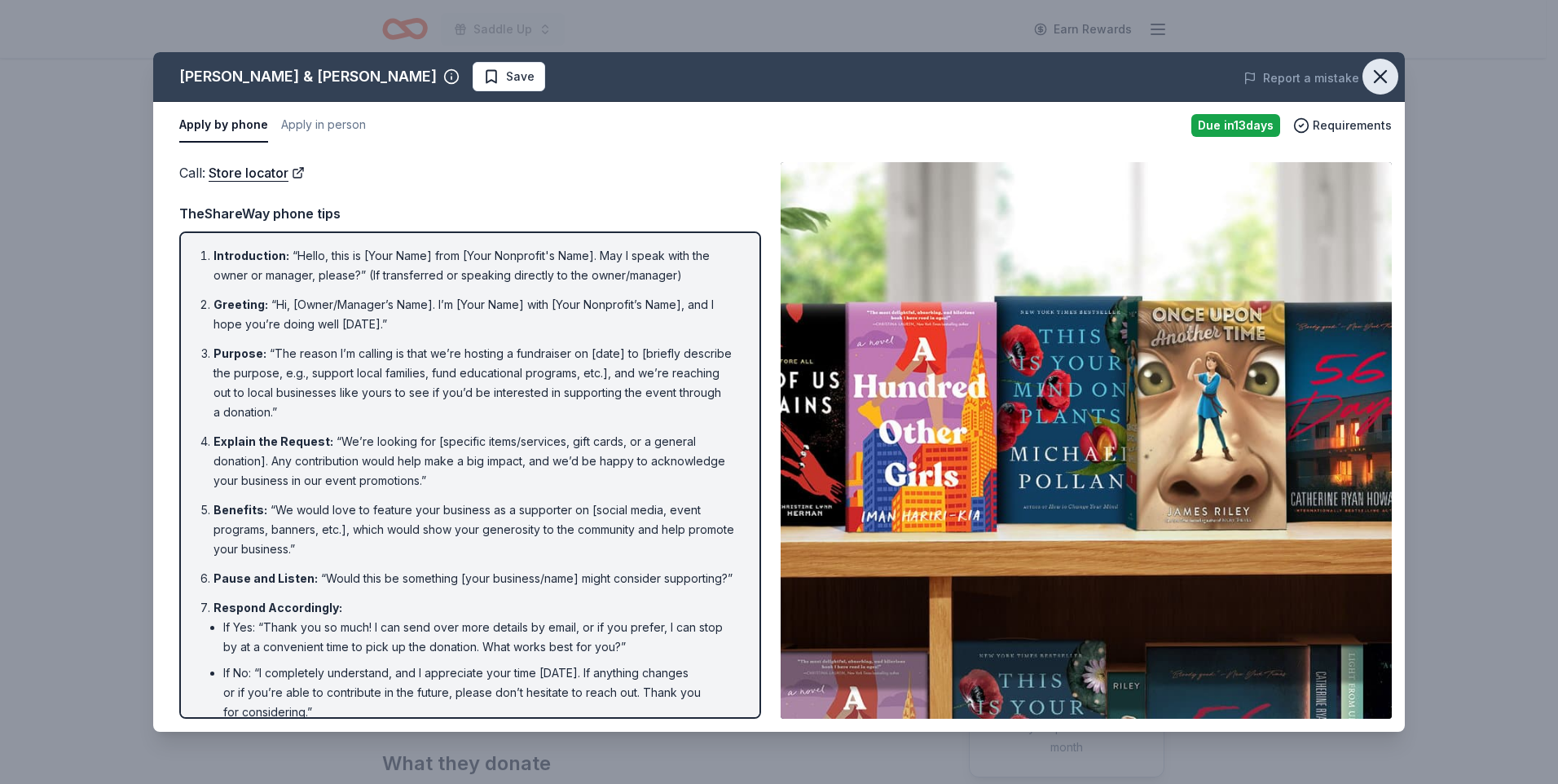
click at [1379, 76] on icon "button" at bounding box center [1380, 76] width 12 height 12
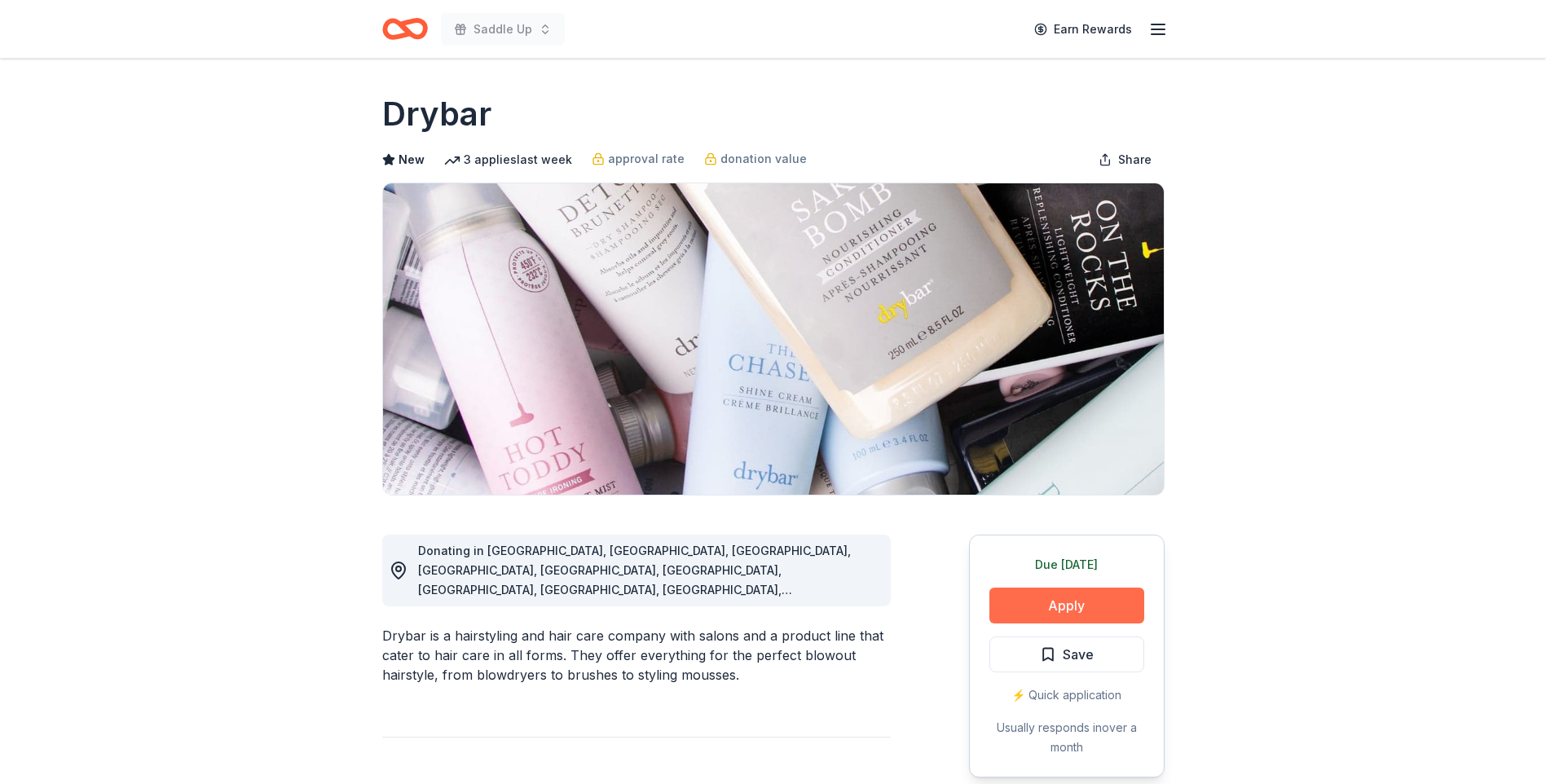
click at [1085, 606] on button "Apply" at bounding box center [1067, 606] width 155 height 36
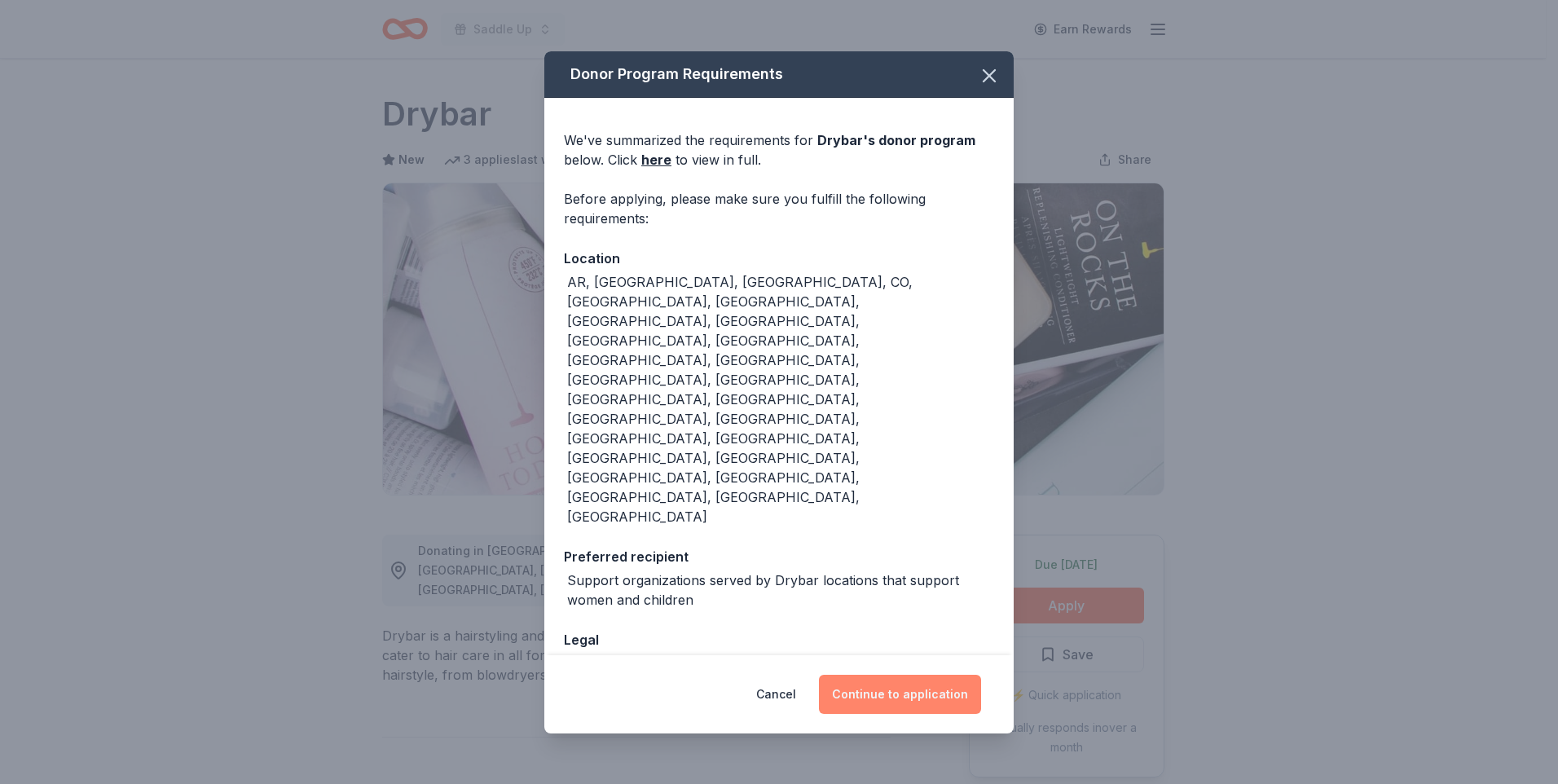
click at [896, 675] on button "Continue to application" at bounding box center [899, 694] width 162 height 39
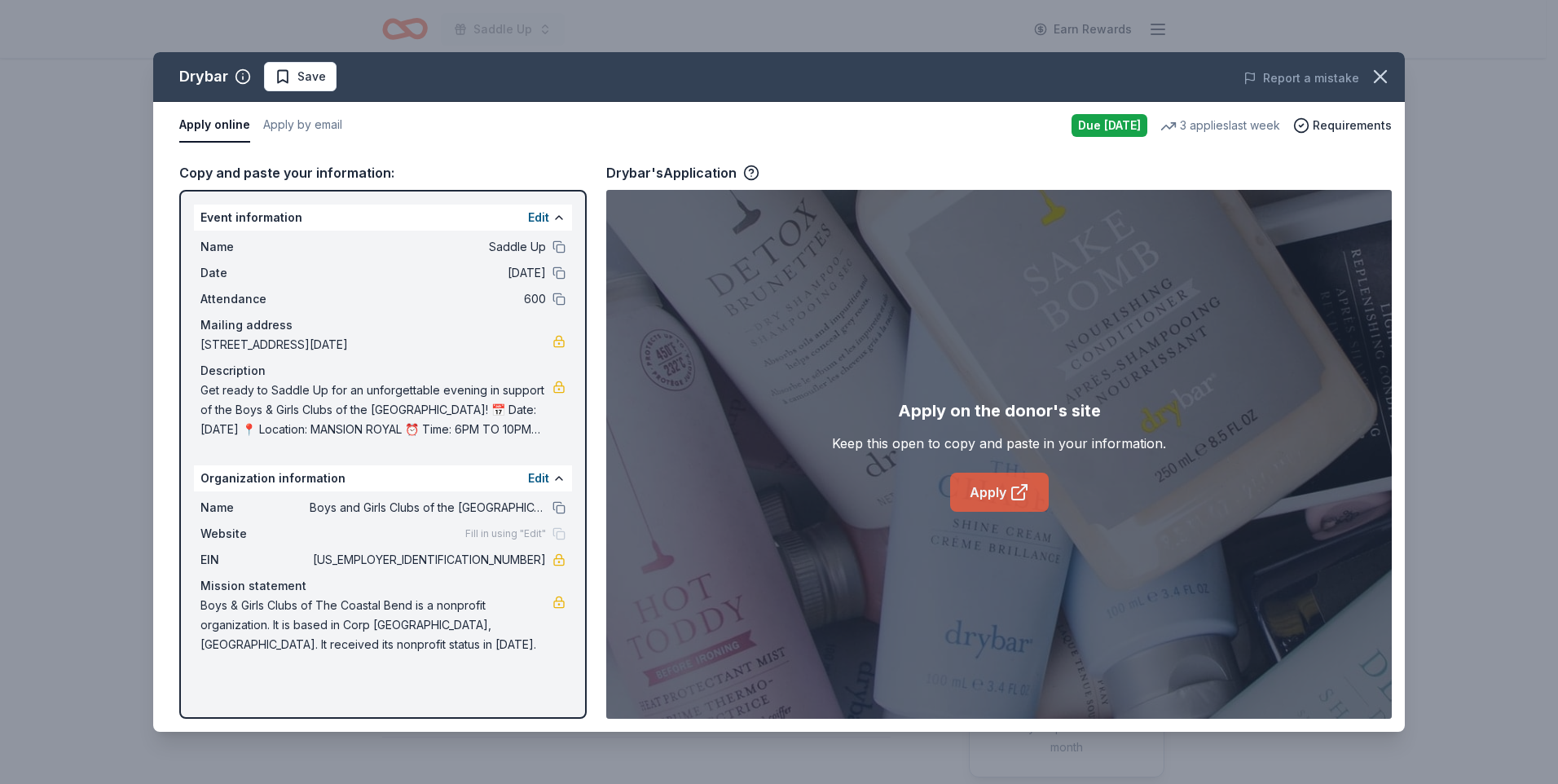
click at [1012, 489] on icon at bounding box center [1018, 493] width 12 height 12
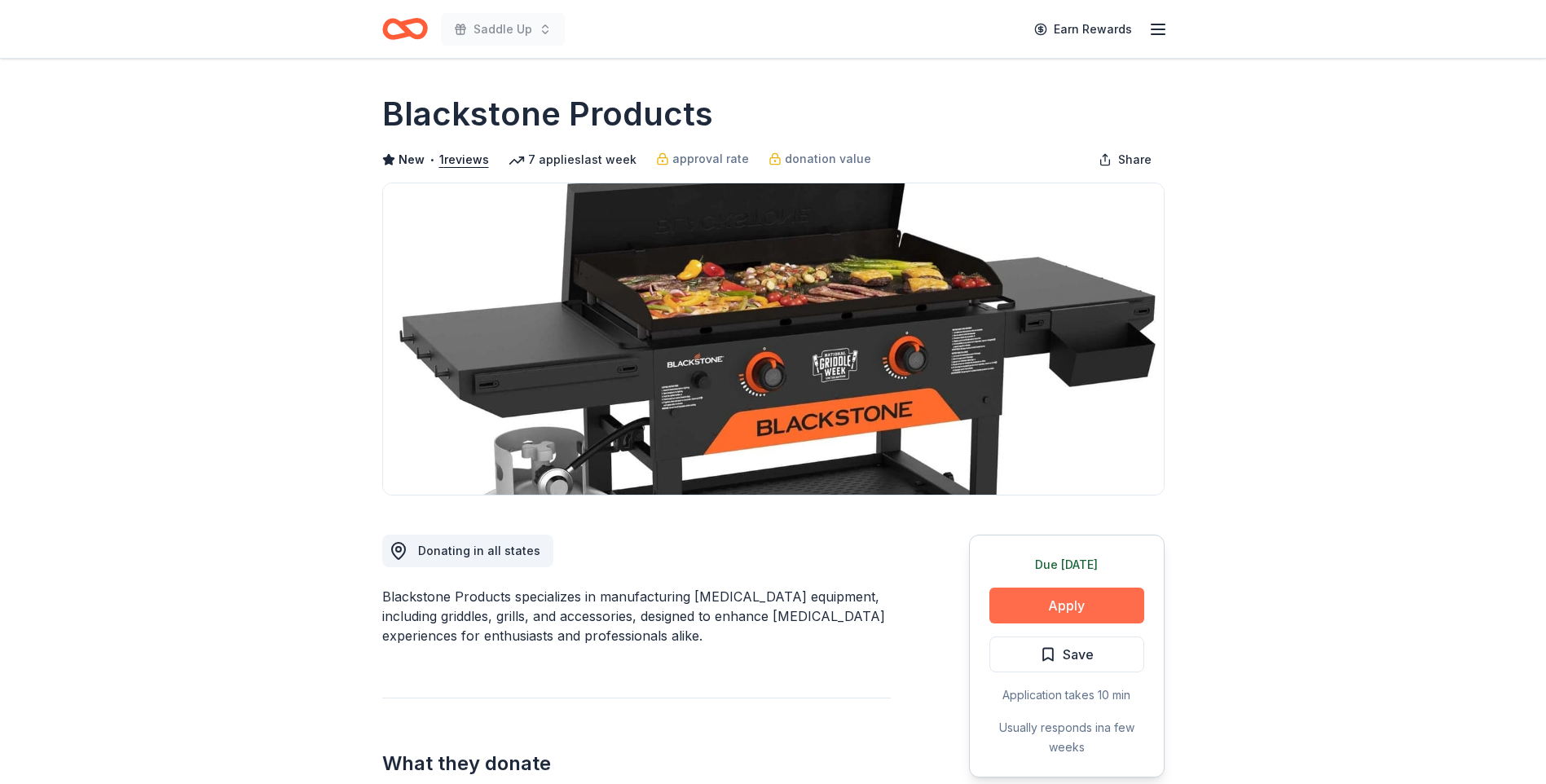
click at [1050, 606] on button "Apply" at bounding box center [1067, 606] width 155 height 36
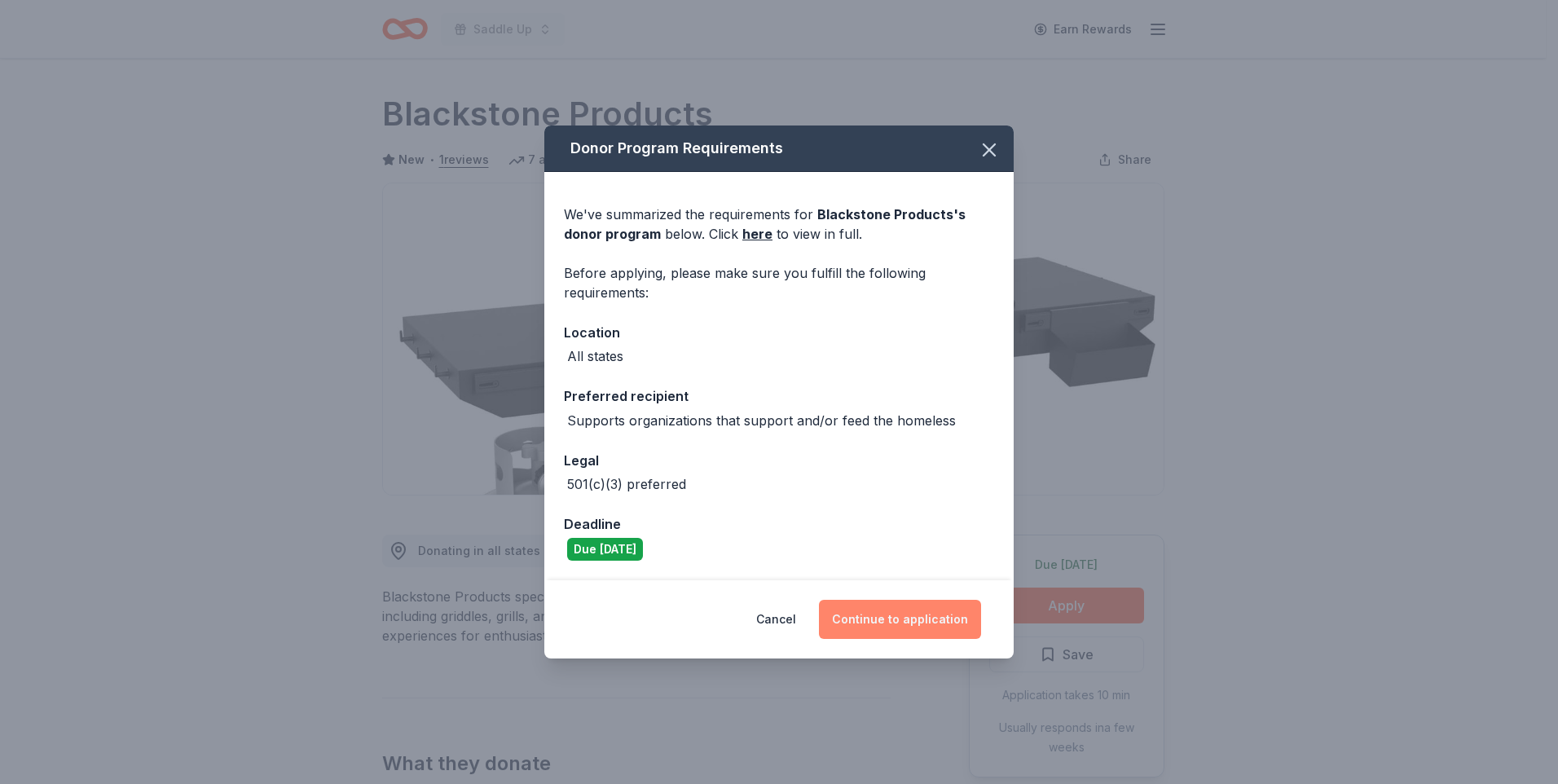
click at [879, 620] on button "Continue to application" at bounding box center [899, 620] width 162 height 39
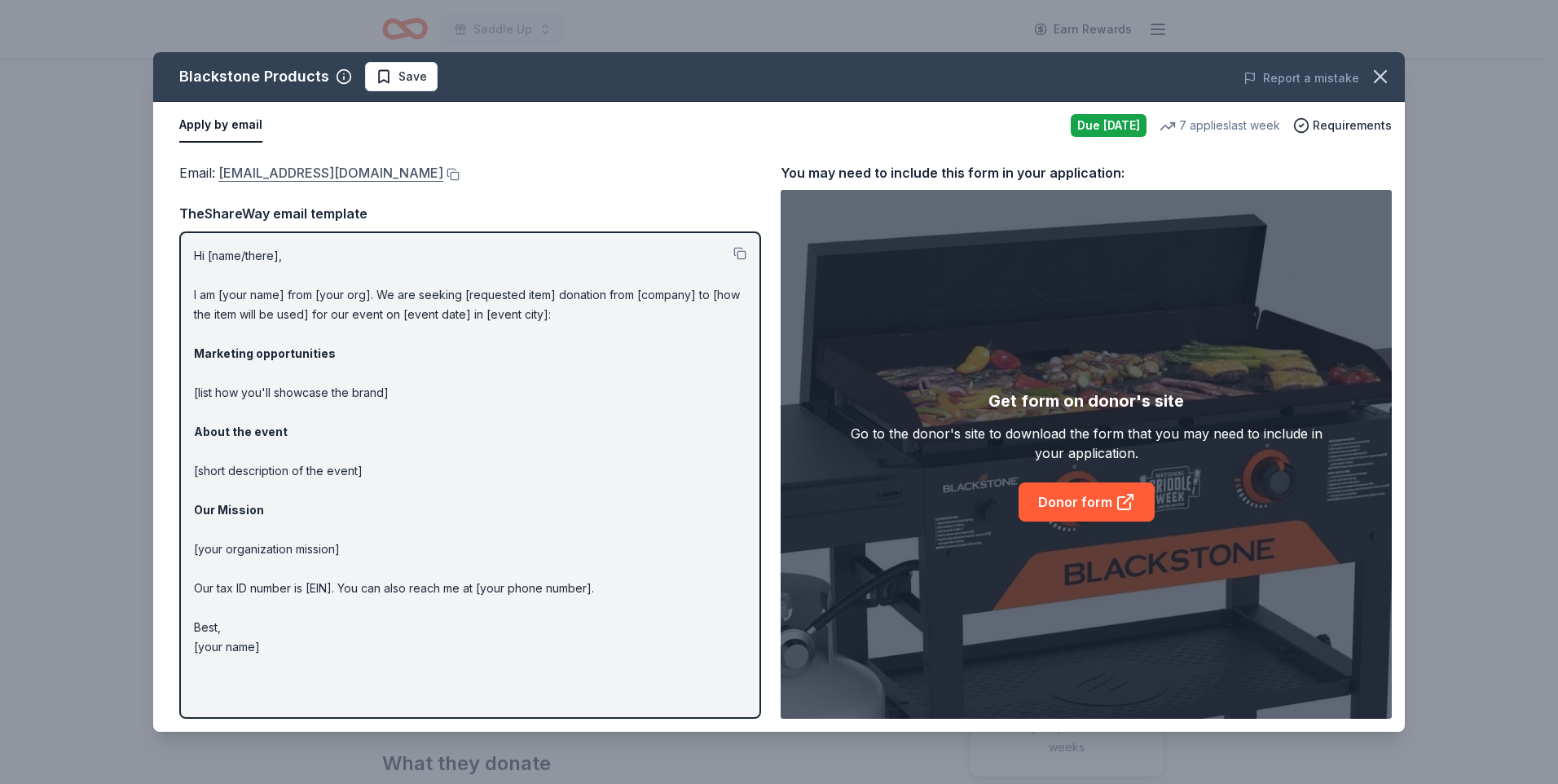
click at [339, 173] on link "[EMAIL_ADDRESS][DOMAIN_NAME]" at bounding box center [331, 173] width 225 height 21
click at [1044, 505] on link "Donor form" at bounding box center [1087, 502] width 136 height 39
click at [1083, 502] on link "Donor form" at bounding box center [1087, 502] width 136 height 39
